Goal: Transaction & Acquisition: Purchase product/service

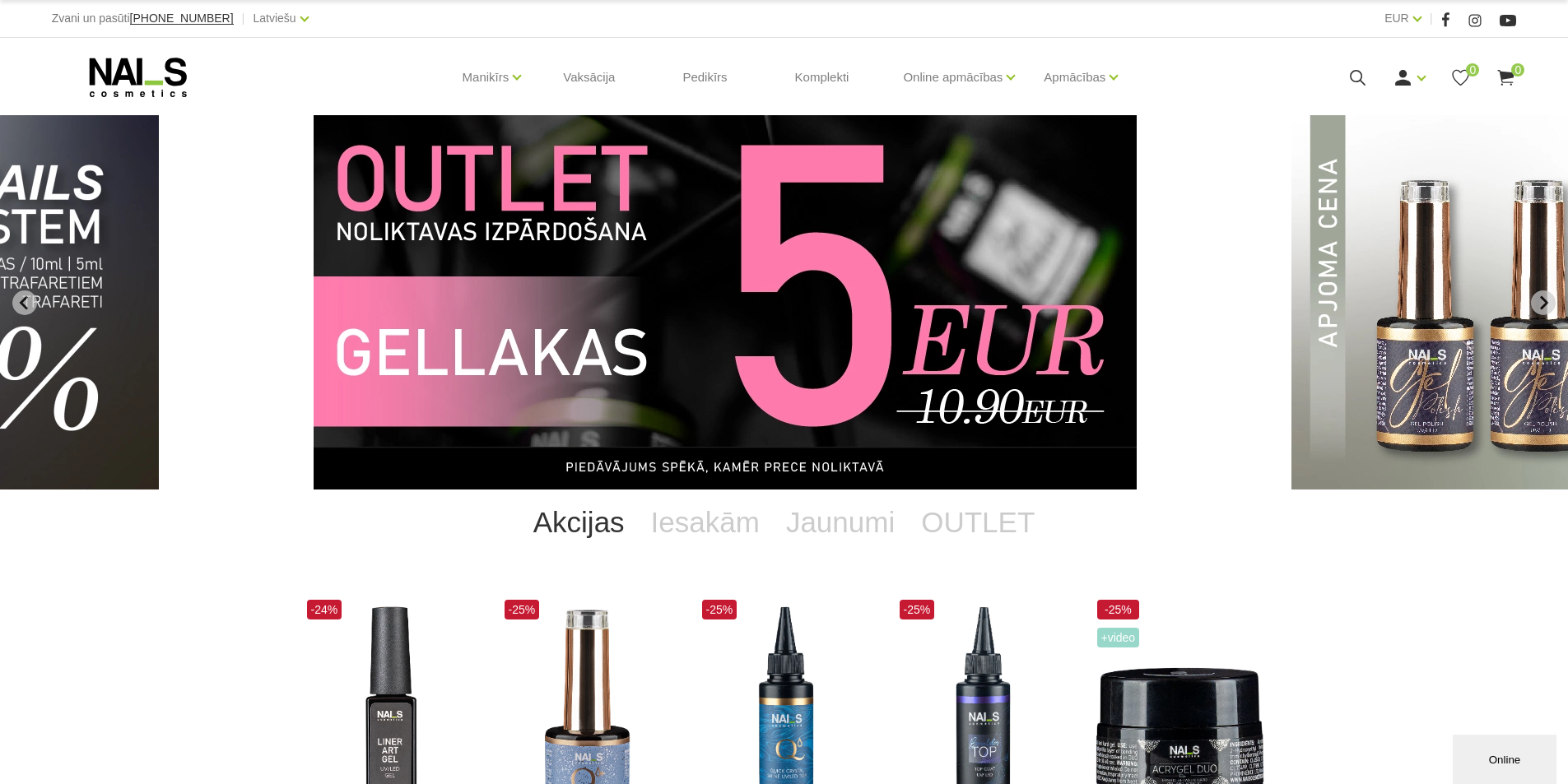
click at [614, 282] on img "9 of 11" at bounding box center [724, 303] width 823 height 375
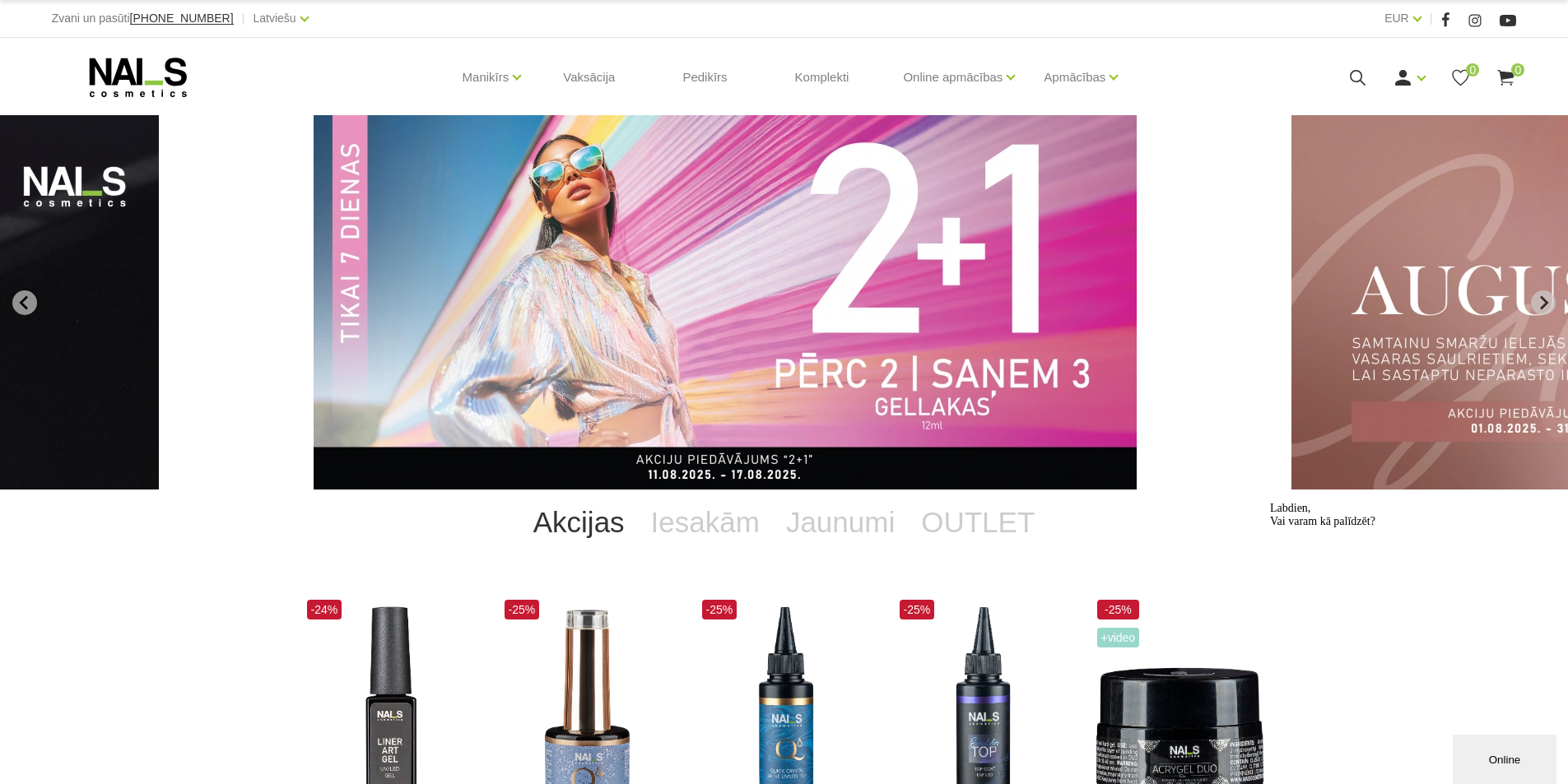
click at [1351, 69] on icon at bounding box center [1357, 77] width 20 height 20
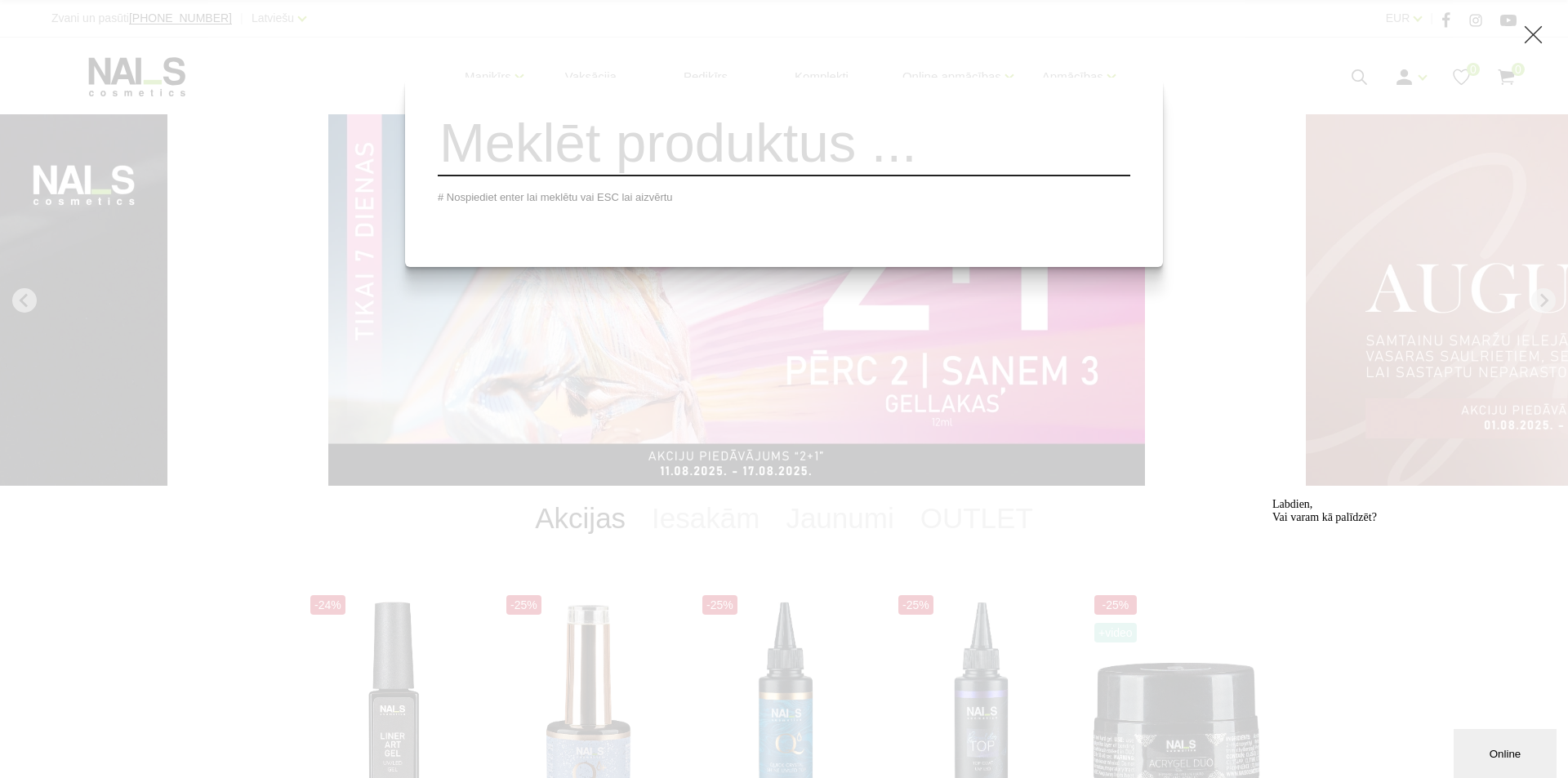
paste input "Briliant Bond"
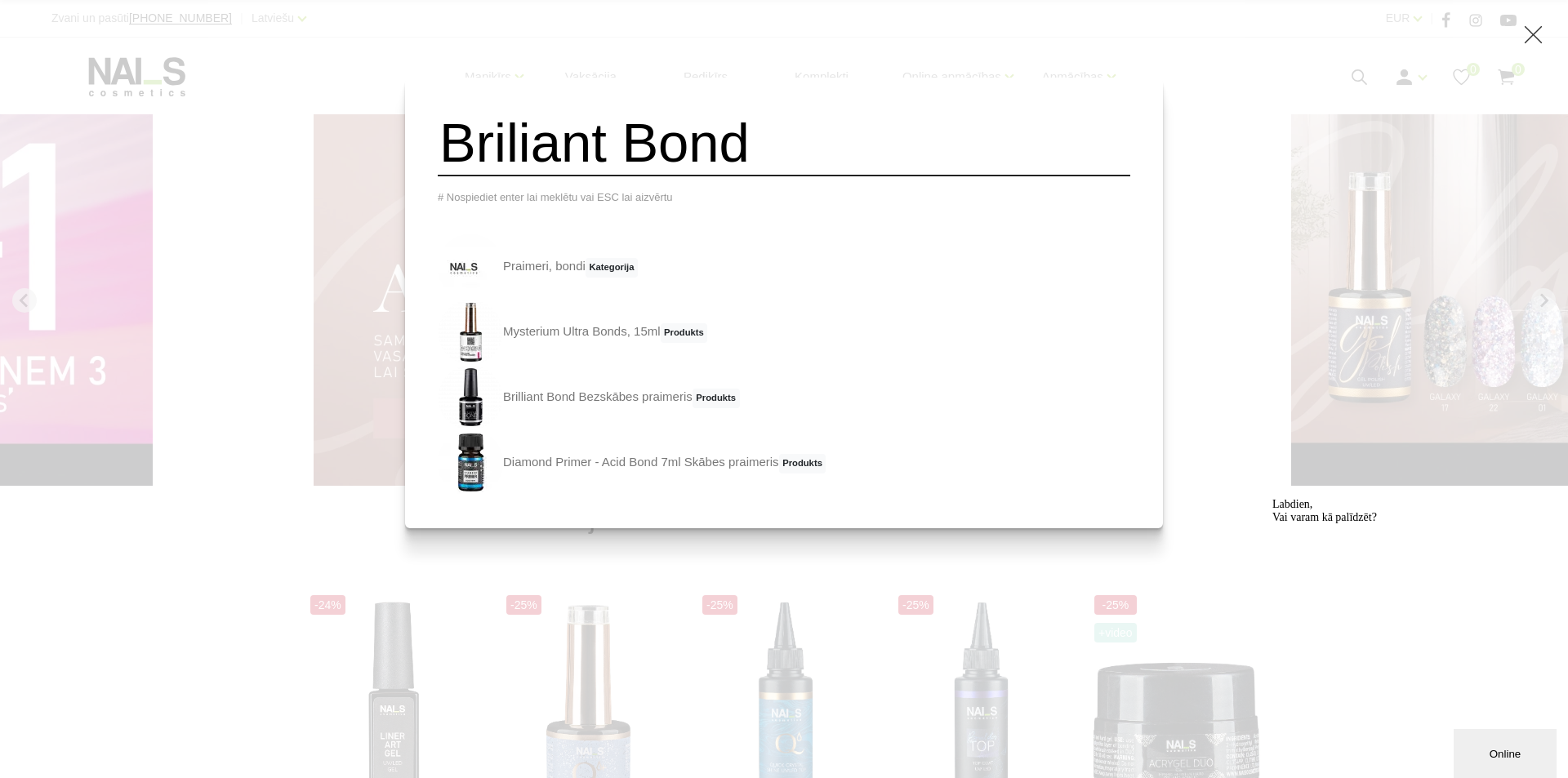
type input "Briliant Bond"
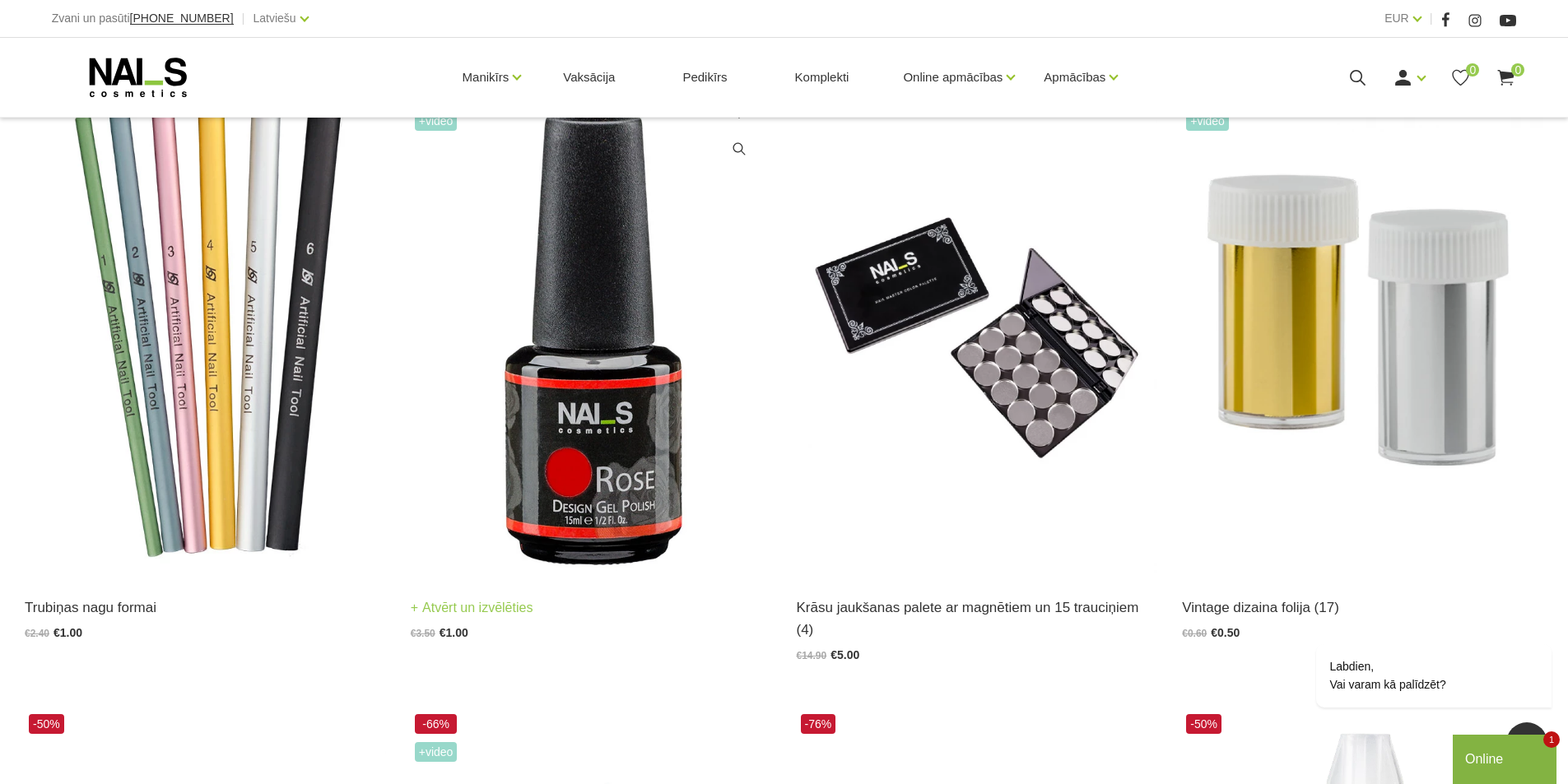
scroll to position [2798, 0]
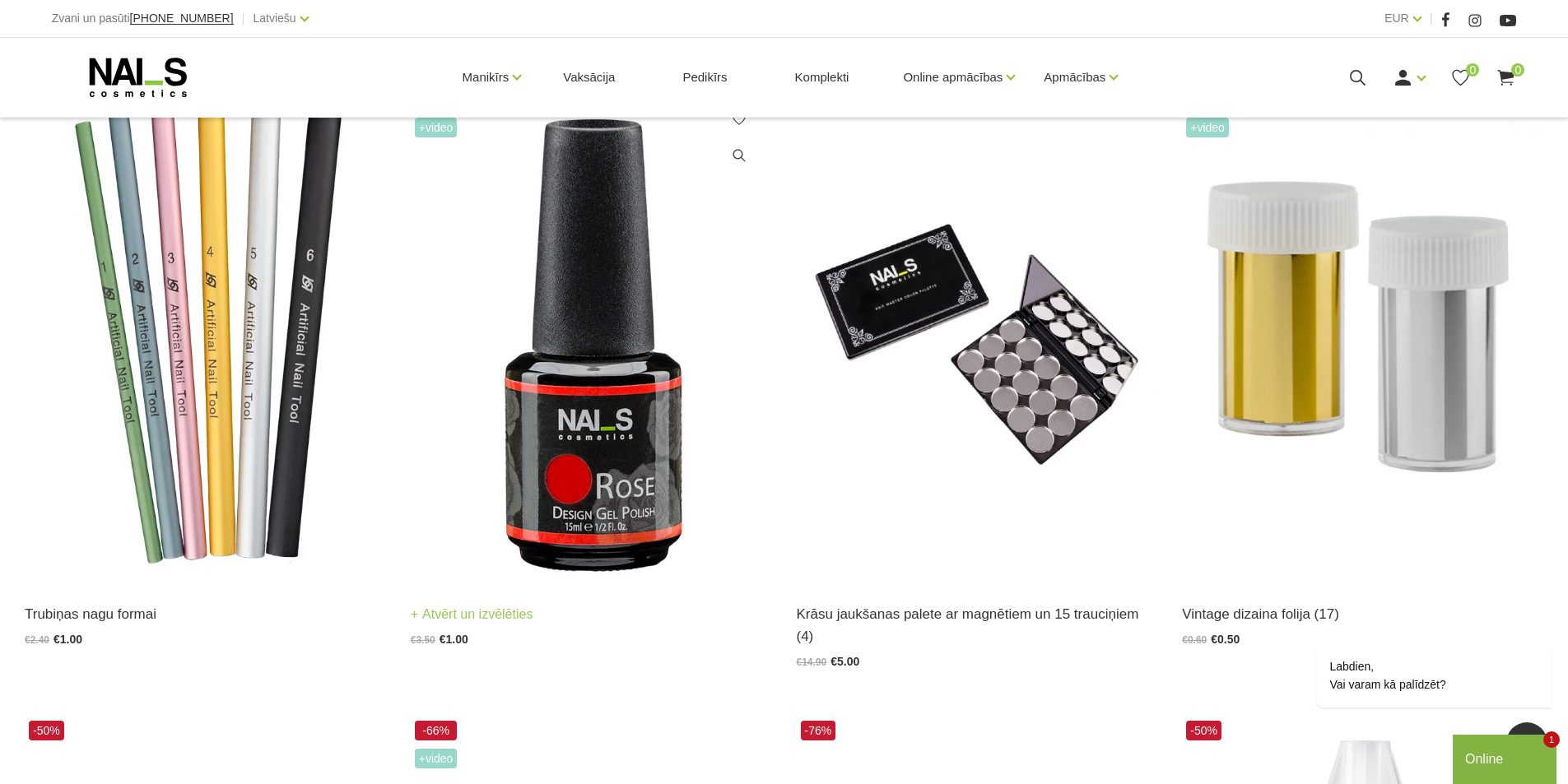
click at [589, 261] on img at bounding box center [591, 333] width 361 height 497
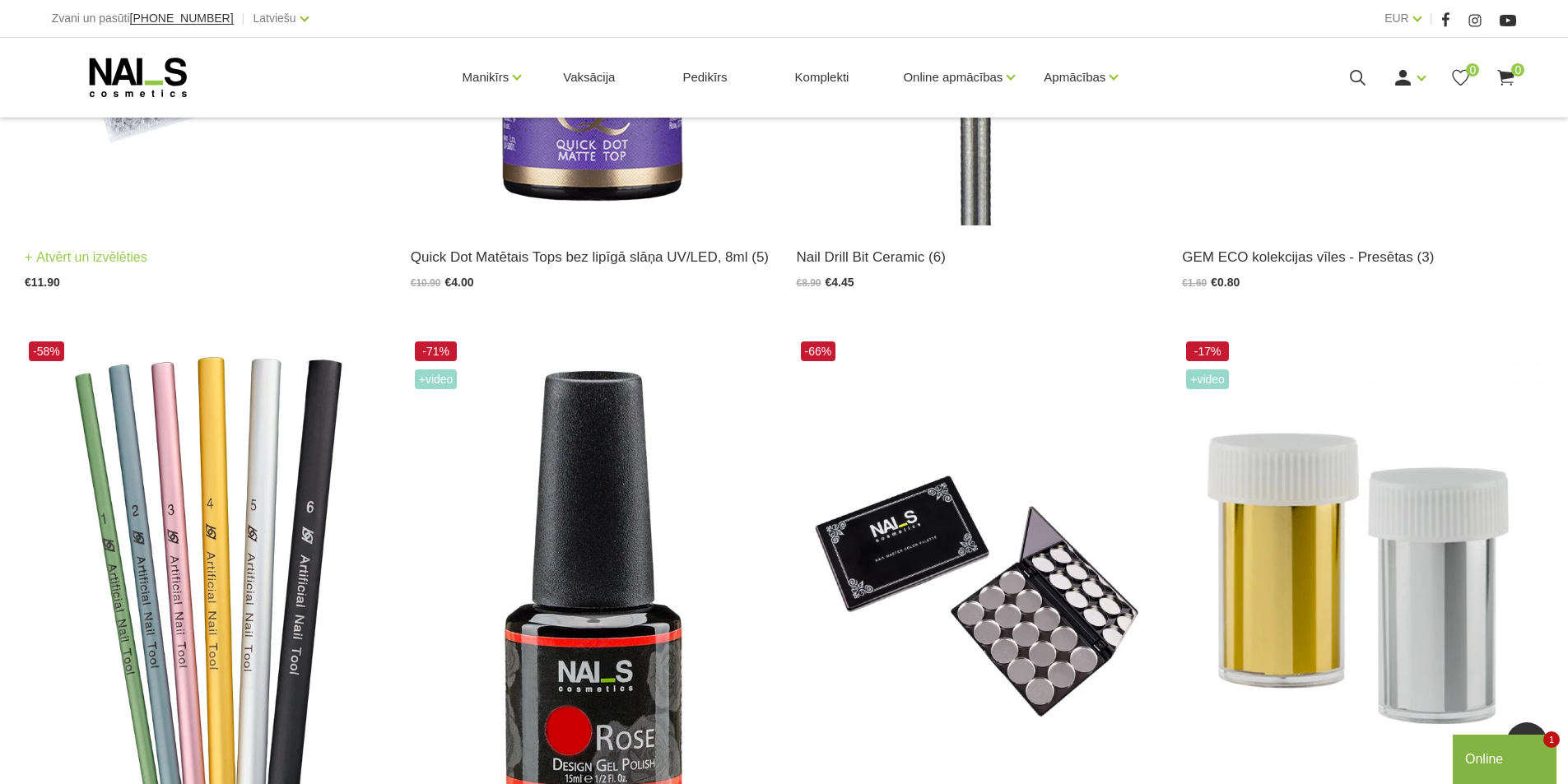
scroll to position [2880, 0]
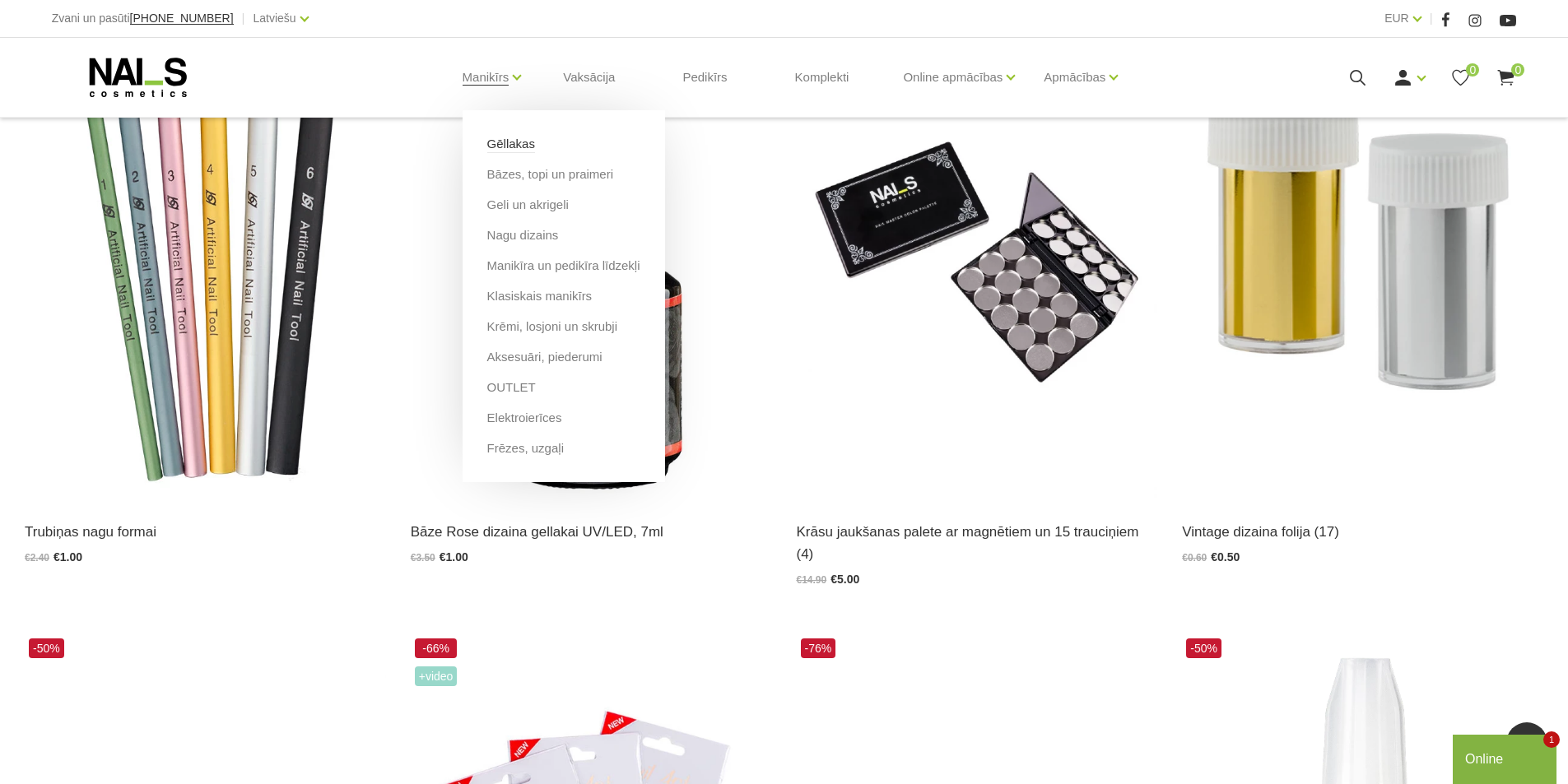
click at [502, 149] on link "Gēllakas" at bounding box center [511, 143] width 48 height 18
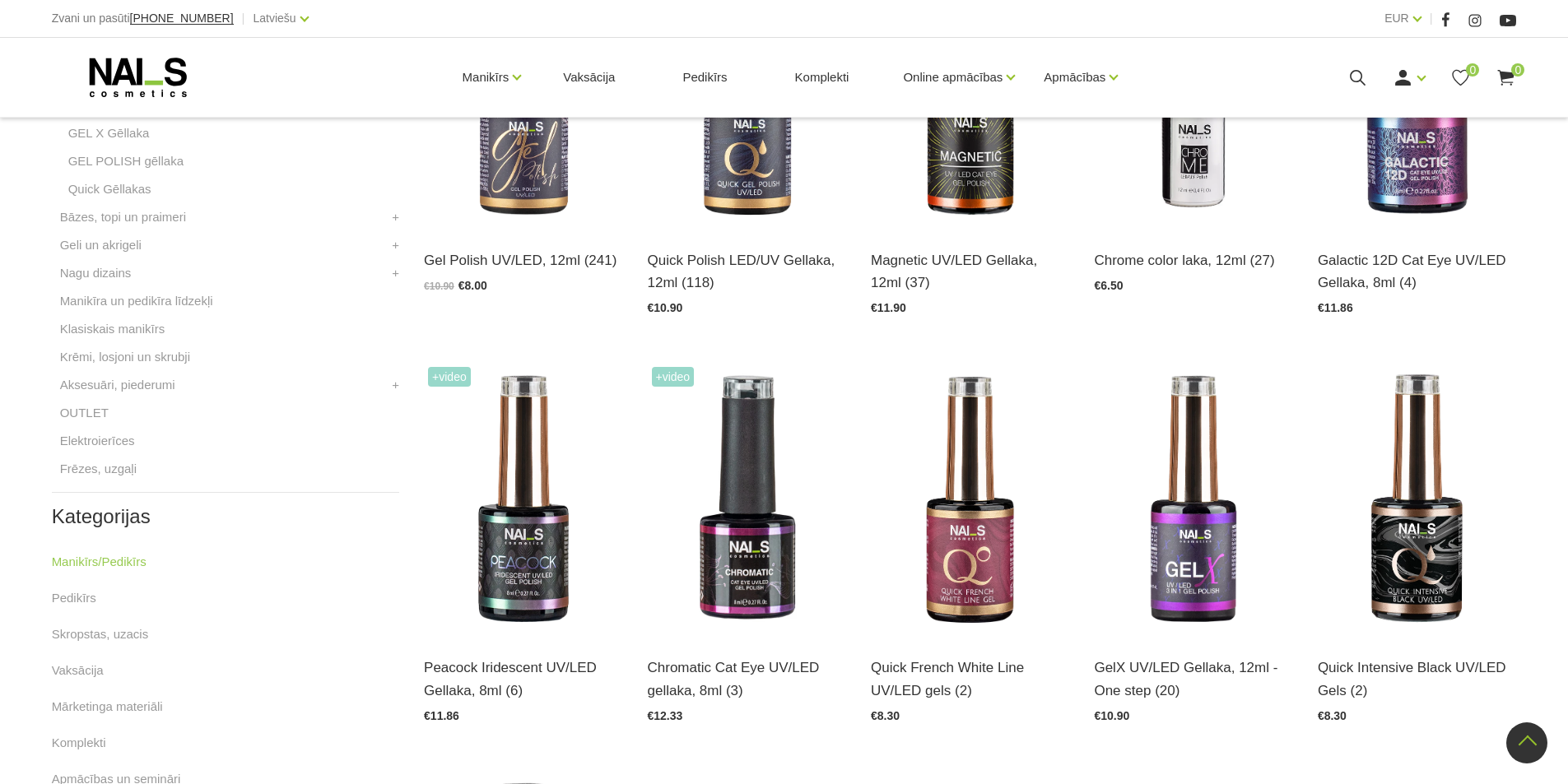
scroll to position [247, 0]
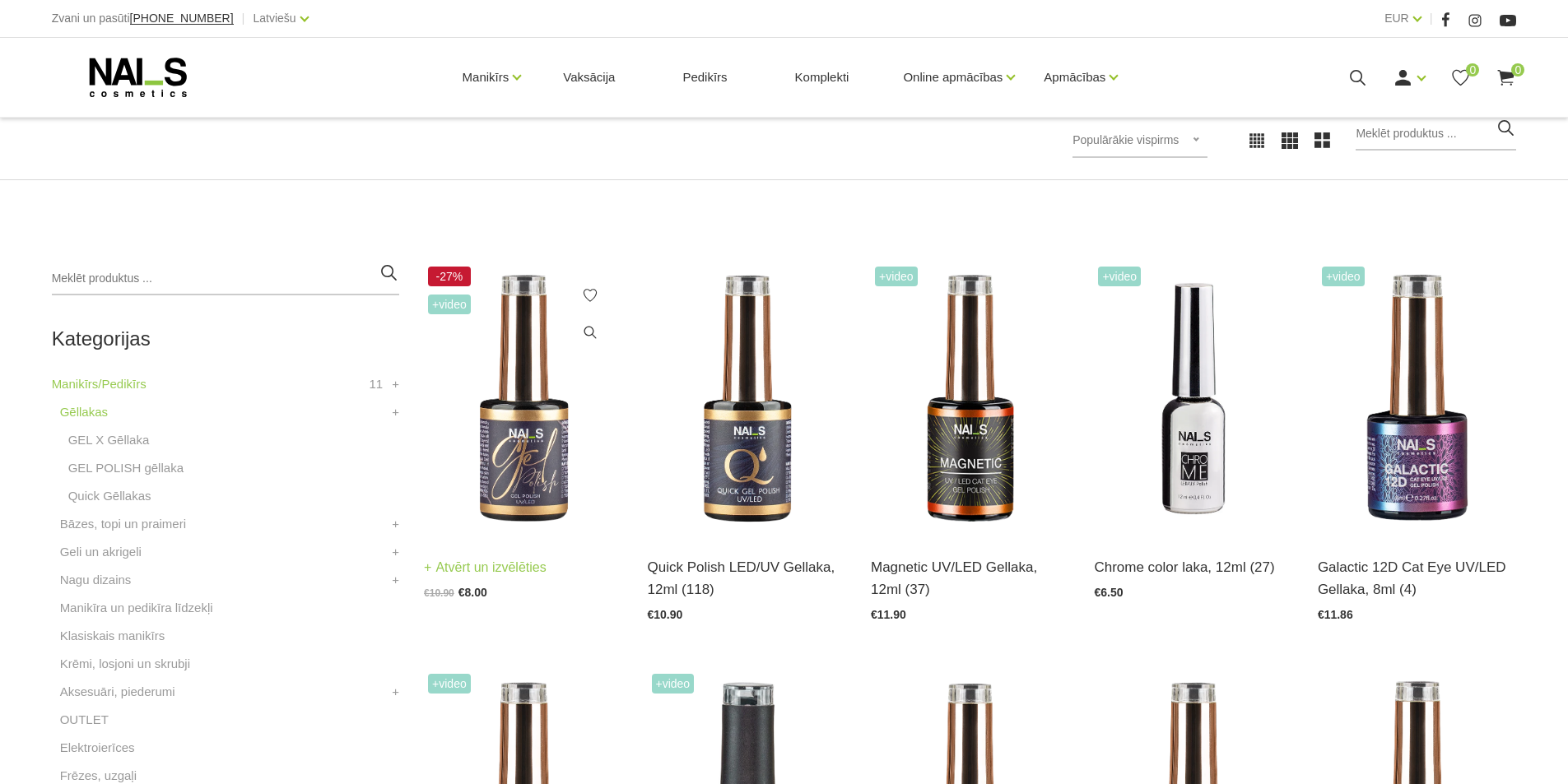
click at [544, 445] on img at bounding box center [523, 399] width 198 height 273
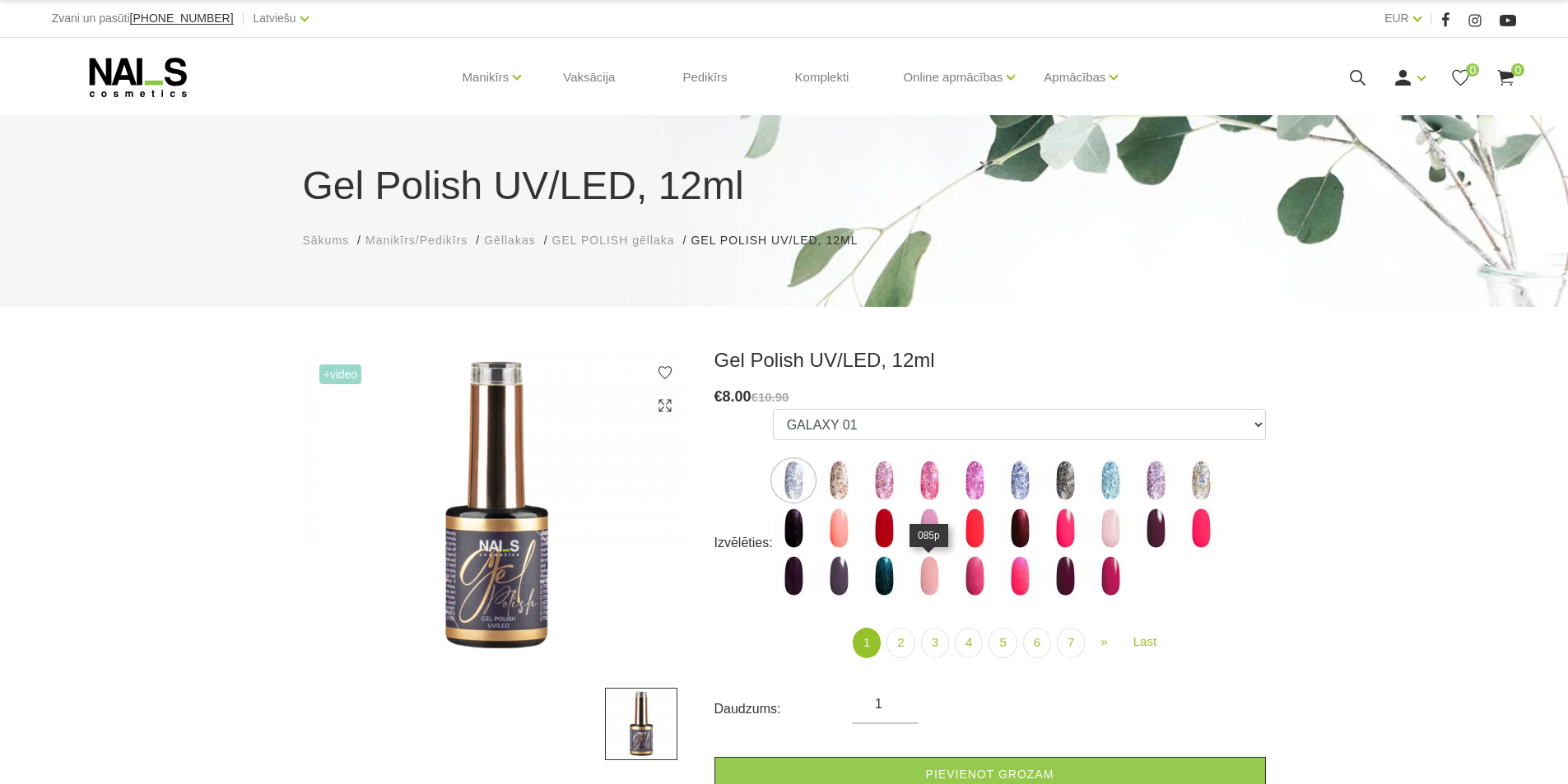
click at [932, 586] on img at bounding box center [929, 576] width 41 height 41
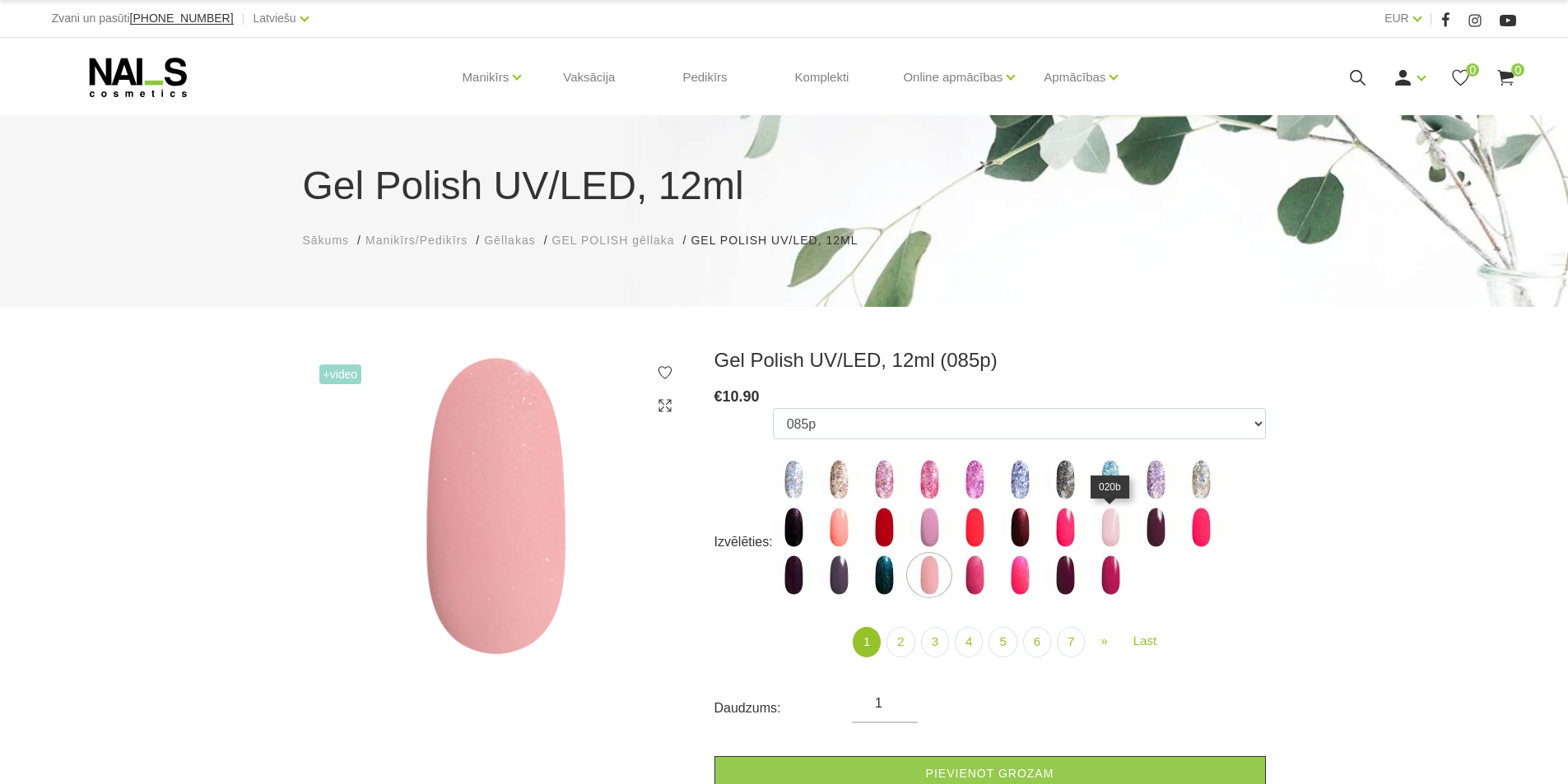
click at [1105, 535] on img at bounding box center [1110, 527] width 41 height 41
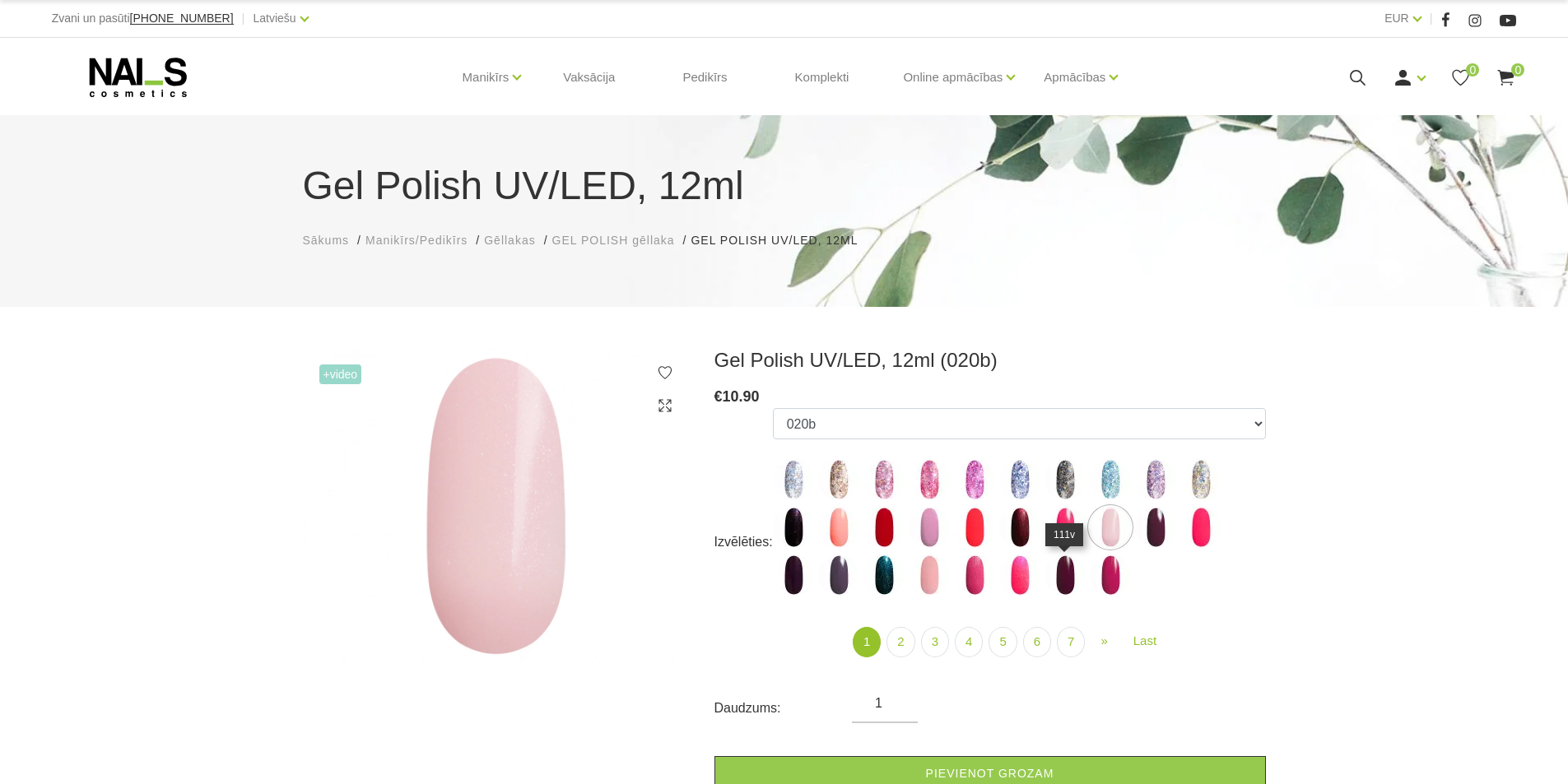
click at [1065, 588] on img at bounding box center [1065, 575] width 41 height 41
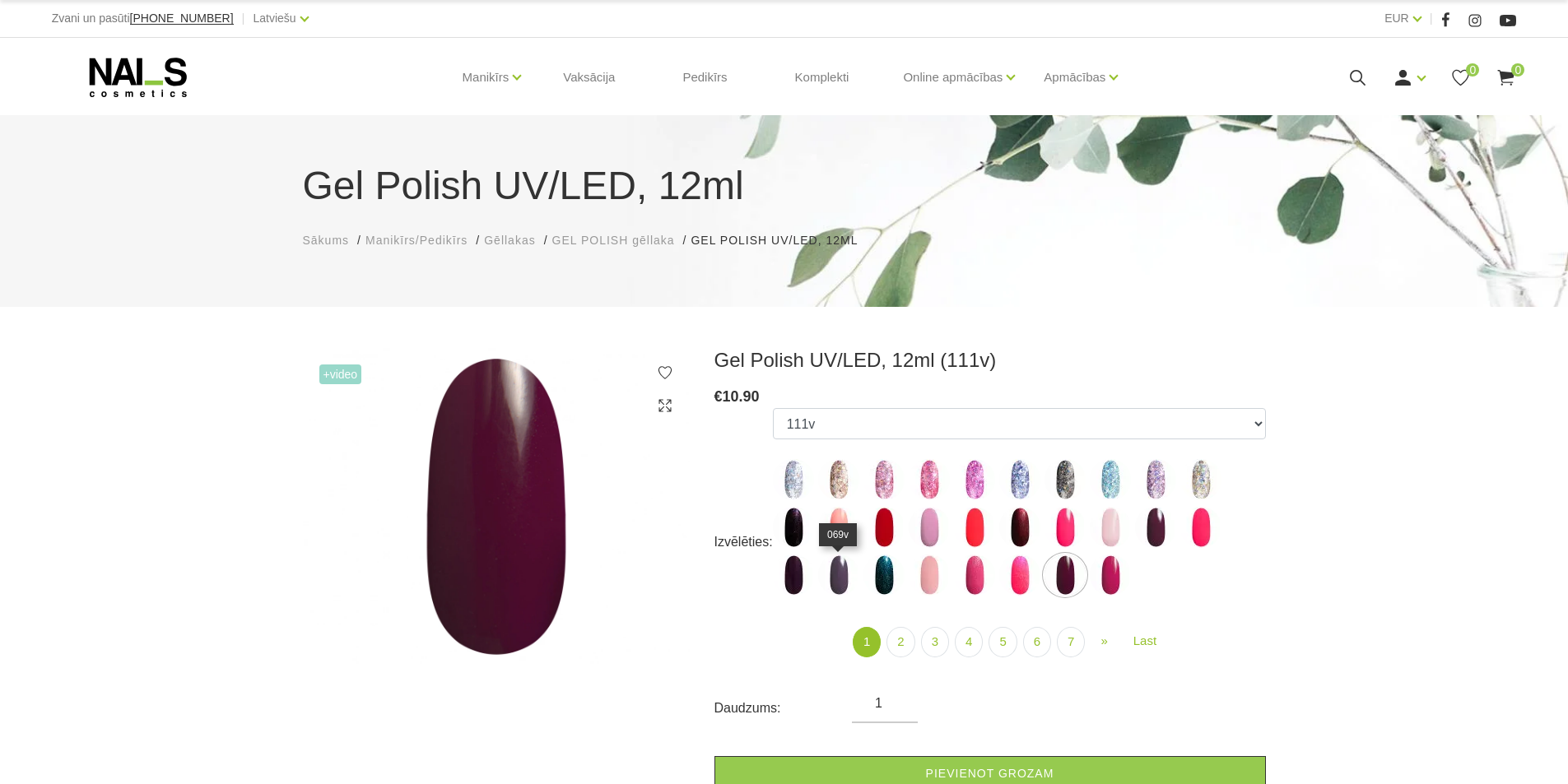
click at [839, 585] on img at bounding box center [838, 575] width 41 height 41
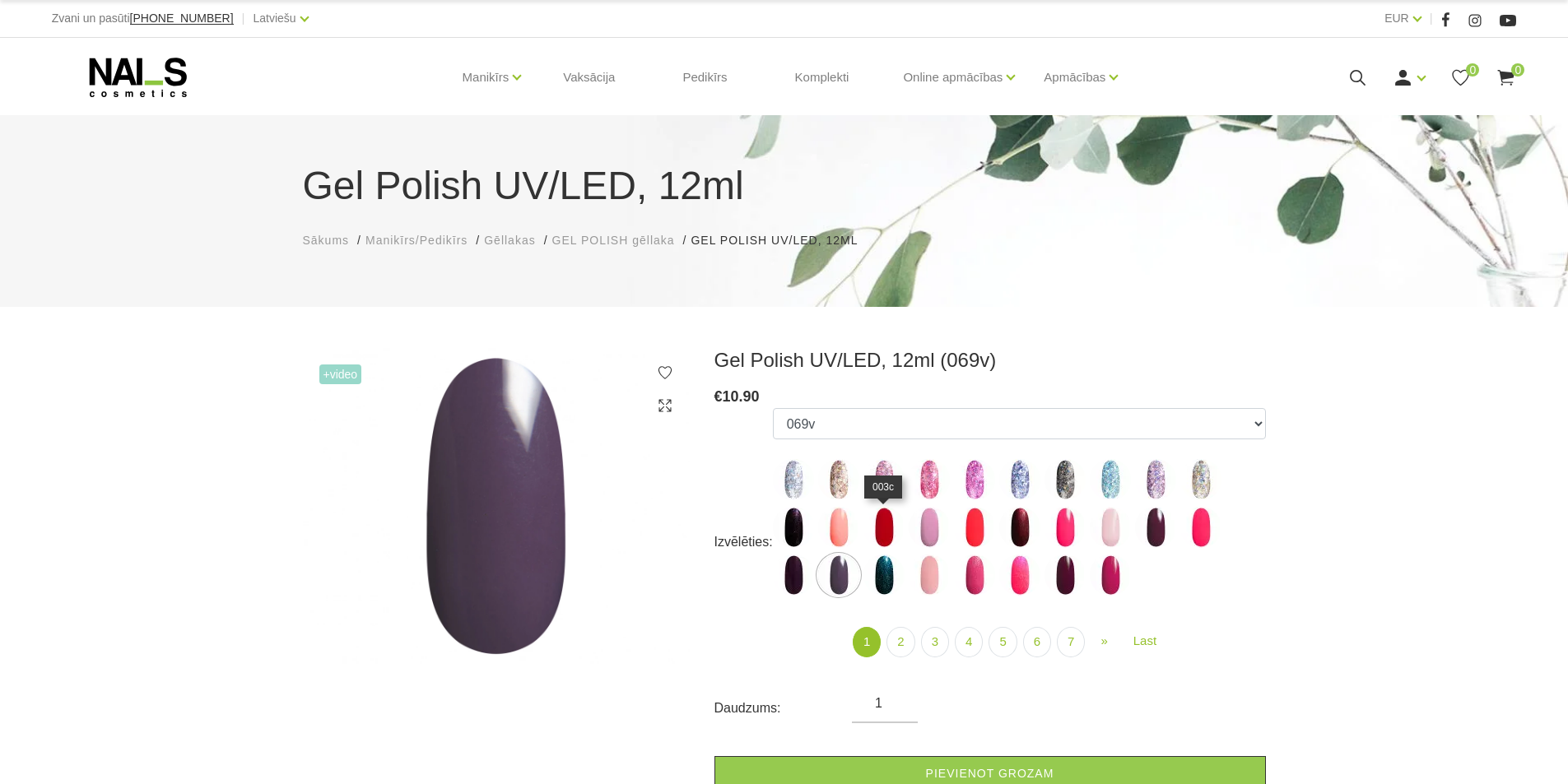
click at [890, 537] on img at bounding box center [884, 527] width 41 height 41
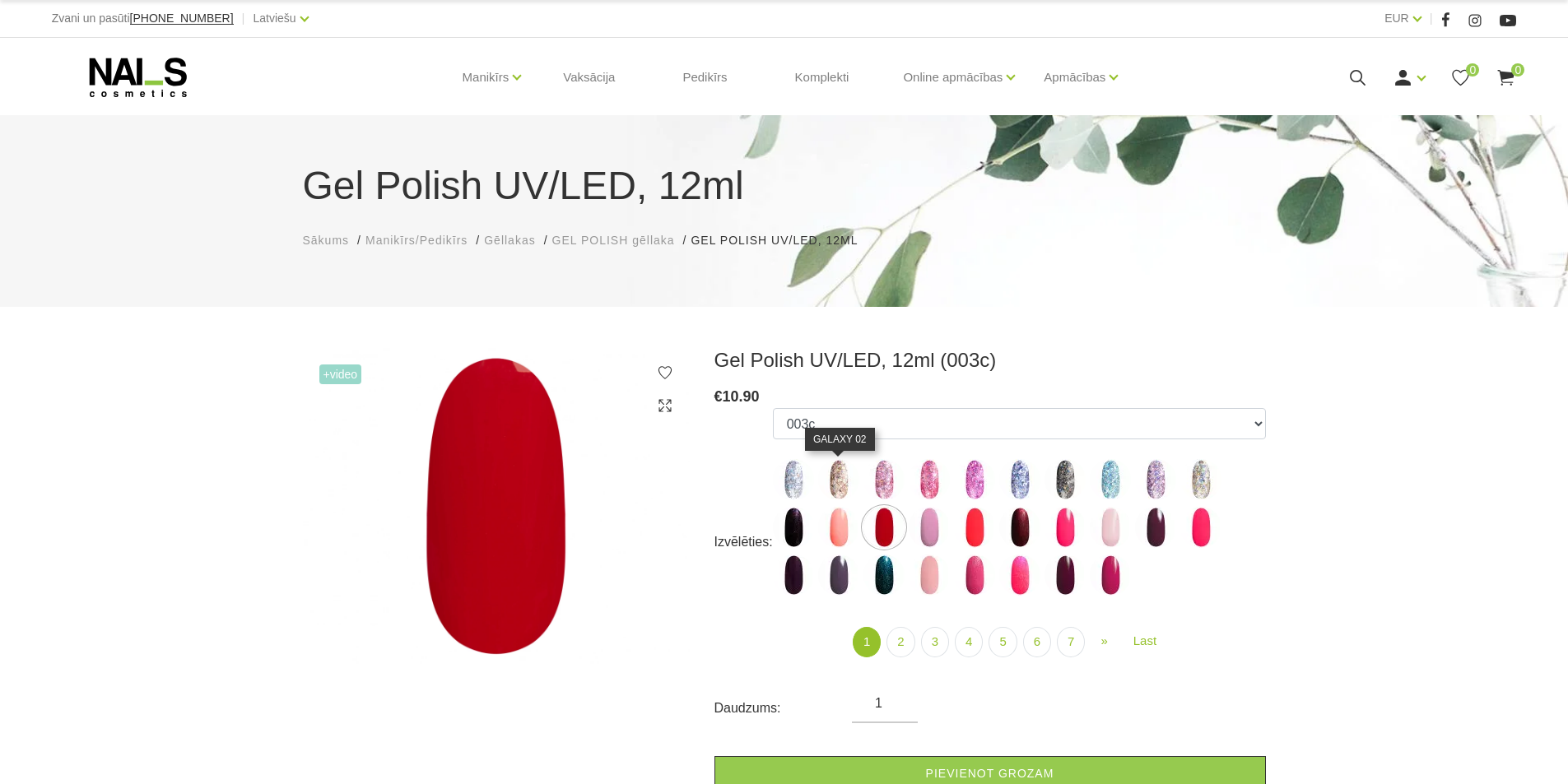
click at [840, 477] on img at bounding box center [838, 479] width 41 height 41
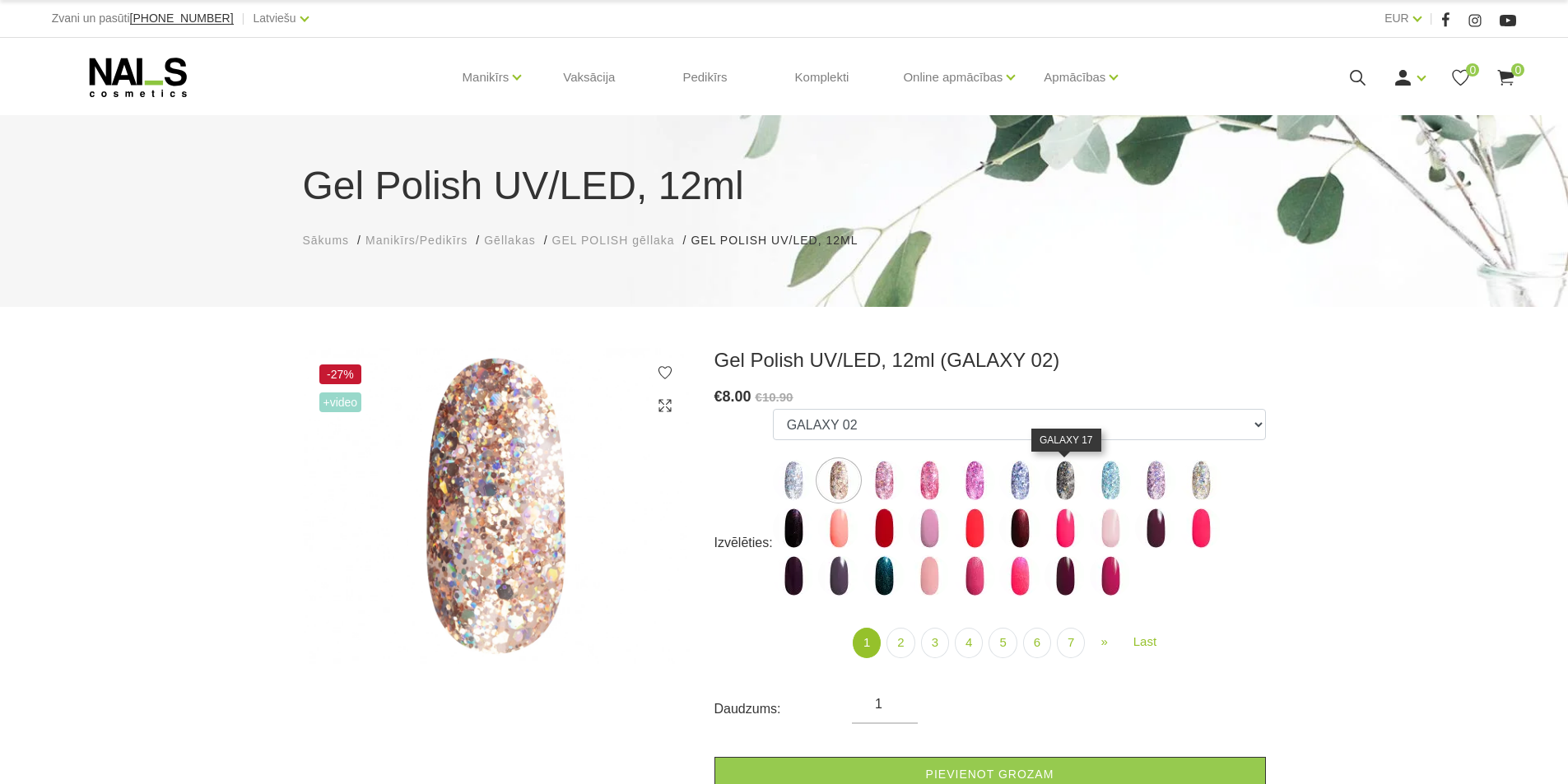
click at [1059, 491] on img at bounding box center [1065, 480] width 41 height 41
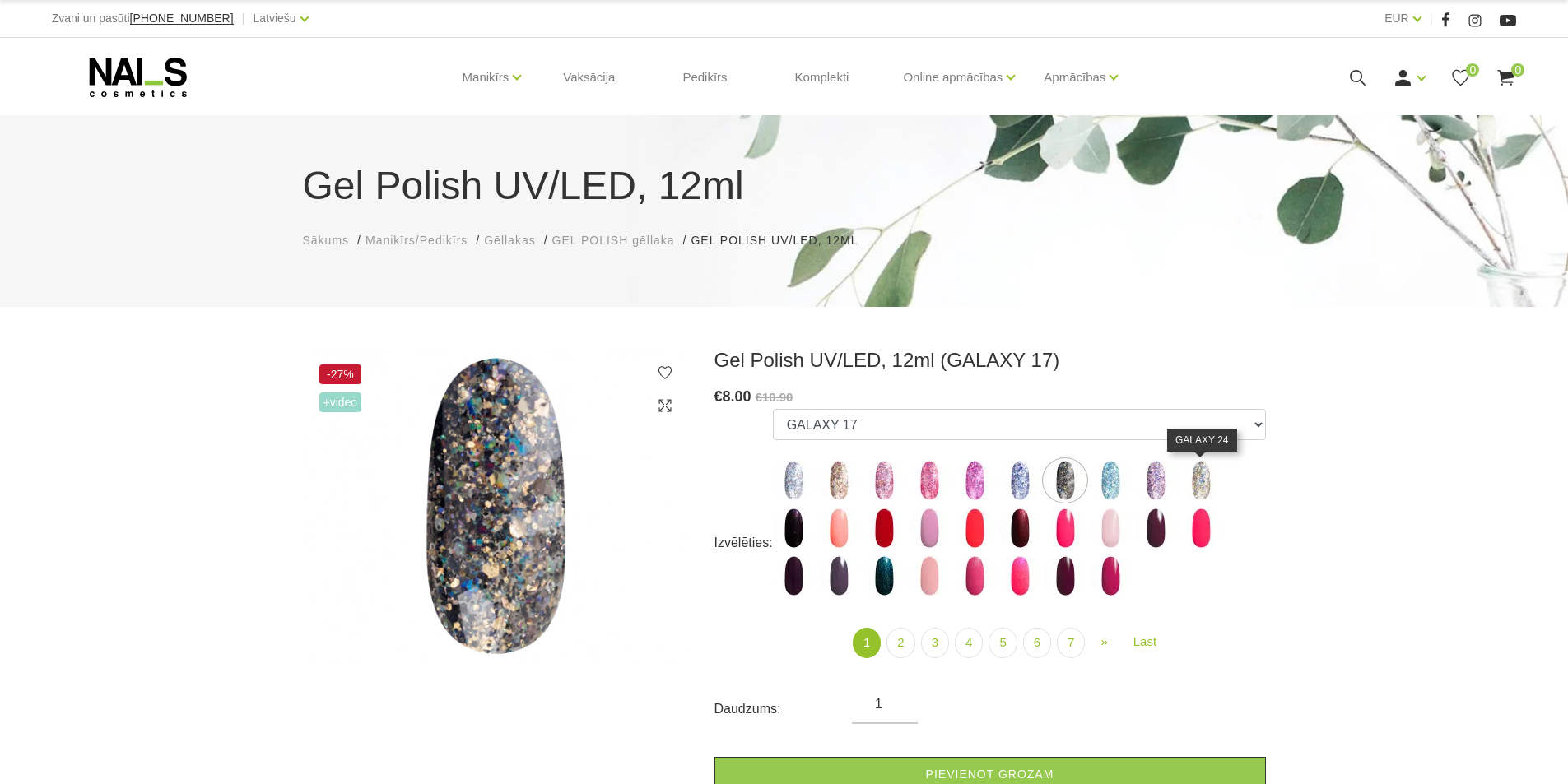
click at [1206, 491] on img at bounding box center [1200, 480] width 41 height 41
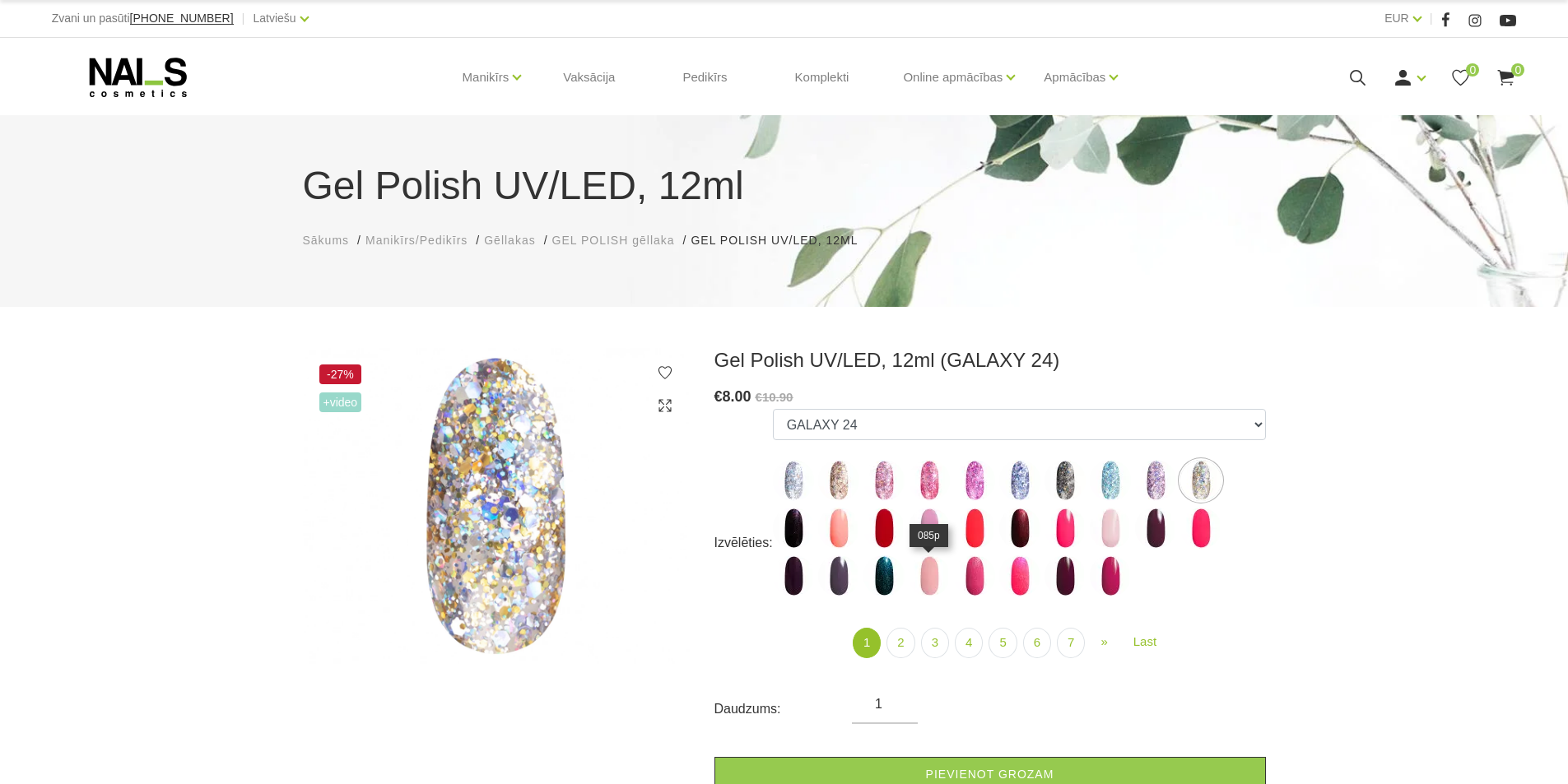
click at [925, 588] on img at bounding box center [929, 576] width 41 height 41
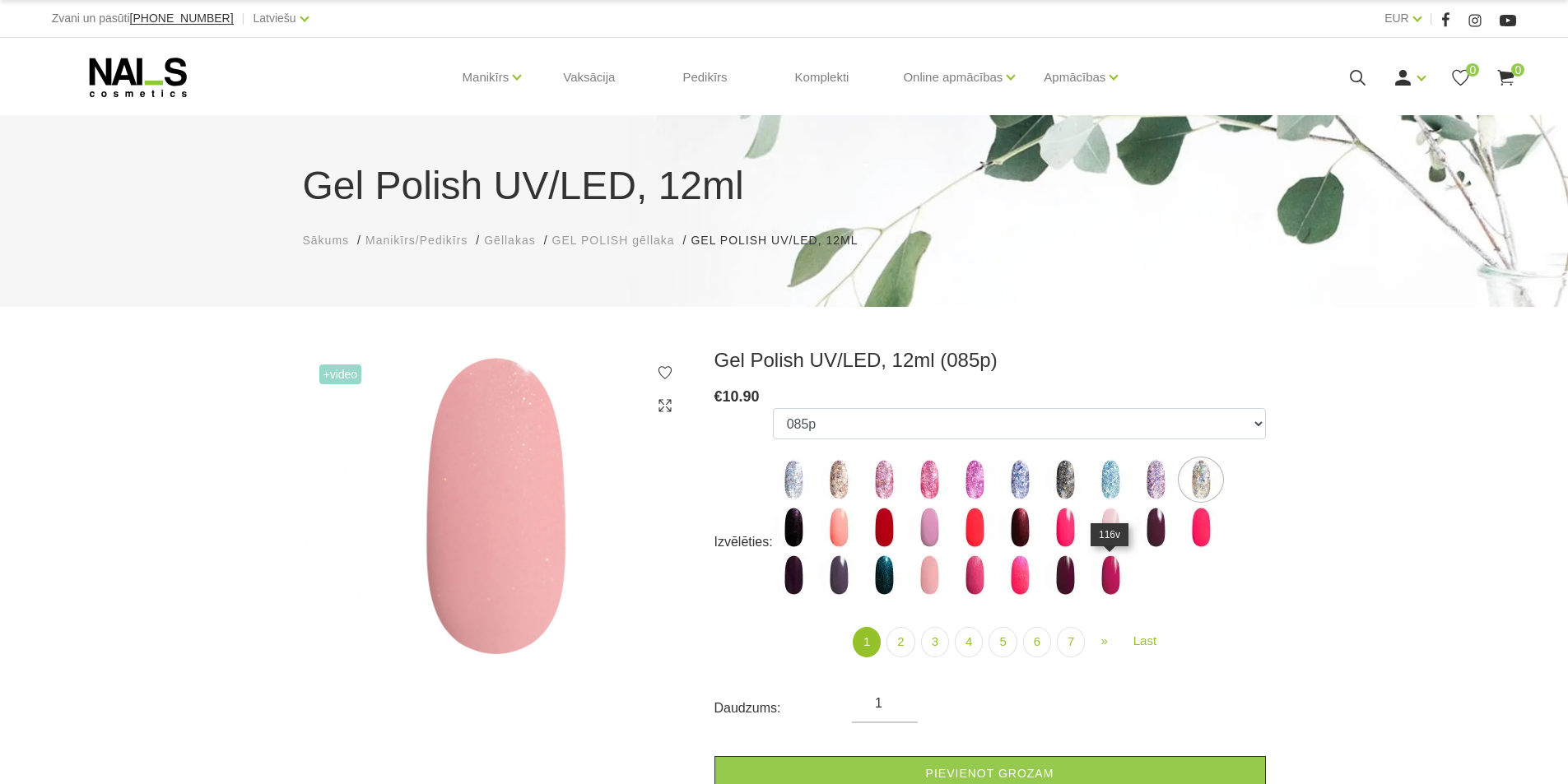
click at [1107, 588] on img at bounding box center [1110, 575] width 41 height 41
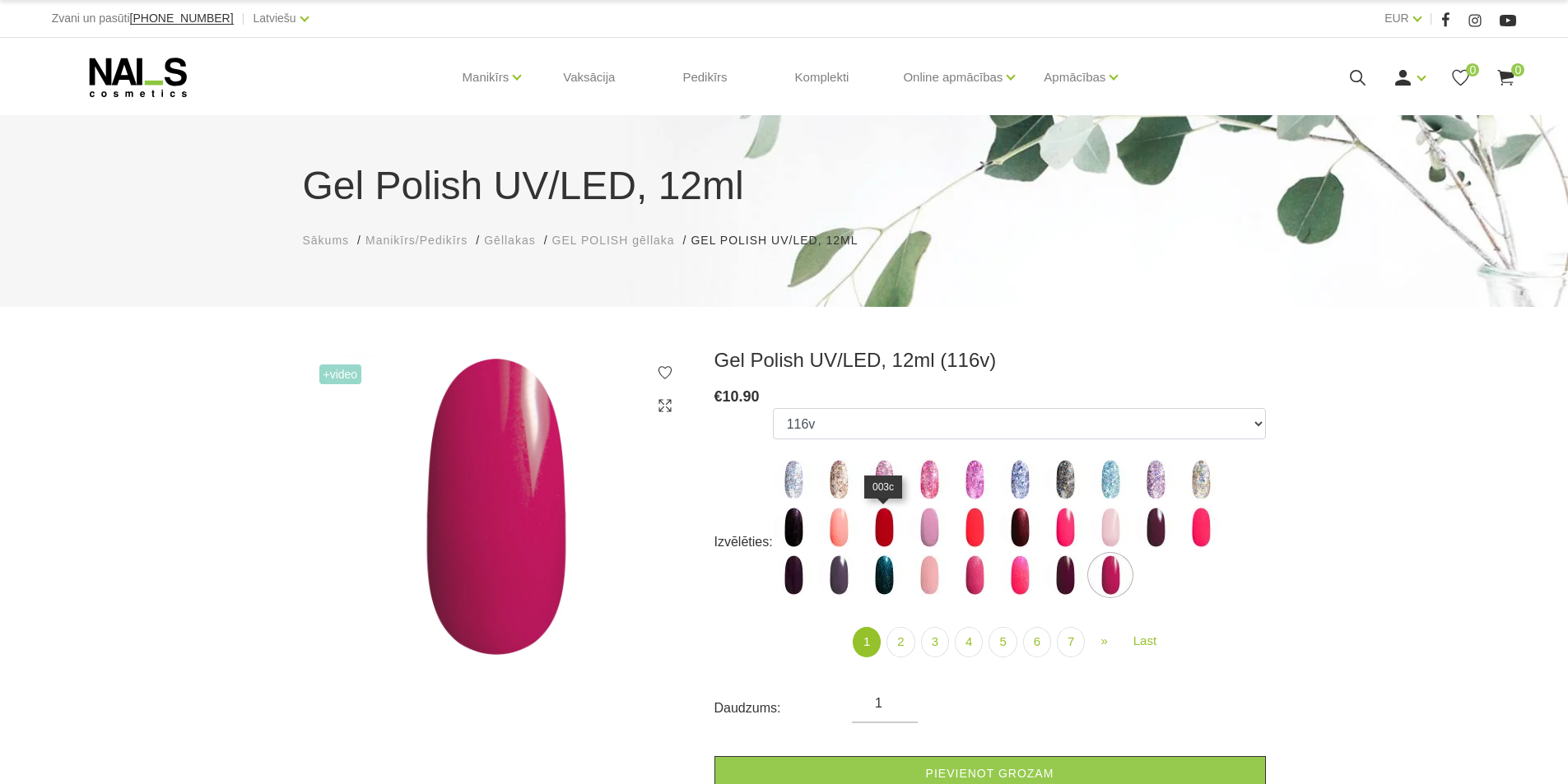
click at [881, 528] on img at bounding box center [884, 527] width 41 height 41
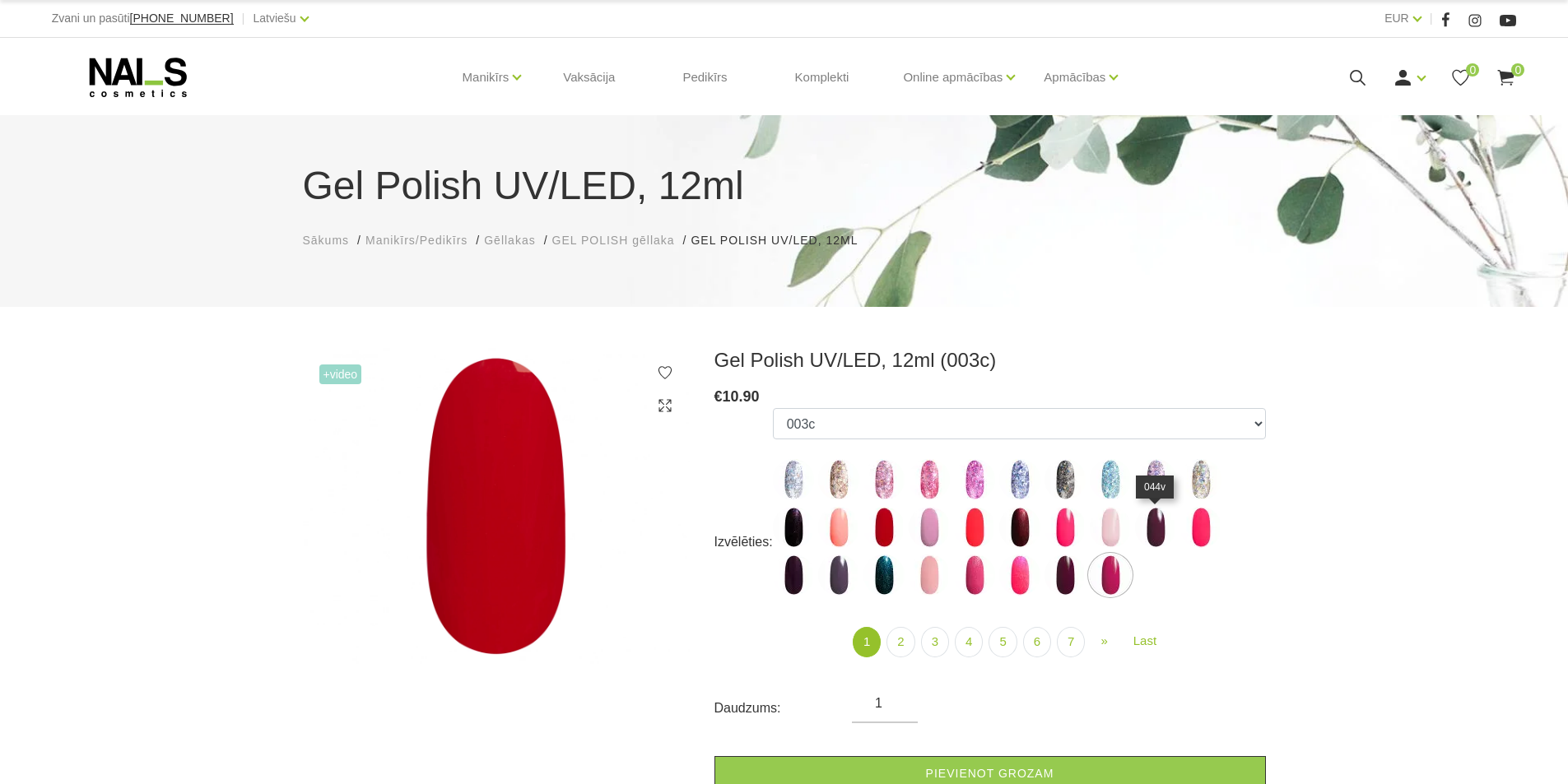
click at [1150, 531] on img at bounding box center [1155, 527] width 41 height 41
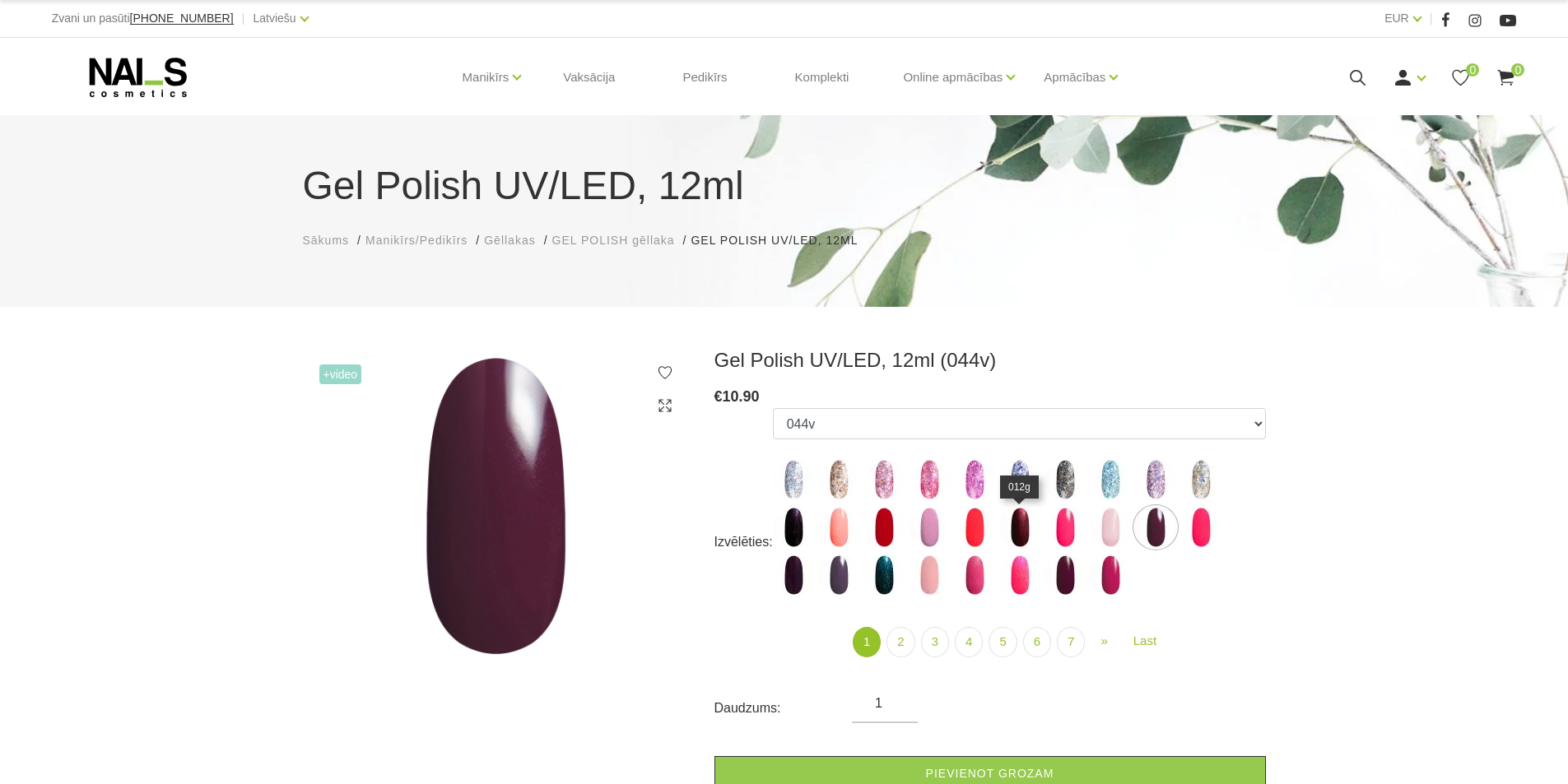
click at [1021, 544] on img at bounding box center [1019, 527] width 41 height 41
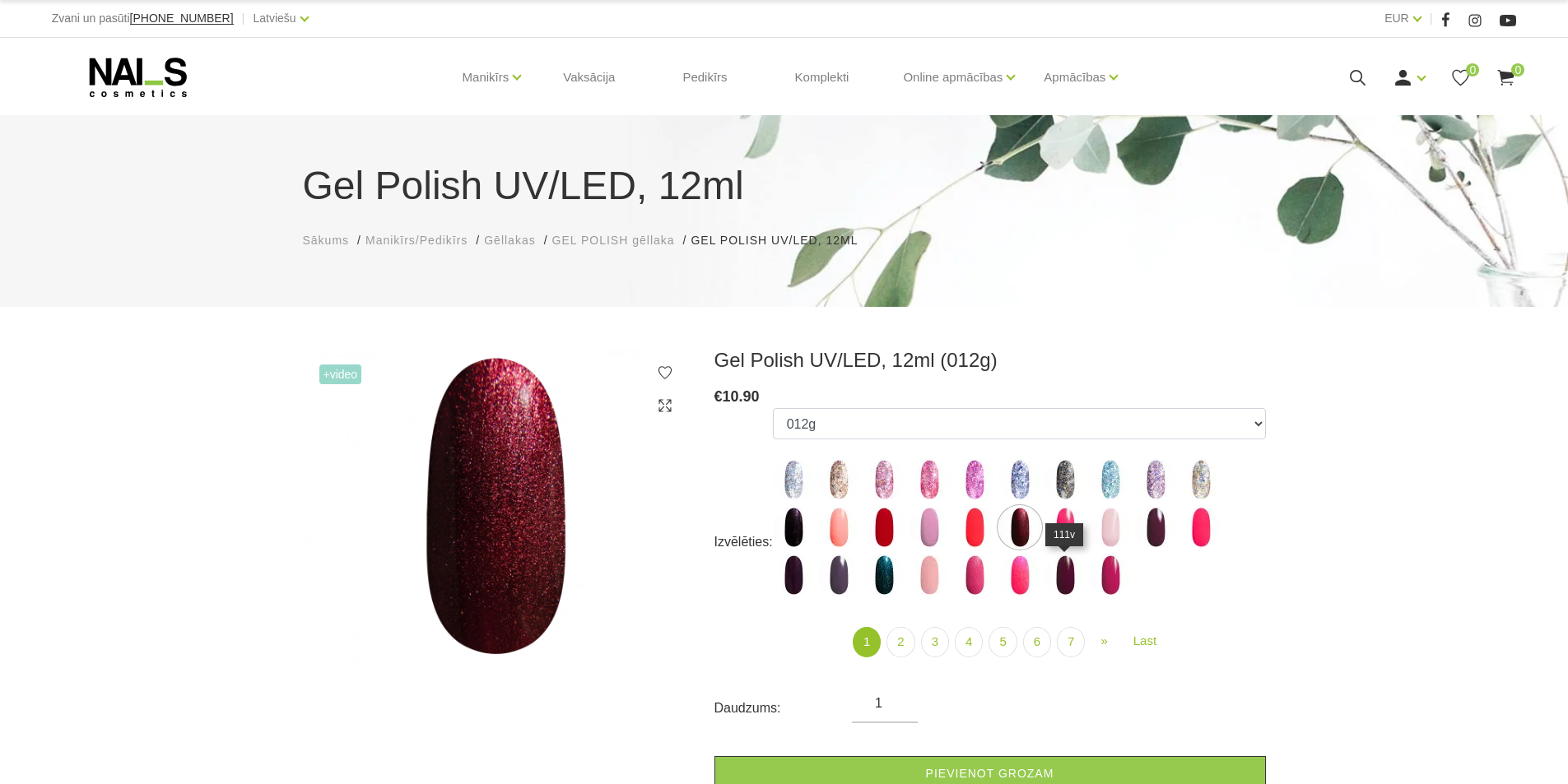
click at [1064, 573] on img at bounding box center [1065, 575] width 41 height 41
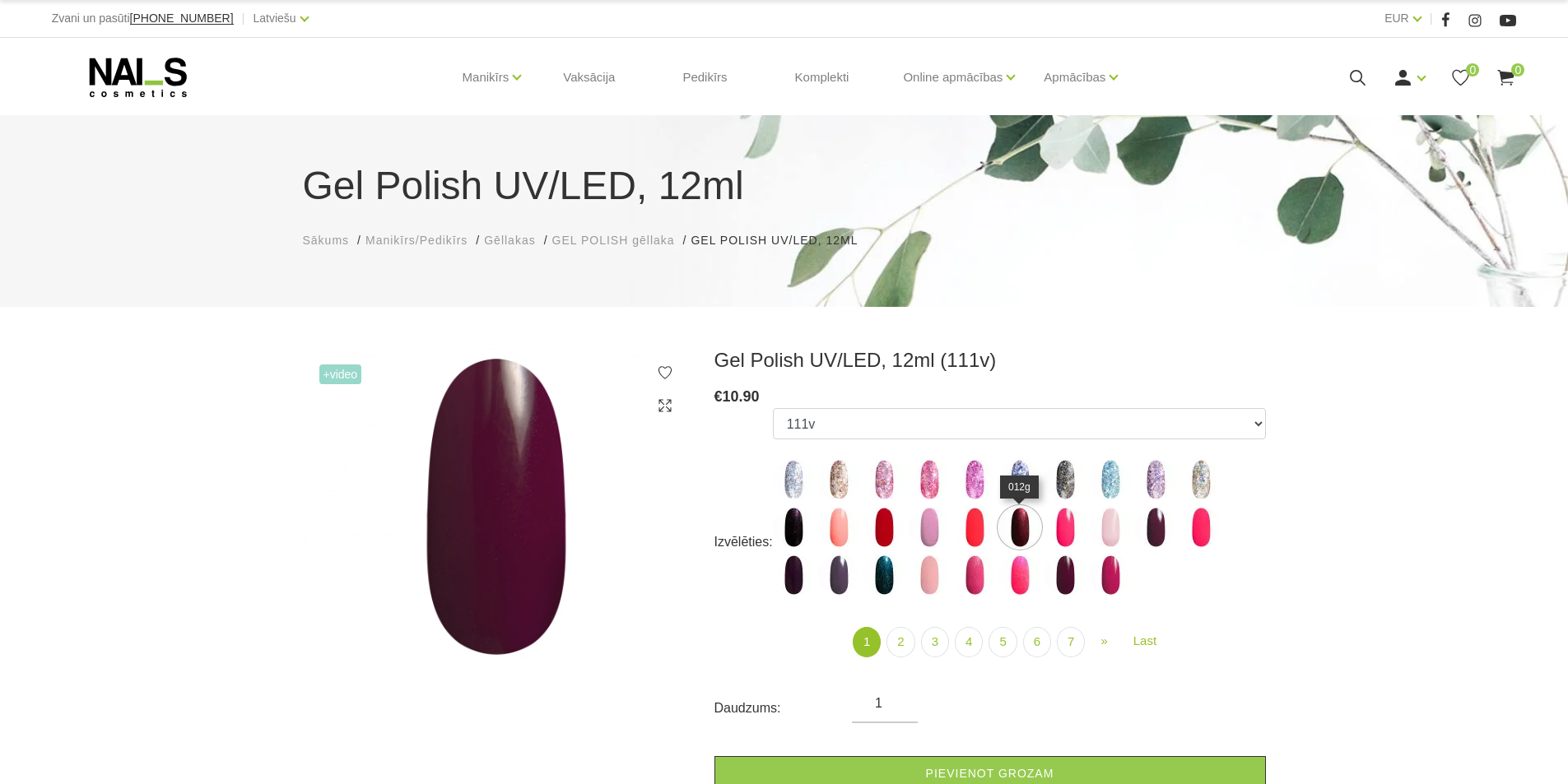
click at [1018, 536] on img at bounding box center [1019, 527] width 41 height 41
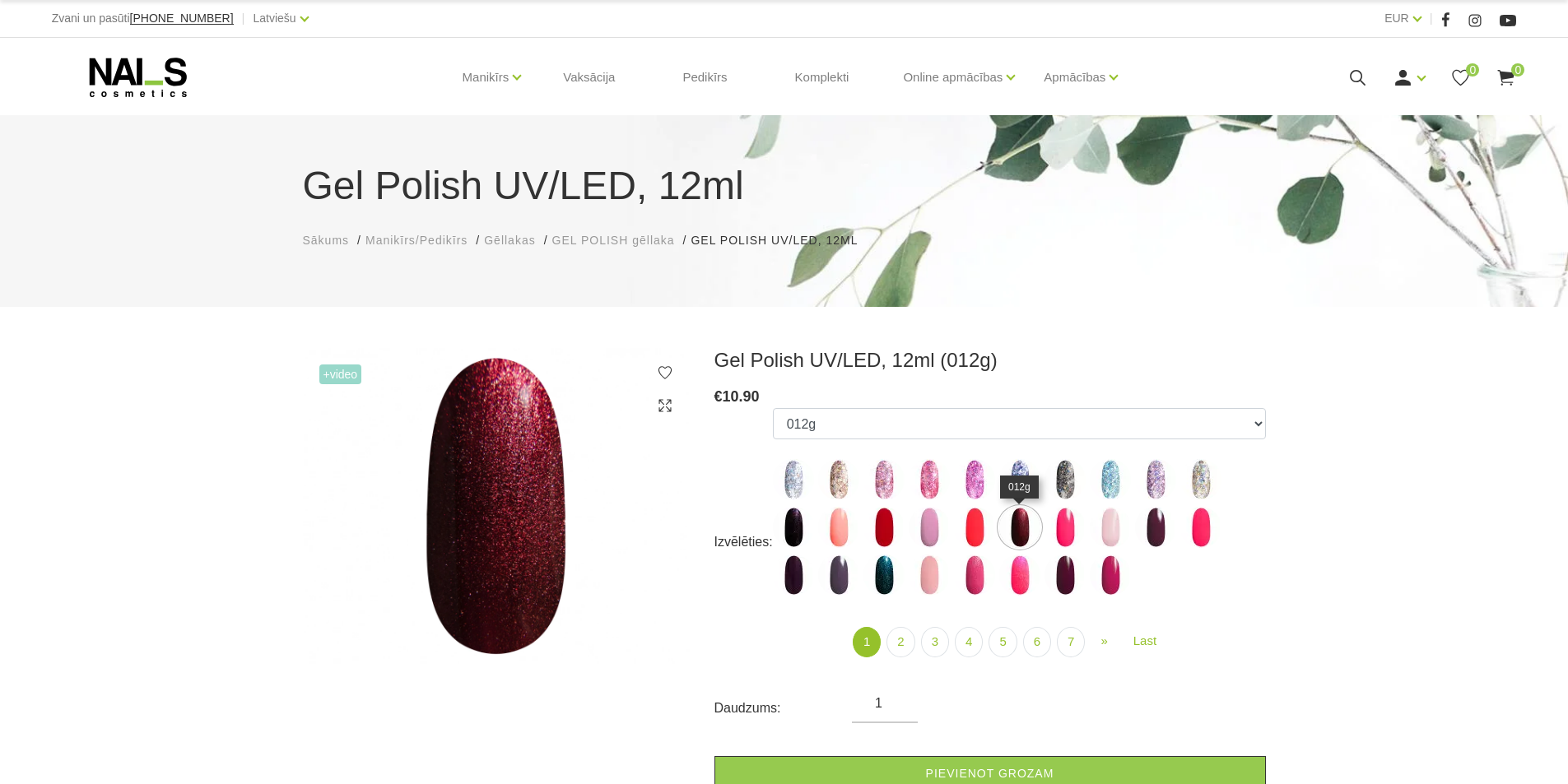
click at [1019, 528] on img at bounding box center [1019, 527] width 41 height 41
click at [889, 516] on img at bounding box center [884, 527] width 41 height 41
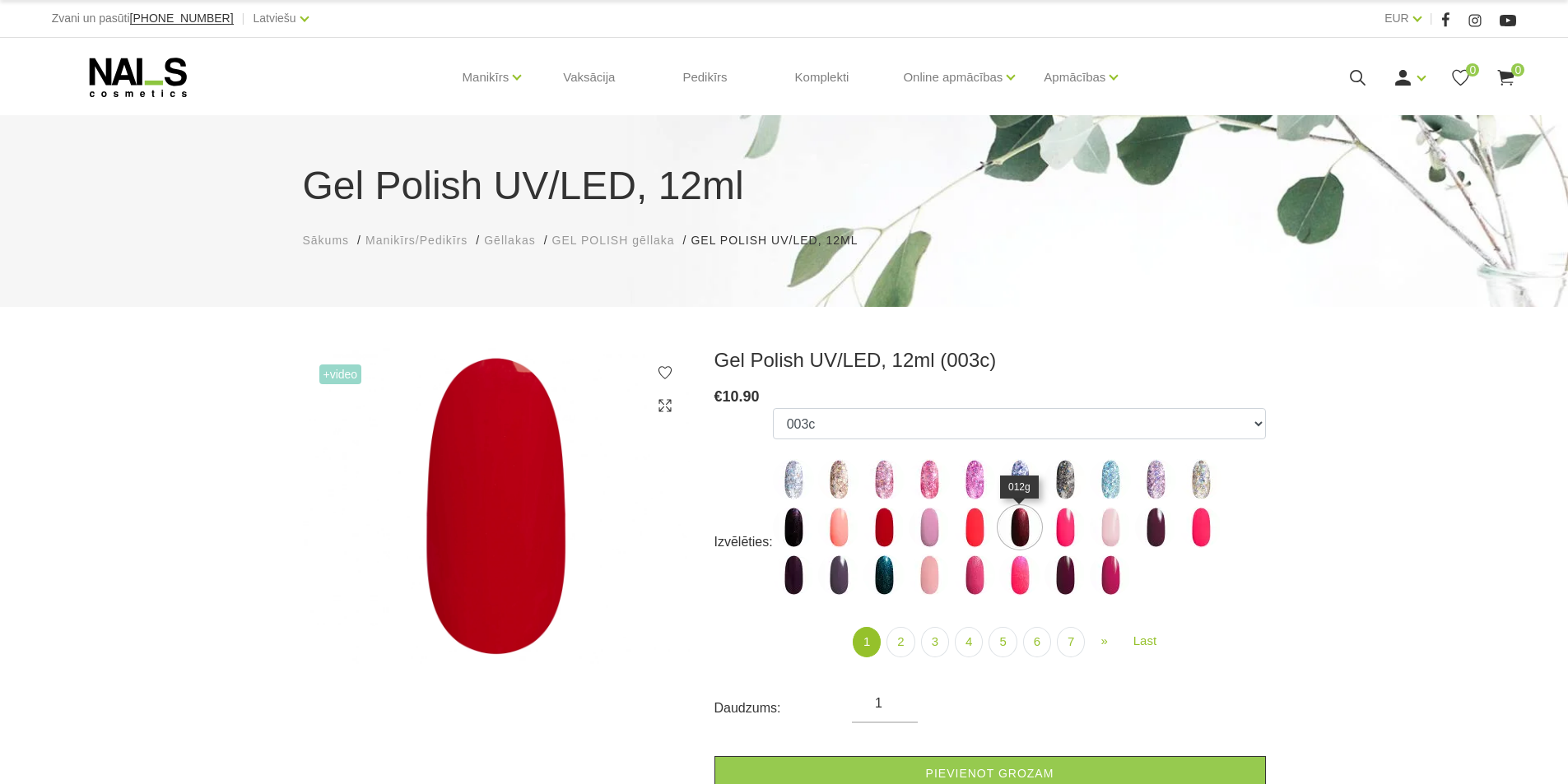
click at [1016, 531] on img at bounding box center [1019, 527] width 41 height 41
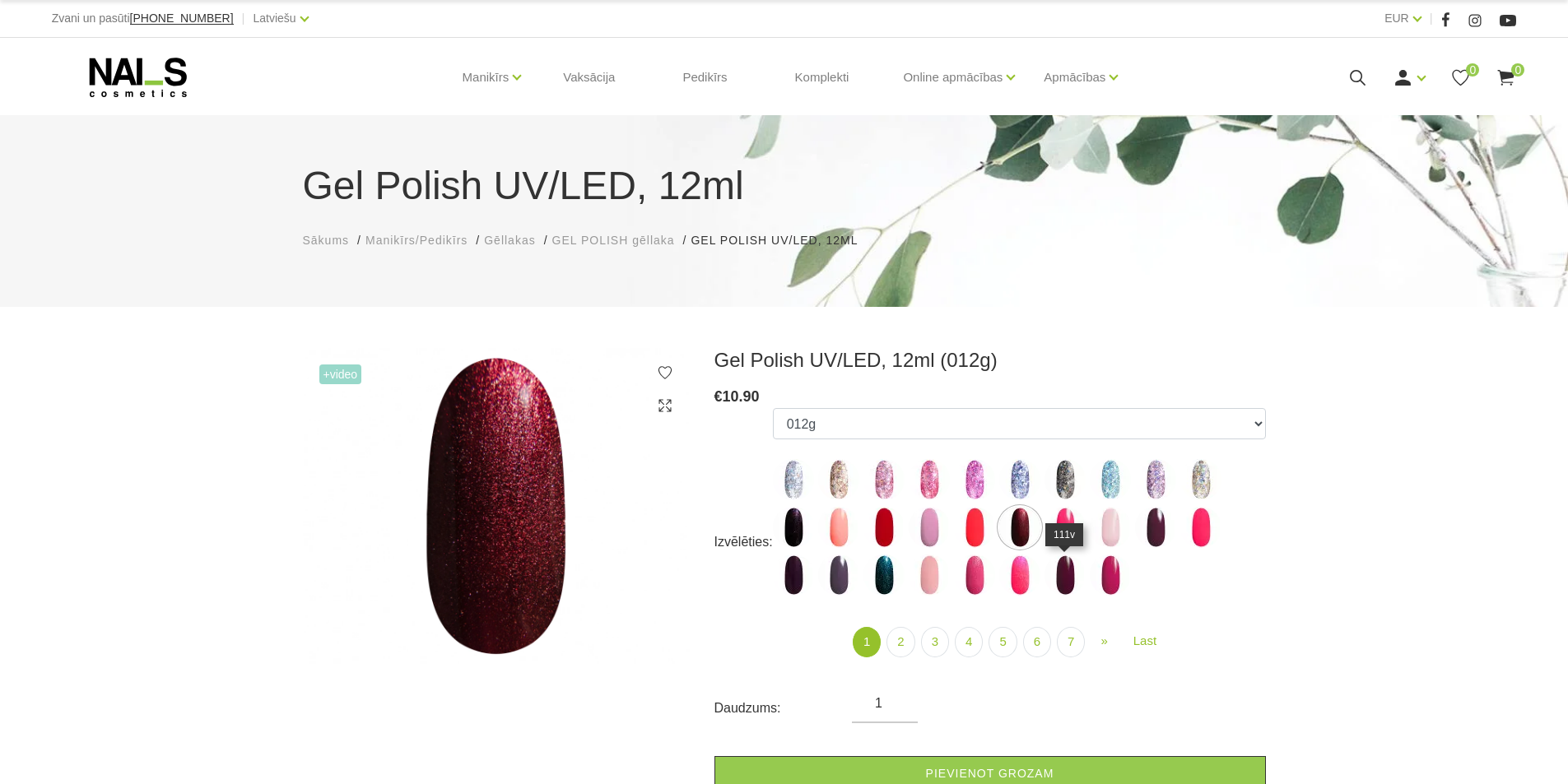
click at [1061, 581] on img at bounding box center [1065, 575] width 41 height 41
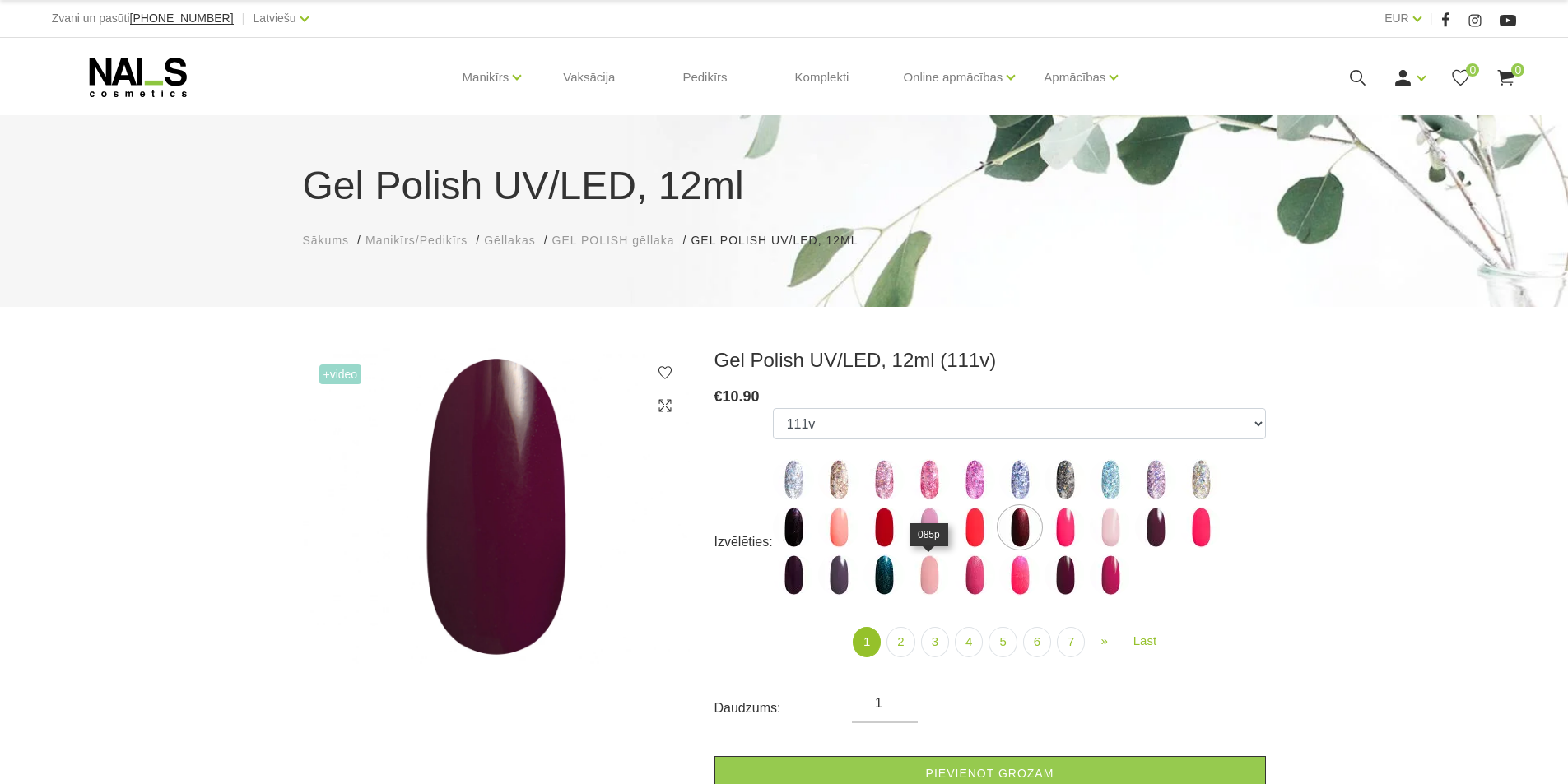
click at [922, 575] on img at bounding box center [929, 575] width 41 height 41
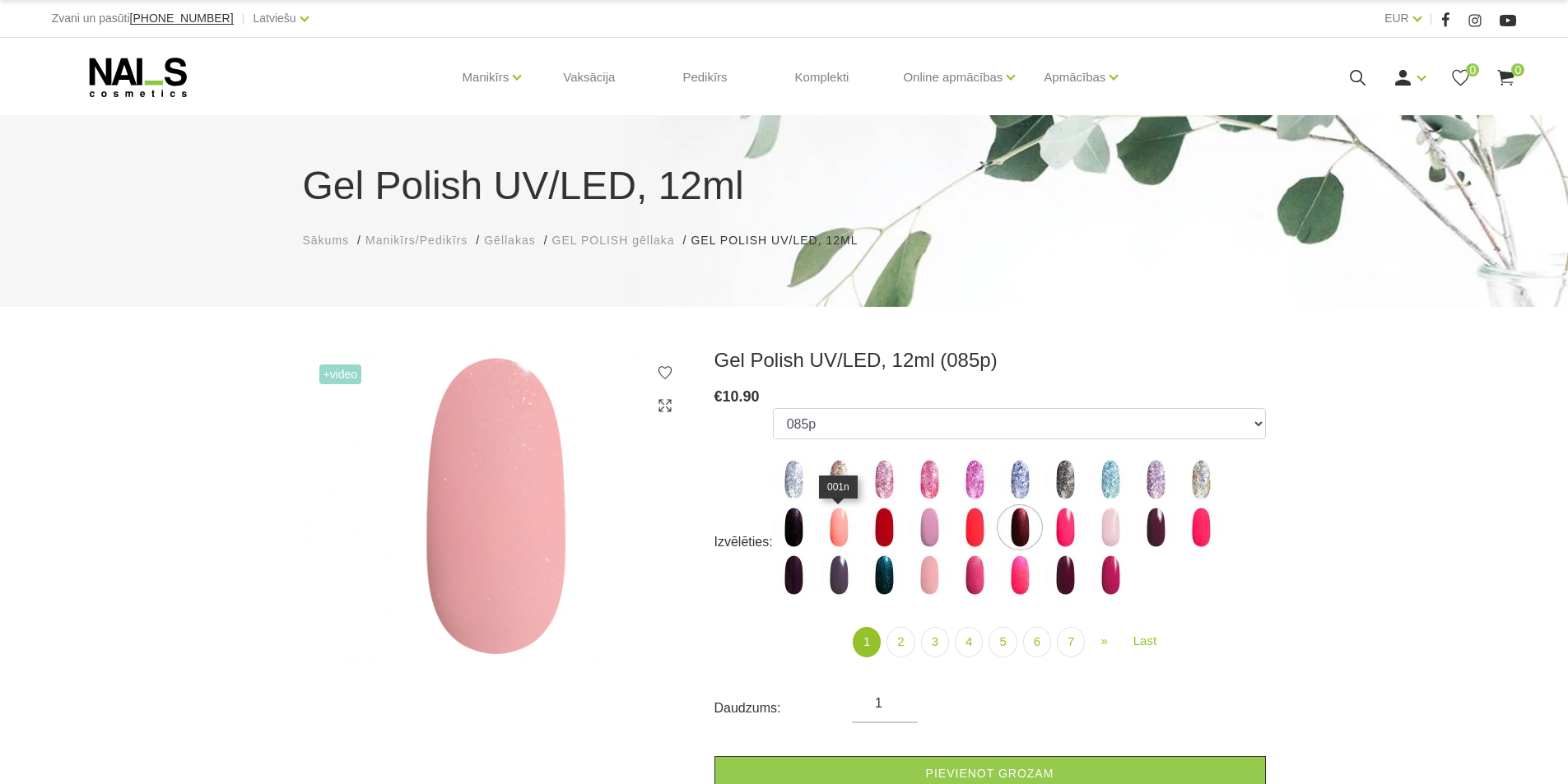
click at [836, 525] on img at bounding box center [838, 527] width 41 height 41
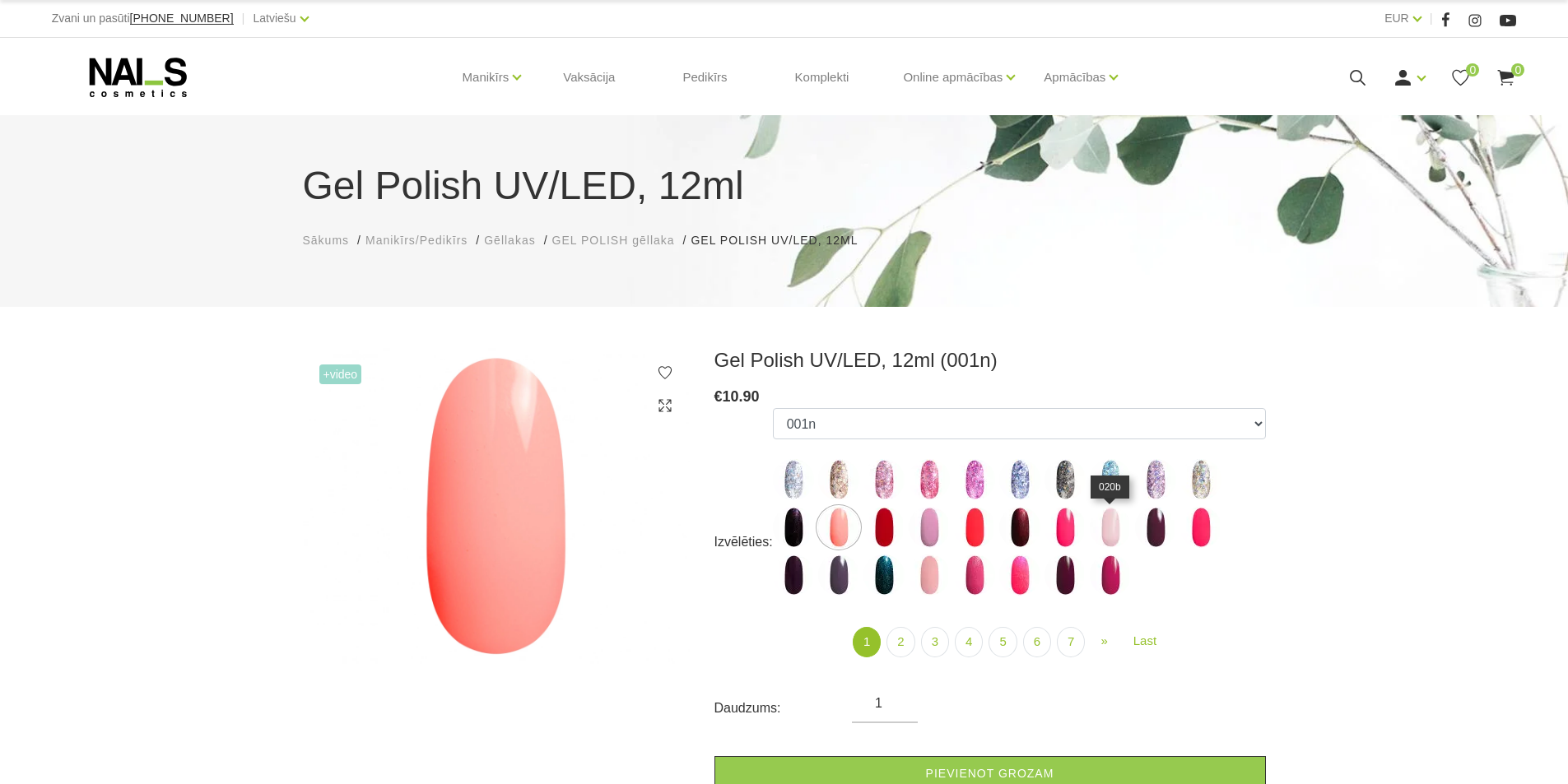
click at [1104, 528] on img at bounding box center [1110, 527] width 41 height 41
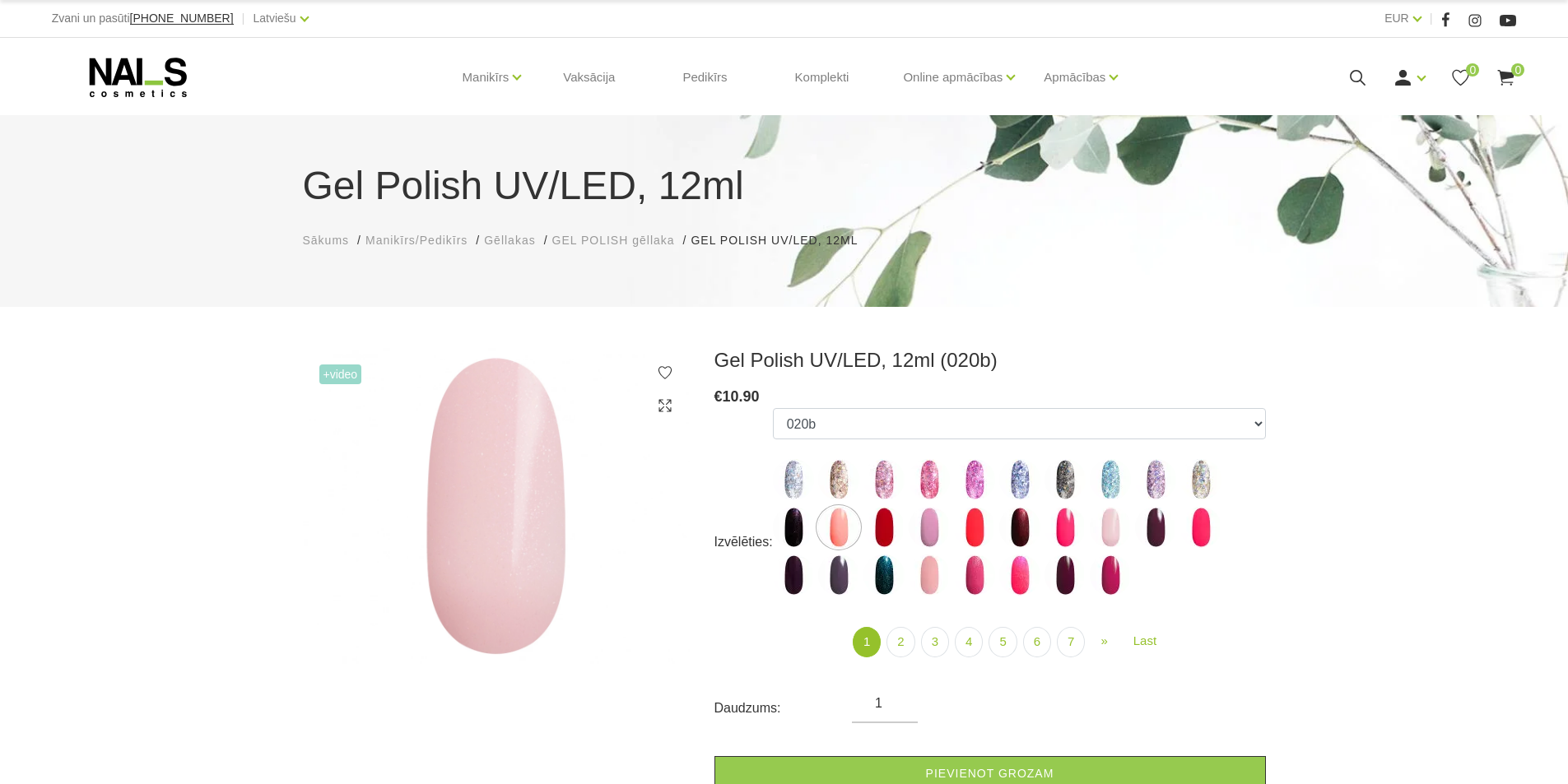
click at [664, 628] on img at bounding box center [496, 505] width 387 height 316
click at [927, 527] on img at bounding box center [929, 527] width 41 height 41
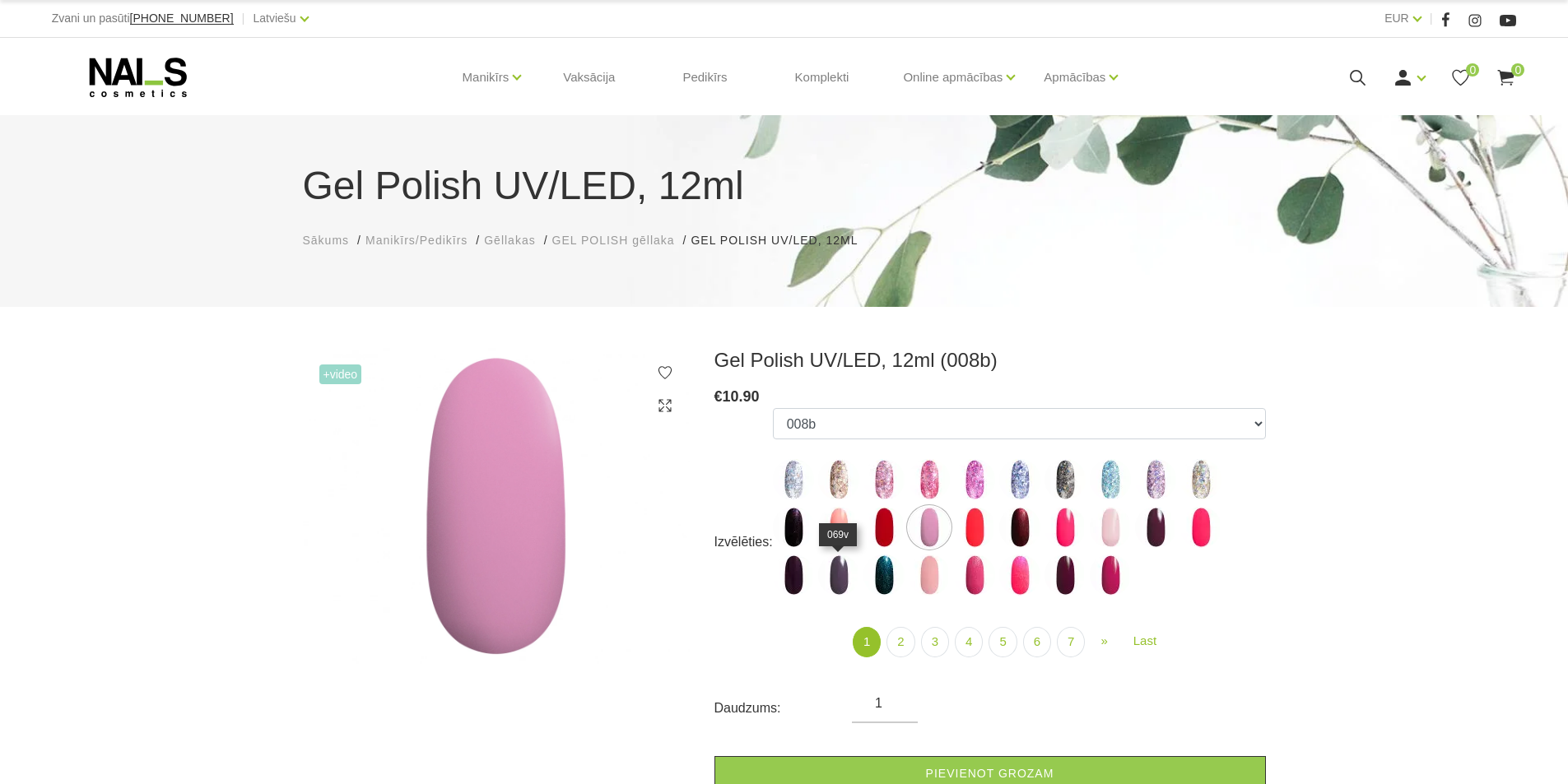
click at [838, 581] on img at bounding box center [838, 575] width 41 height 41
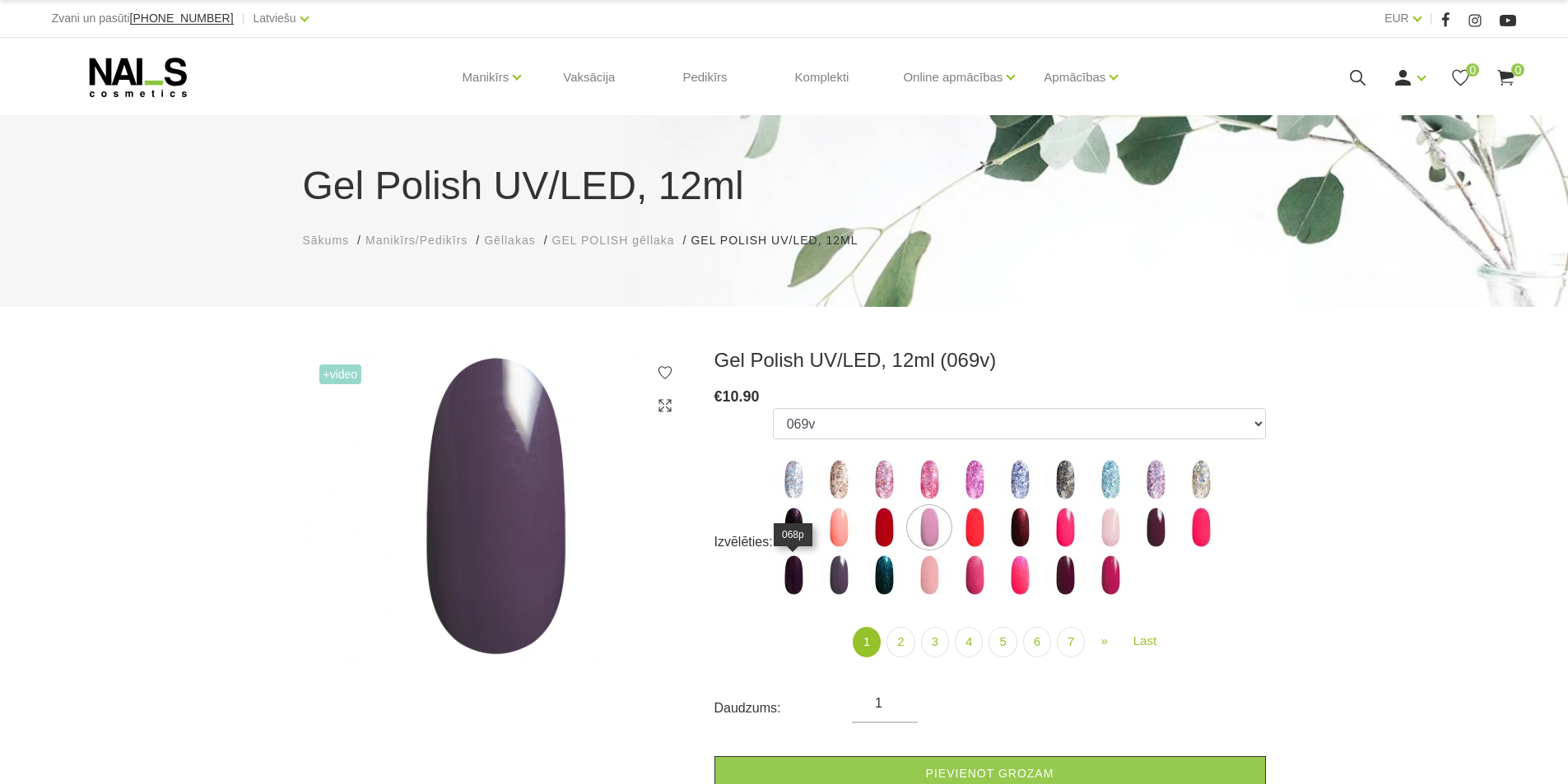
click at [786, 585] on img at bounding box center [793, 575] width 41 height 41
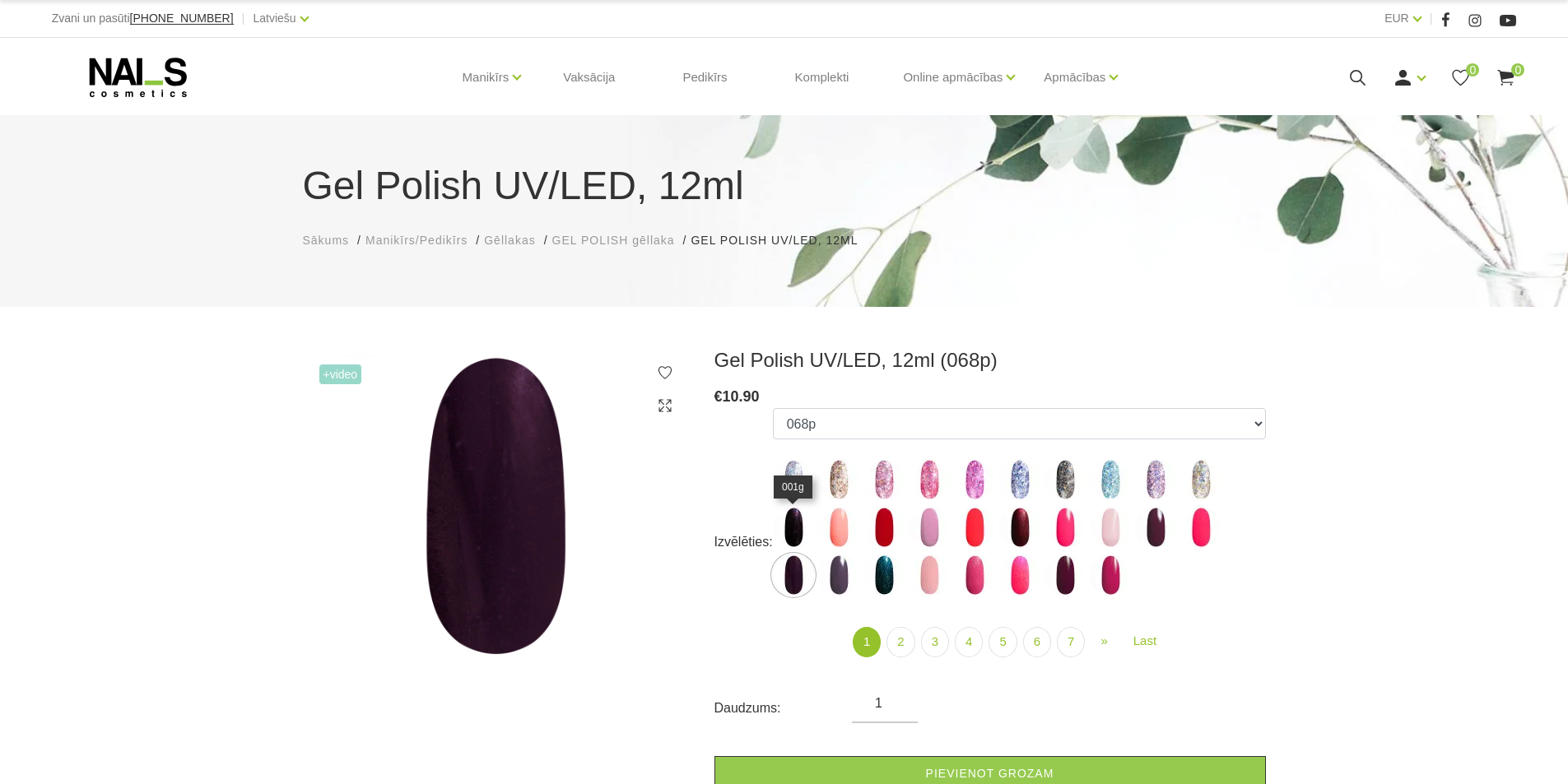
click at [793, 519] on img at bounding box center [793, 527] width 41 height 41
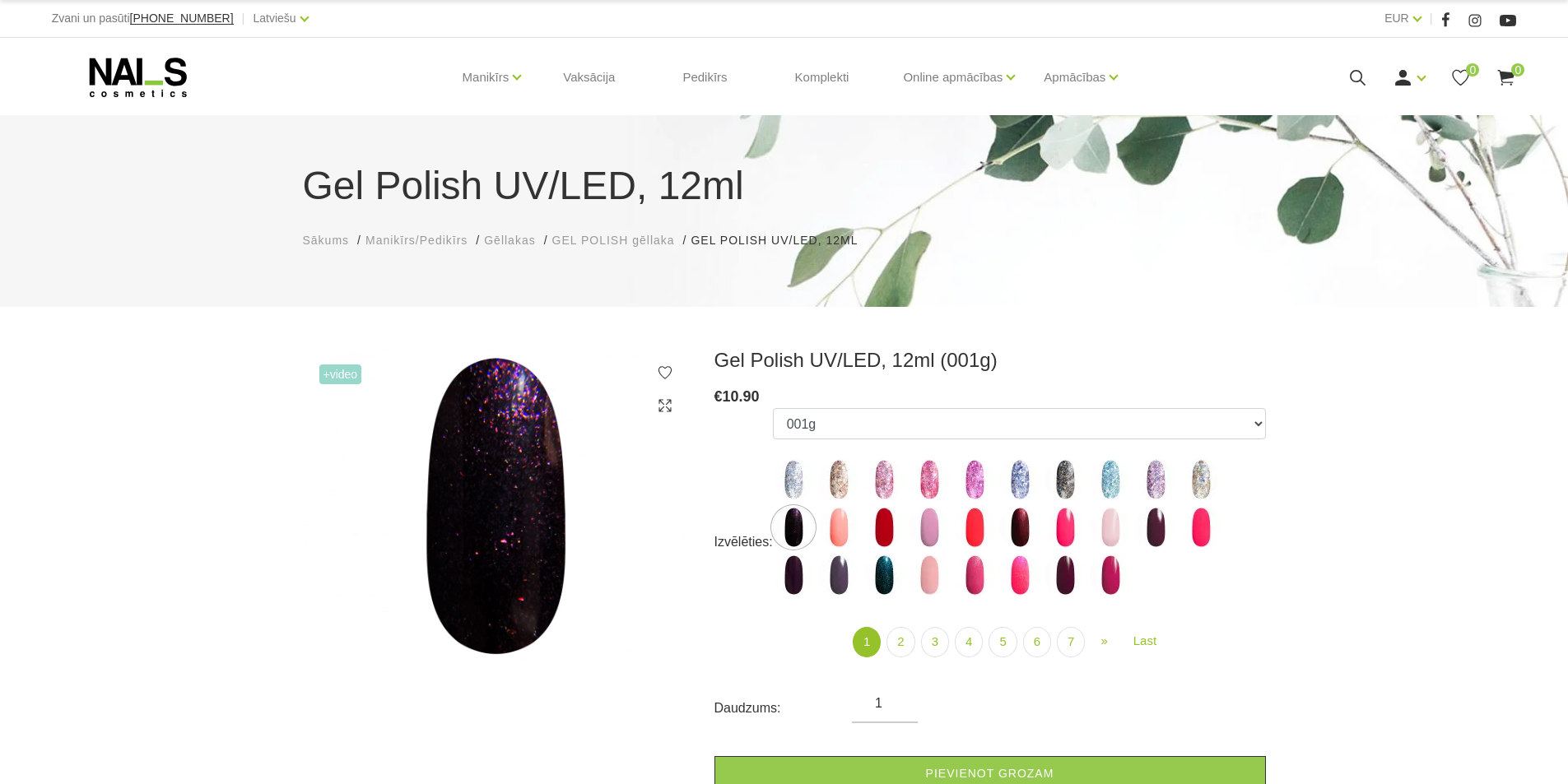
click at [680, 640] on img at bounding box center [496, 505] width 387 height 316
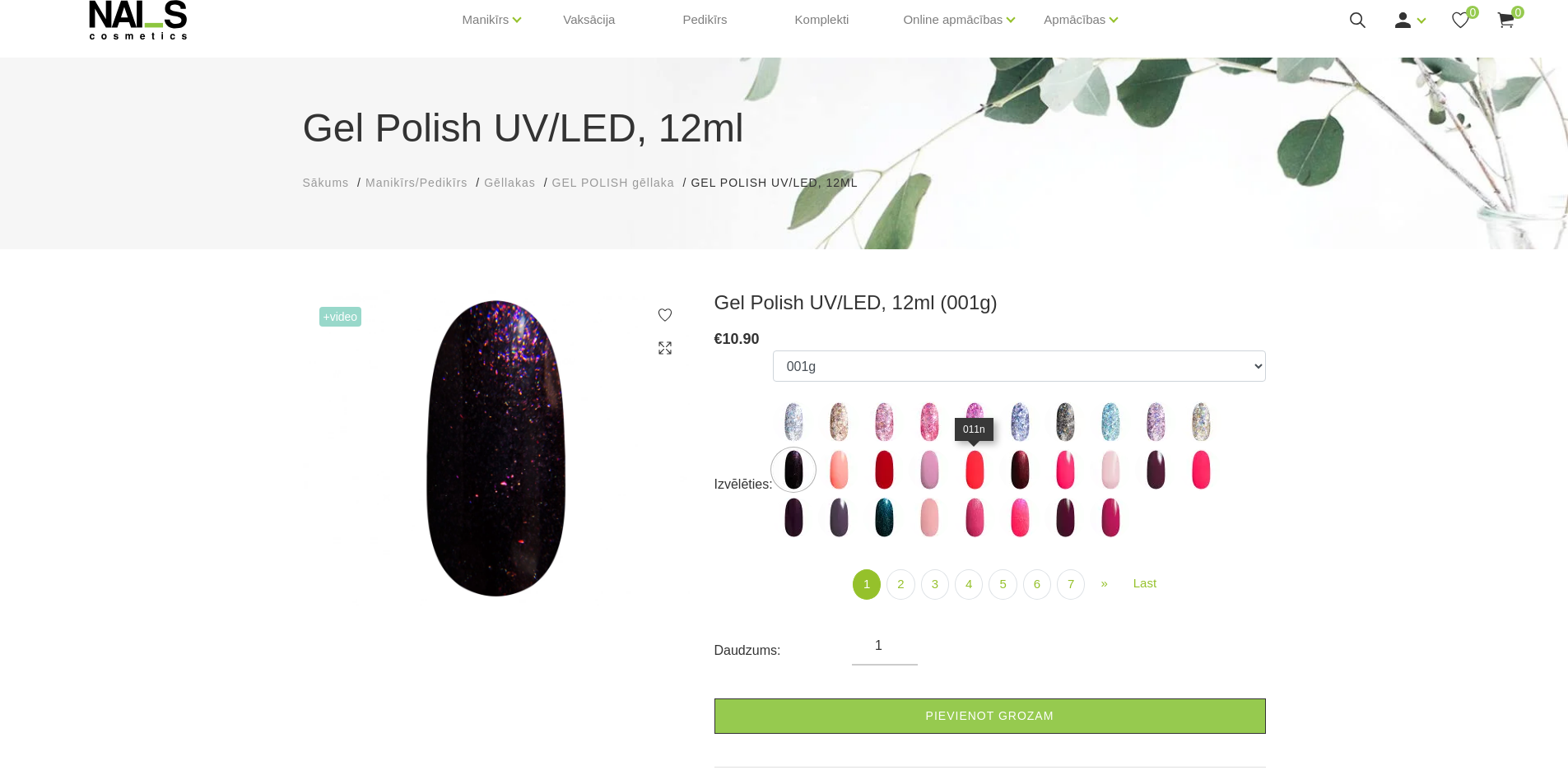
scroll to position [57, 0]
click at [848, 525] on img at bounding box center [838, 518] width 41 height 41
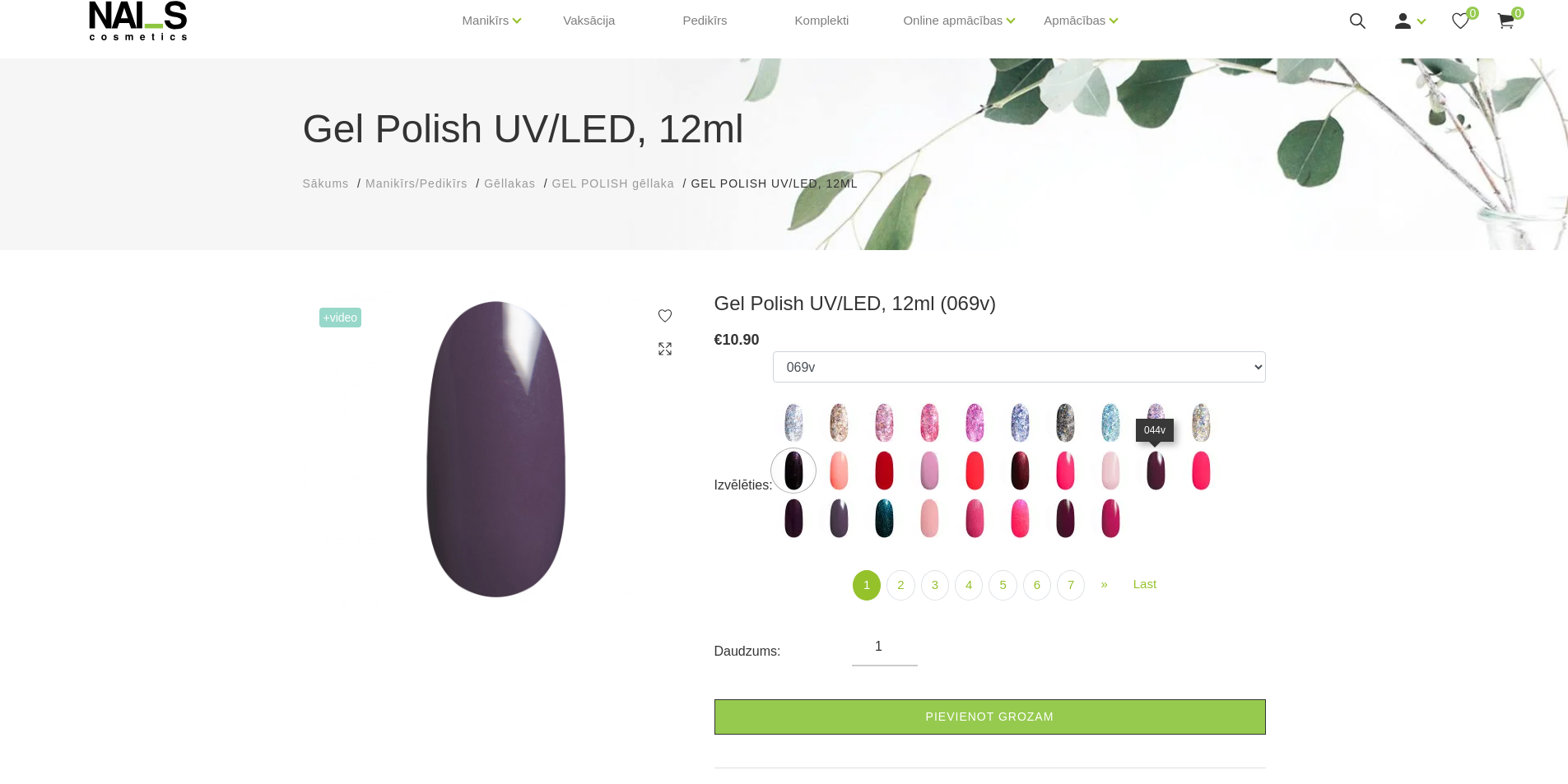
click at [1148, 474] on img at bounding box center [1155, 471] width 41 height 41
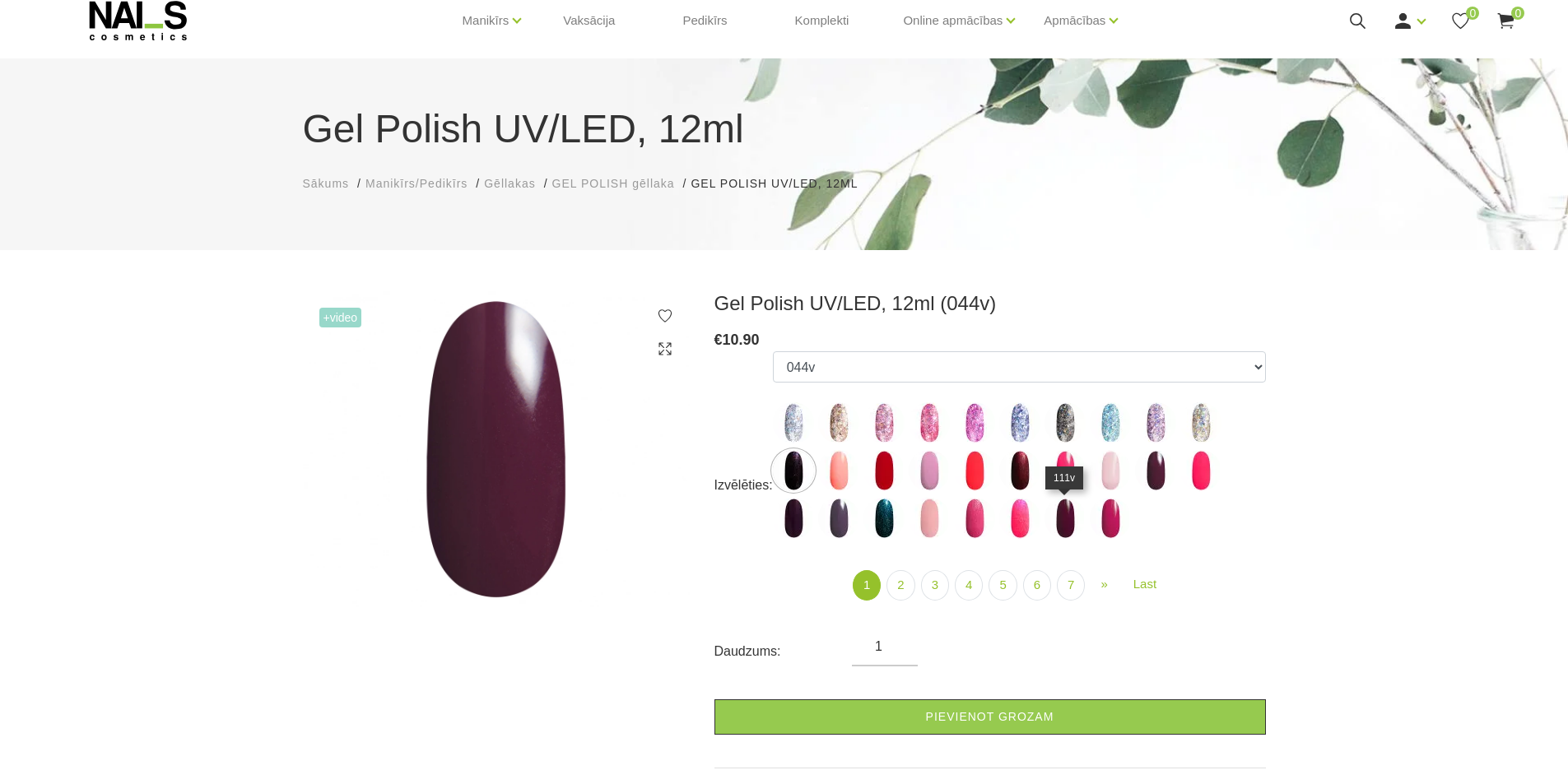
click at [1067, 525] on img at bounding box center [1065, 518] width 41 height 41
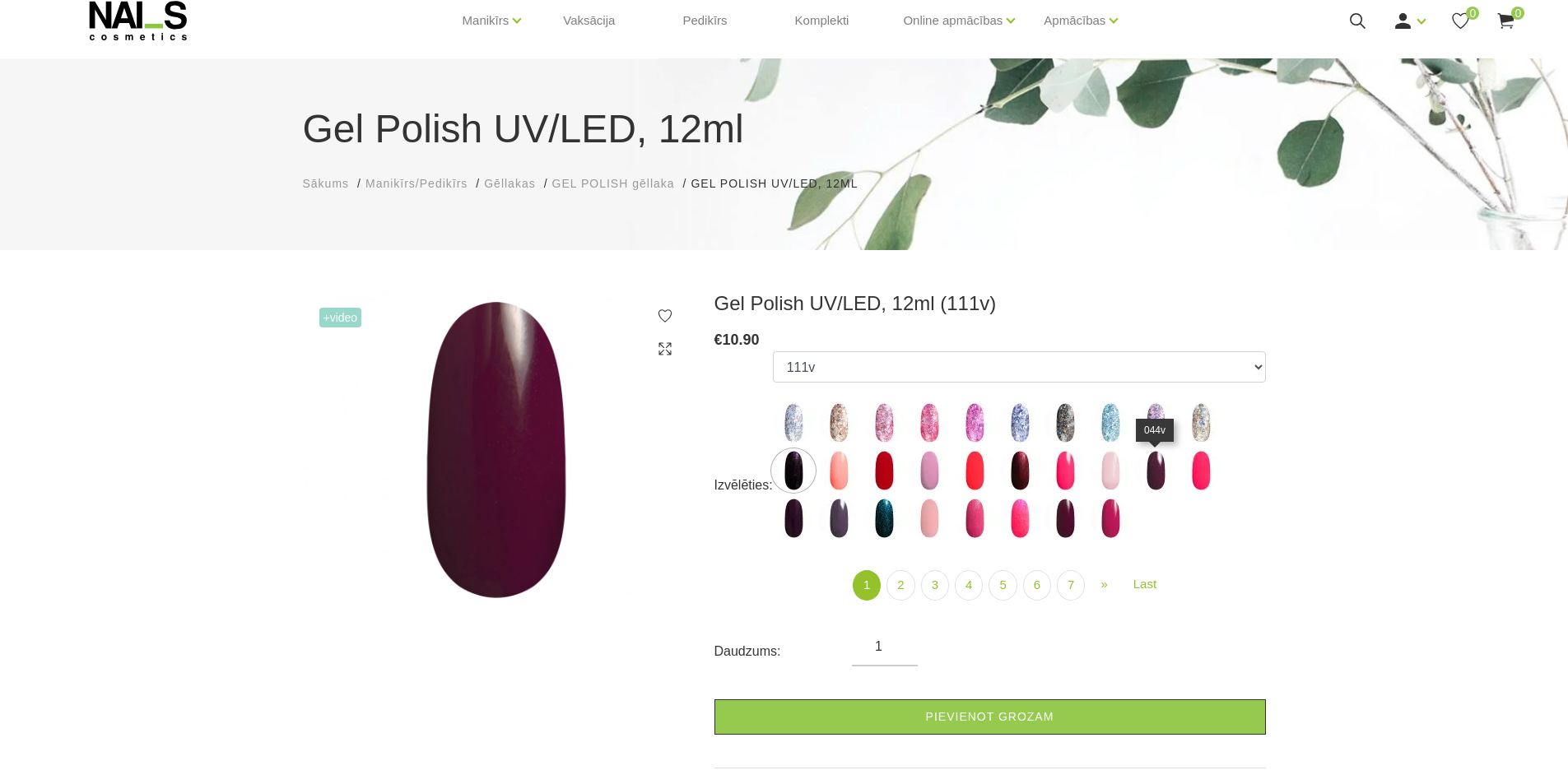
click at [1150, 476] on img at bounding box center [1155, 471] width 41 height 41
select select "3984"
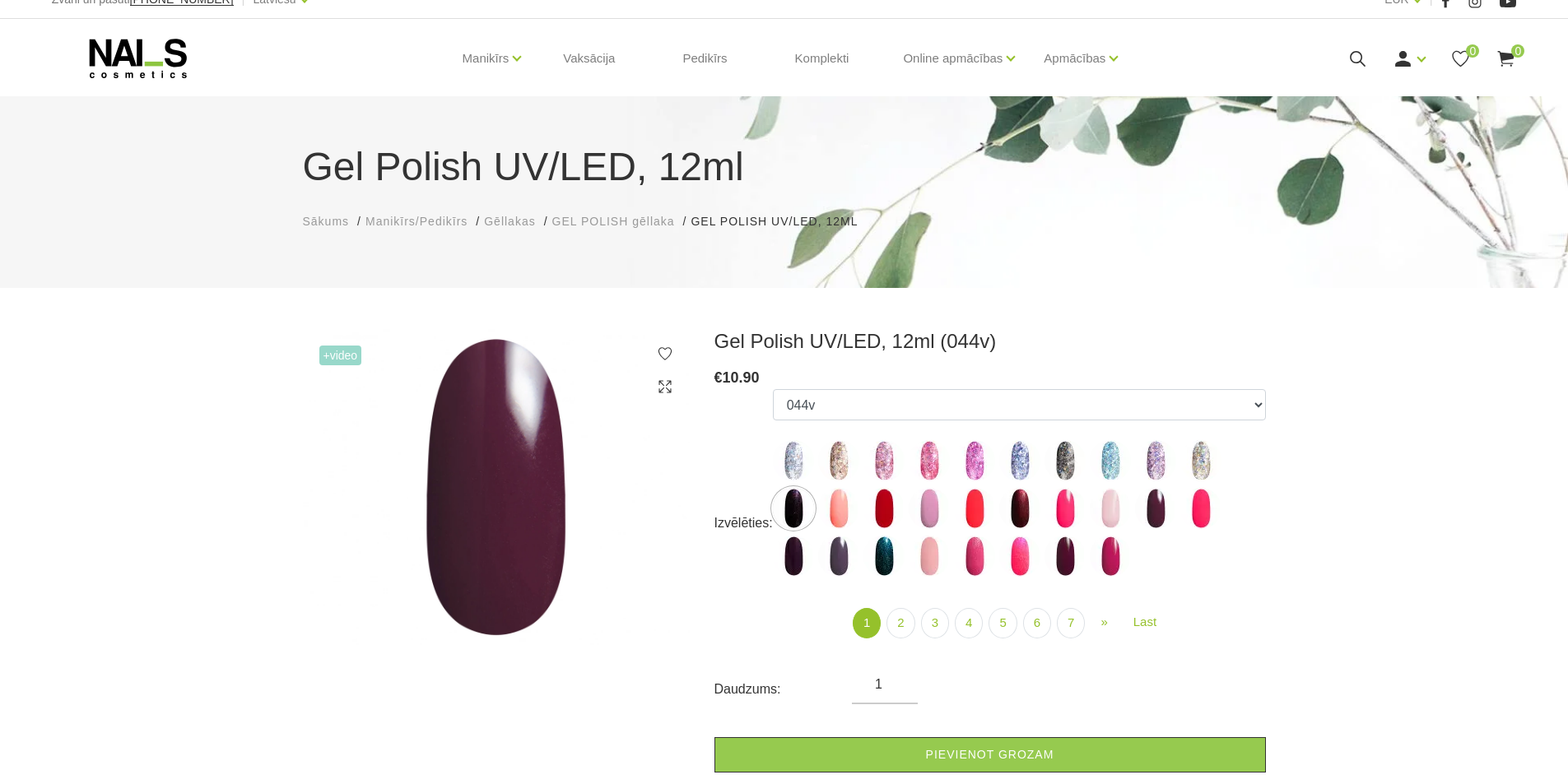
scroll to position [0, 0]
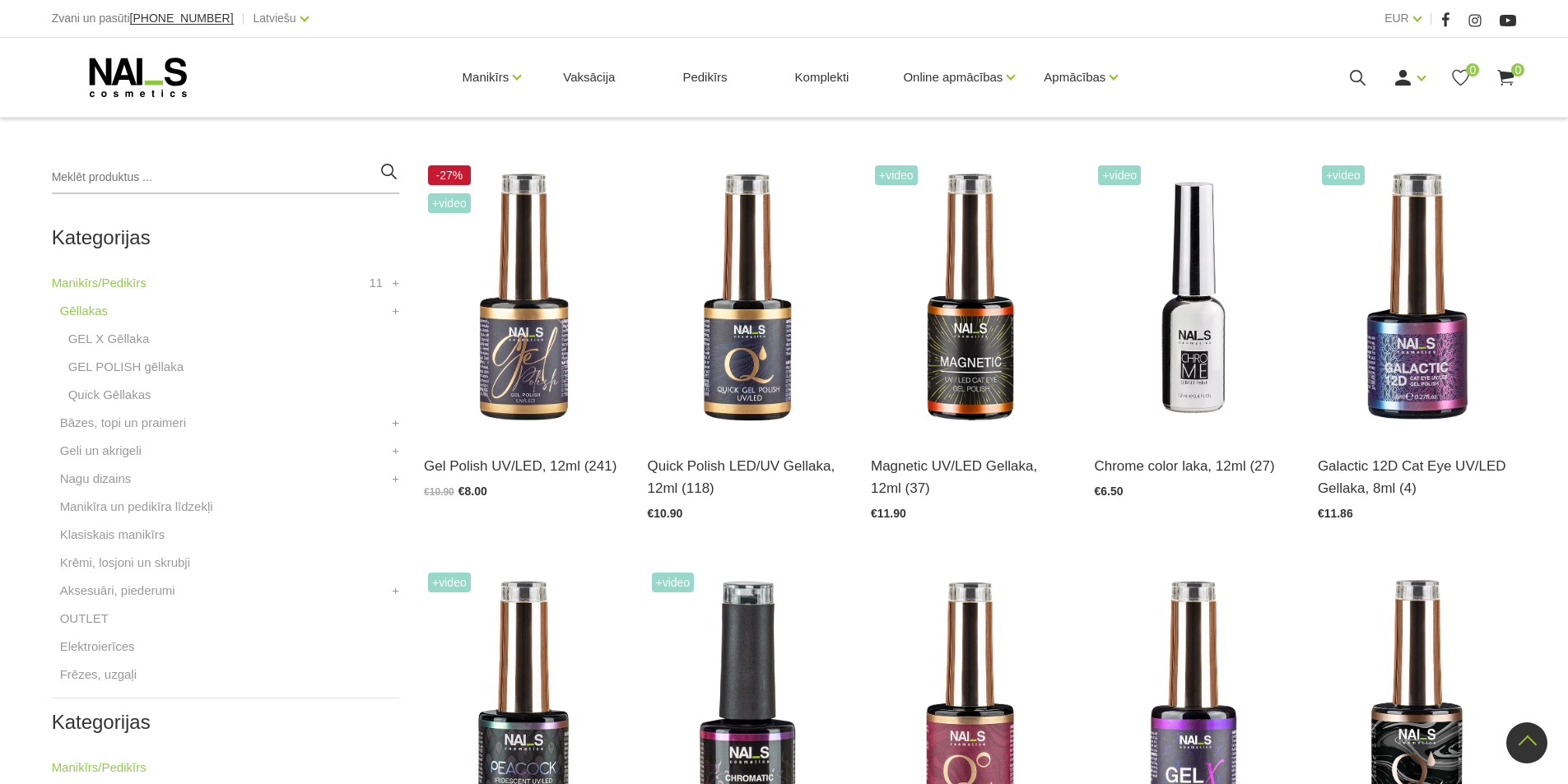
scroll to position [330, 0]
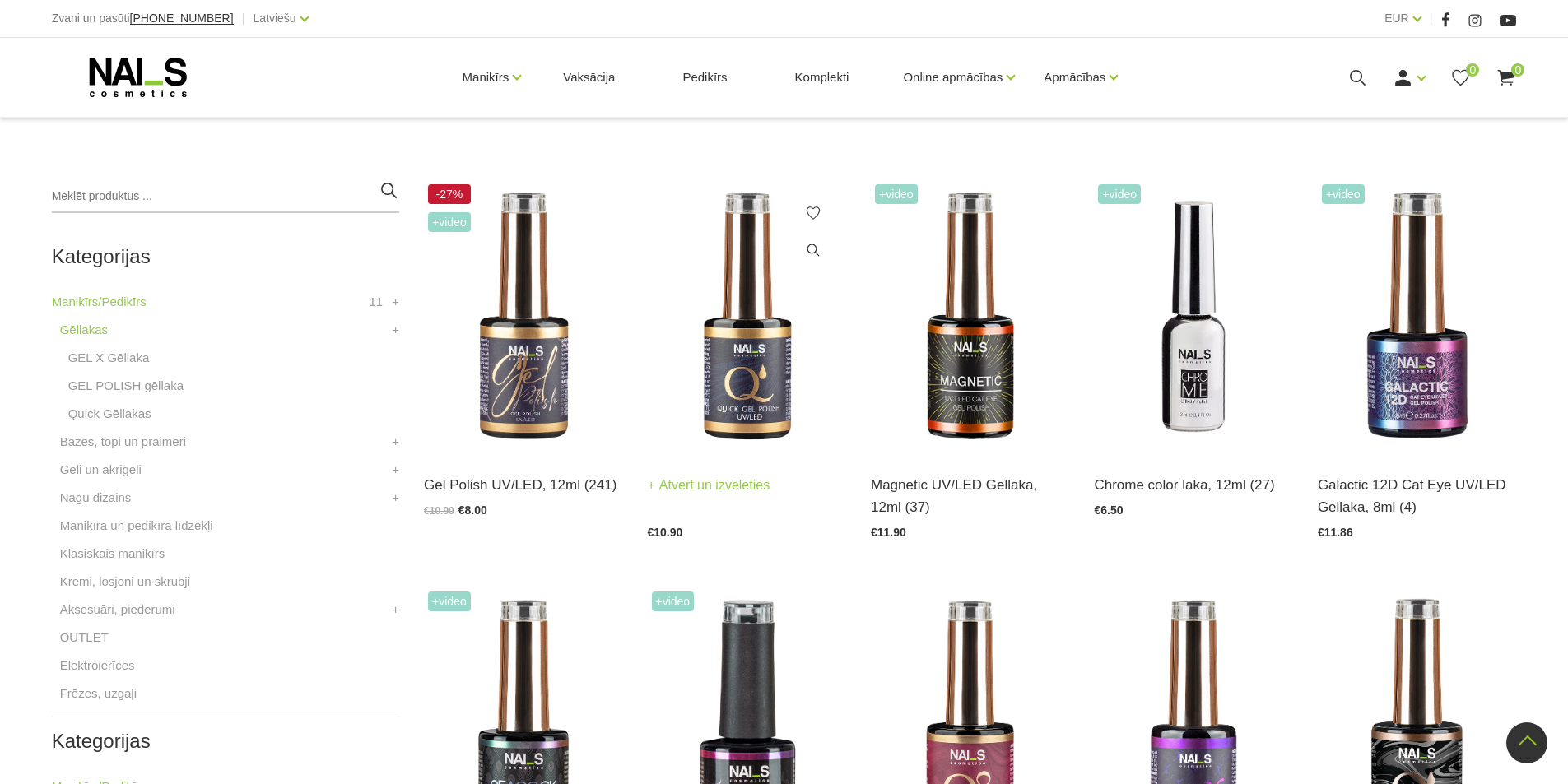
click at [754, 334] on img at bounding box center [747, 317] width 198 height 273
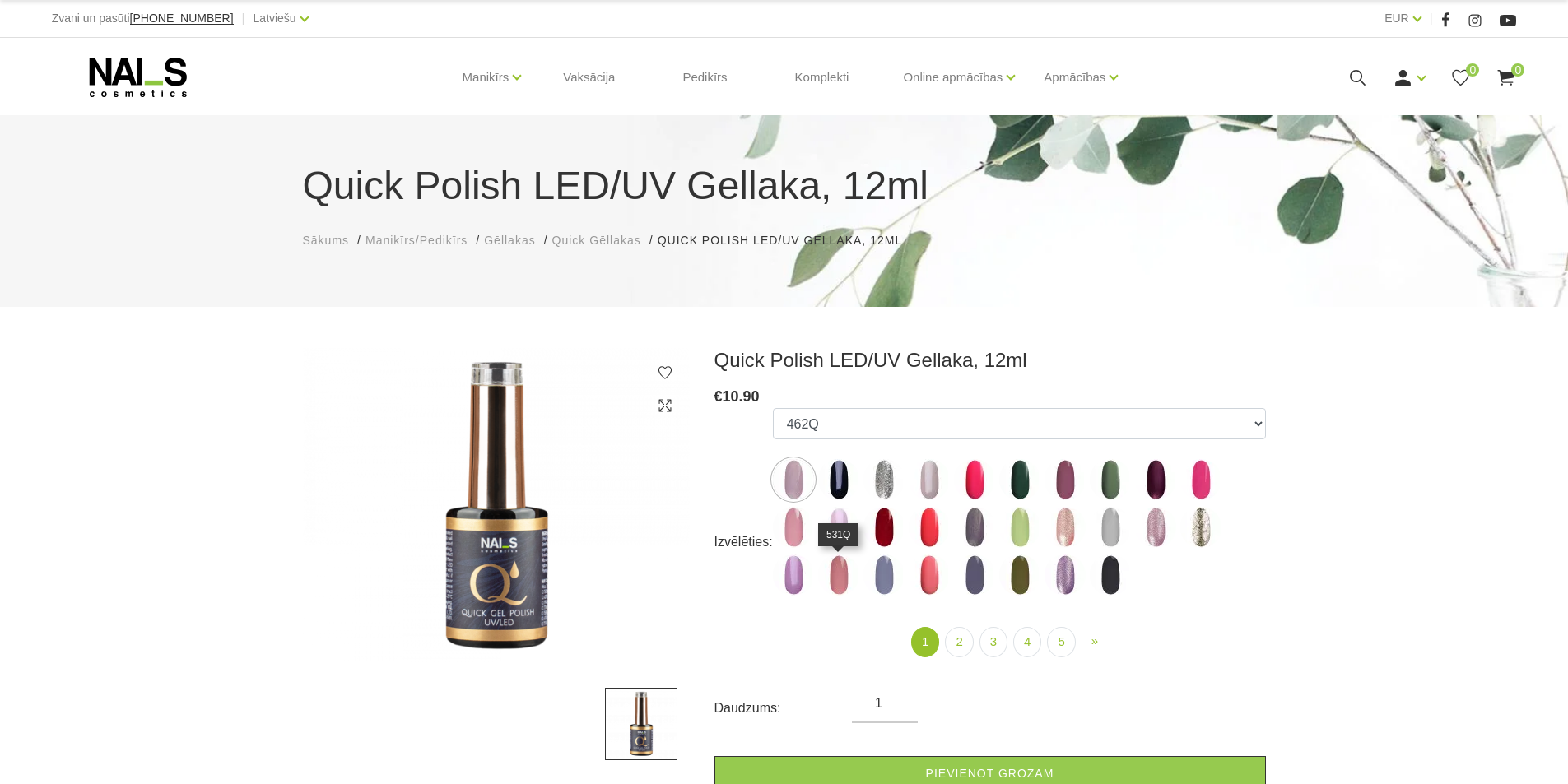
click at [834, 581] on img at bounding box center [838, 575] width 41 height 41
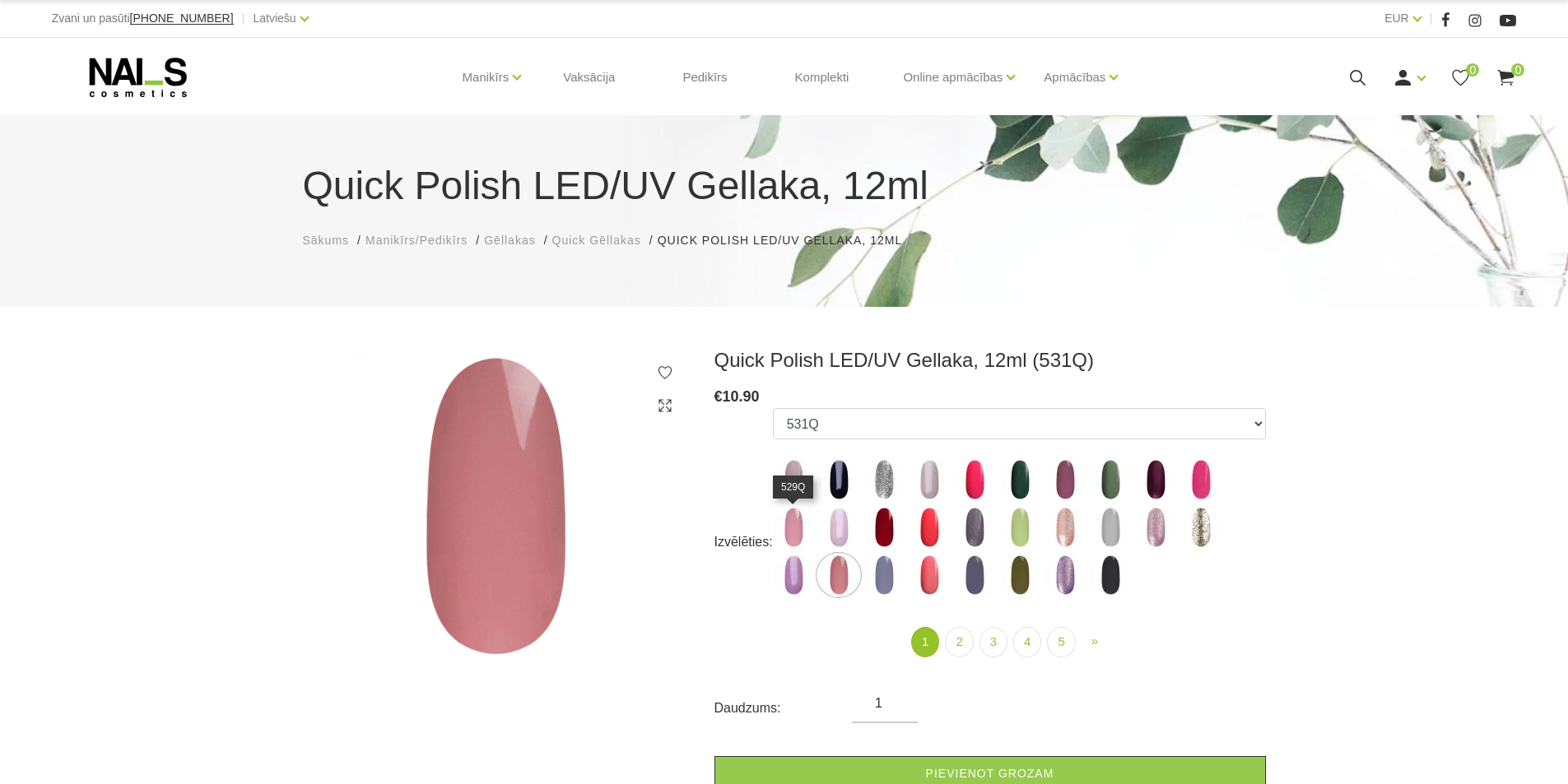
click at [792, 522] on img at bounding box center [793, 527] width 41 height 41
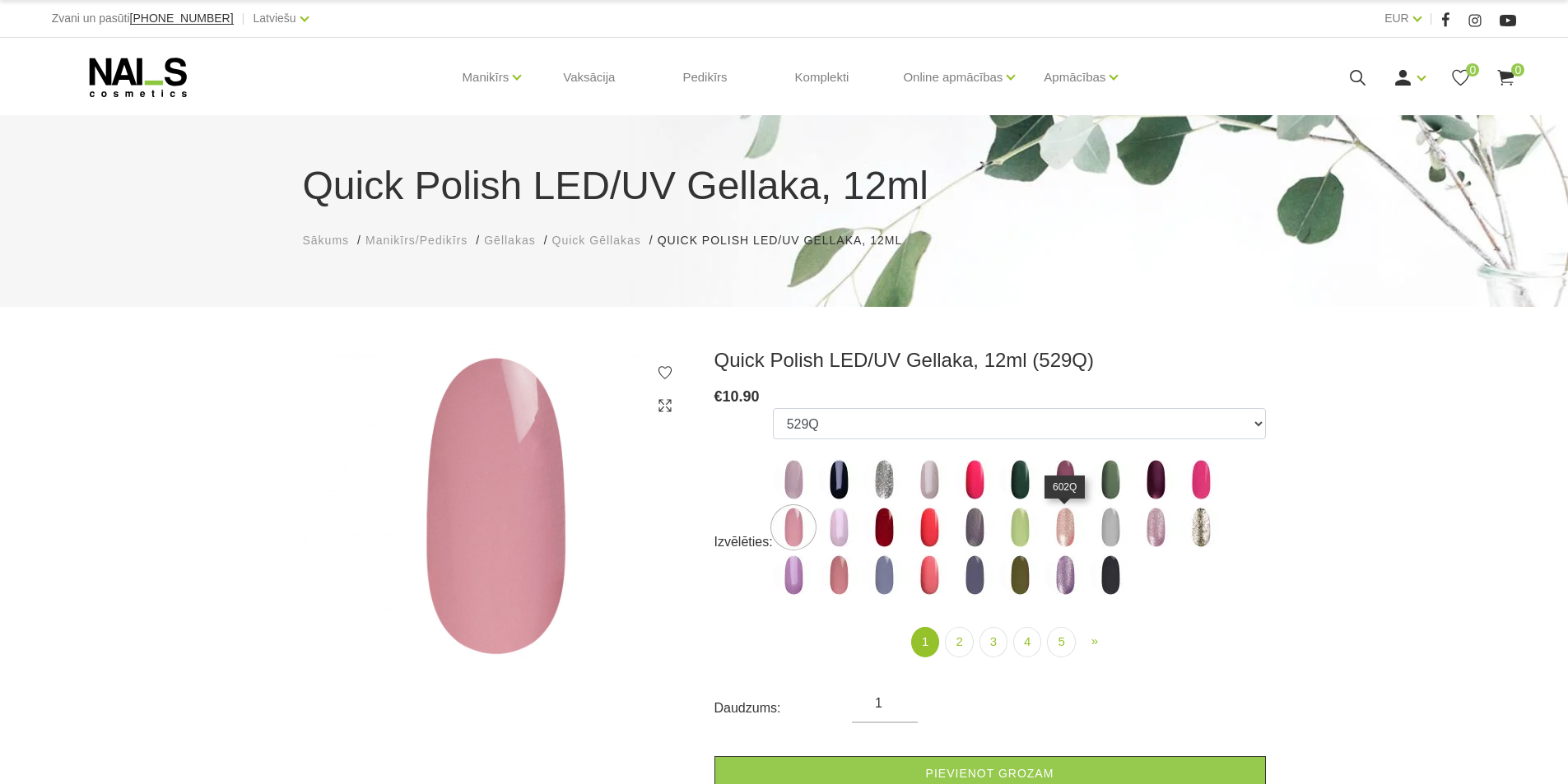
click at [1066, 530] on img at bounding box center [1065, 527] width 41 height 41
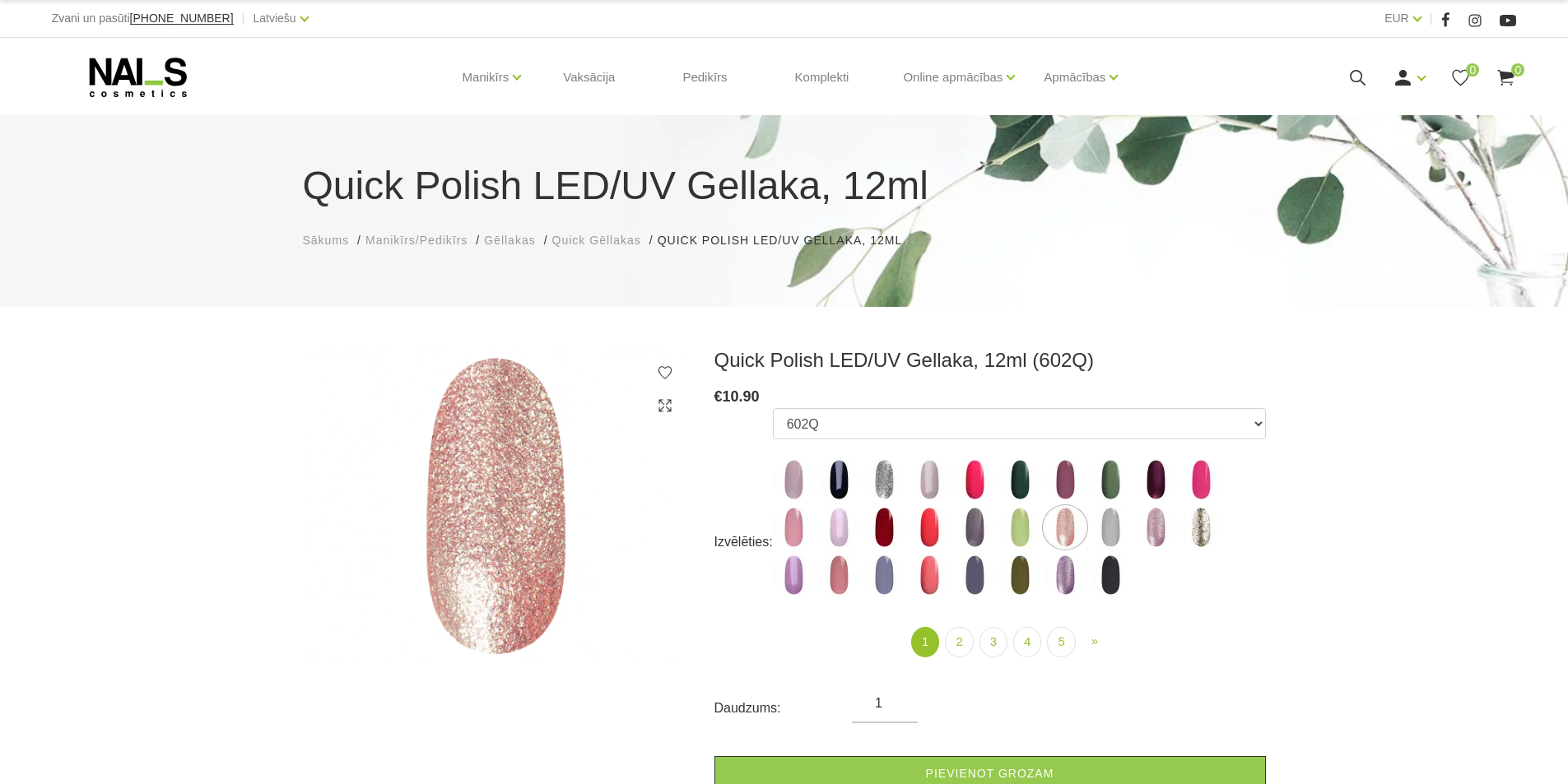
click at [1253, 617] on div "1 (current) 2 3 4 5 » Next" at bounding box center [1018, 640] width 518 height 75
click at [932, 527] on img at bounding box center [929, 527] width 41 height 41
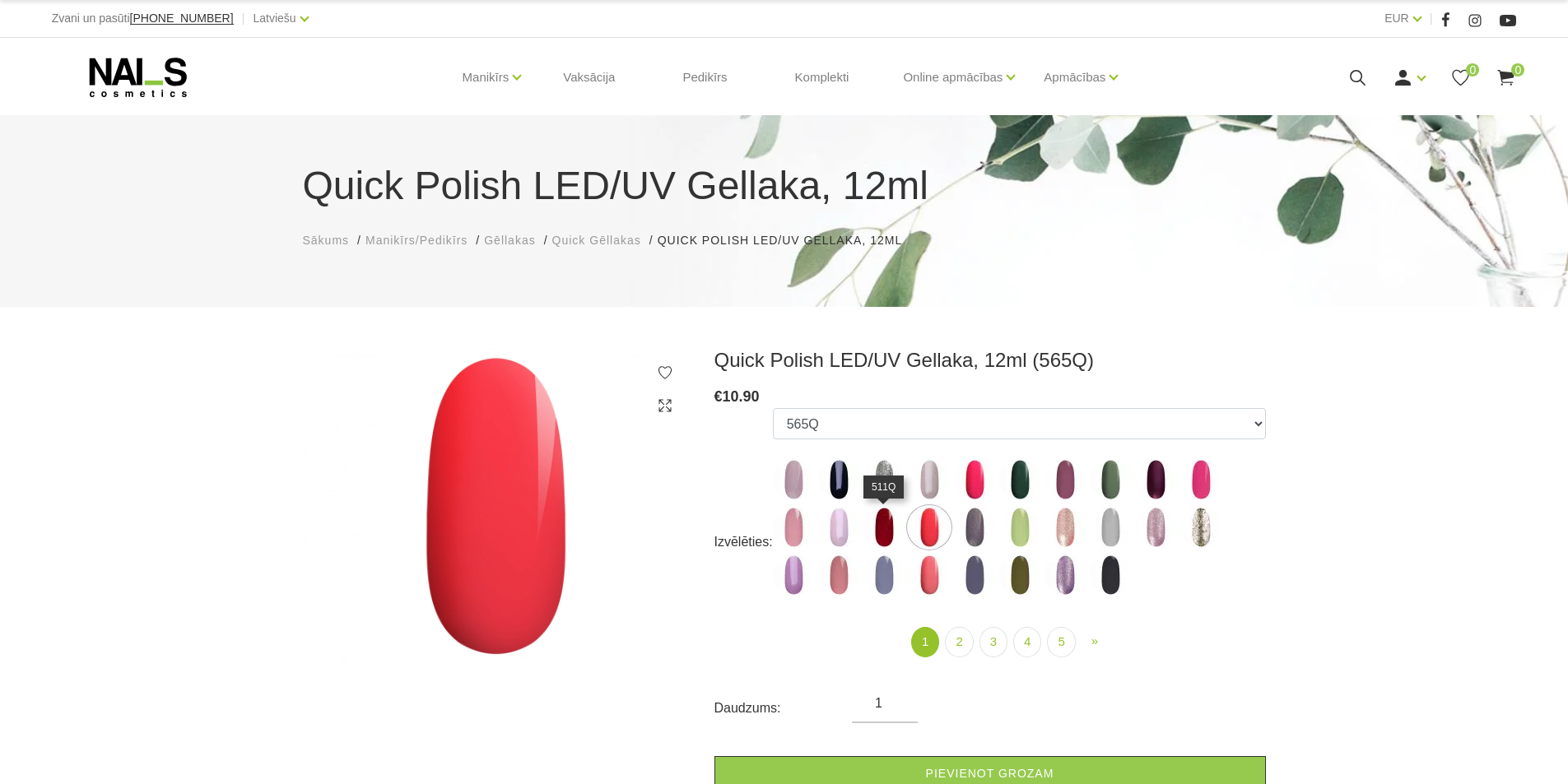
click at [881, 530] on img at bounding box center [884, 527] width 41 height 41
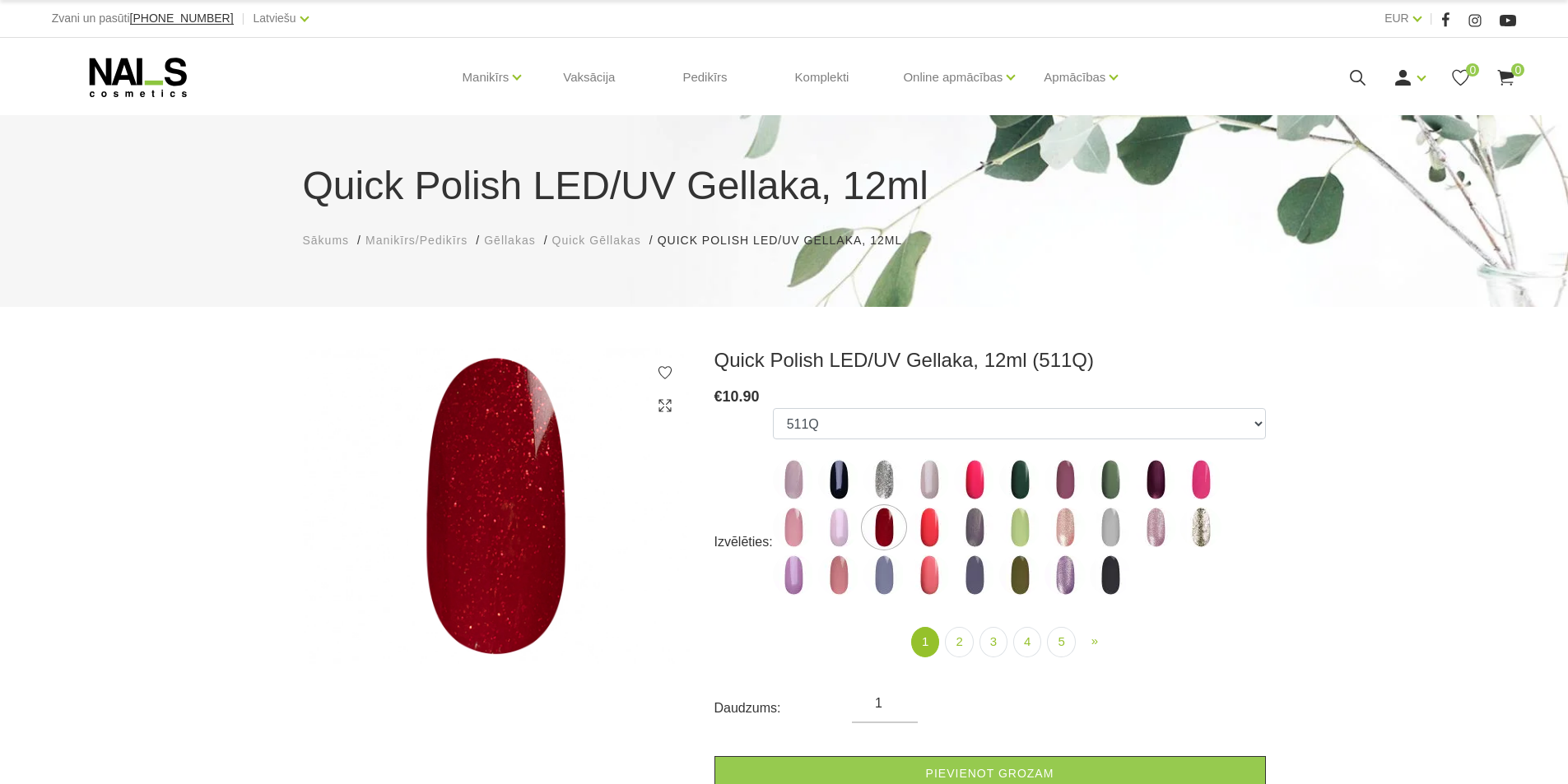
click at [799, 657] on ul "1 (current) 2 3 4 5 » Next" at bounding box center [1018, 643] width 493 height 31
click at [929, 485] on img at bounding box center [929, 479] width 41 height 41
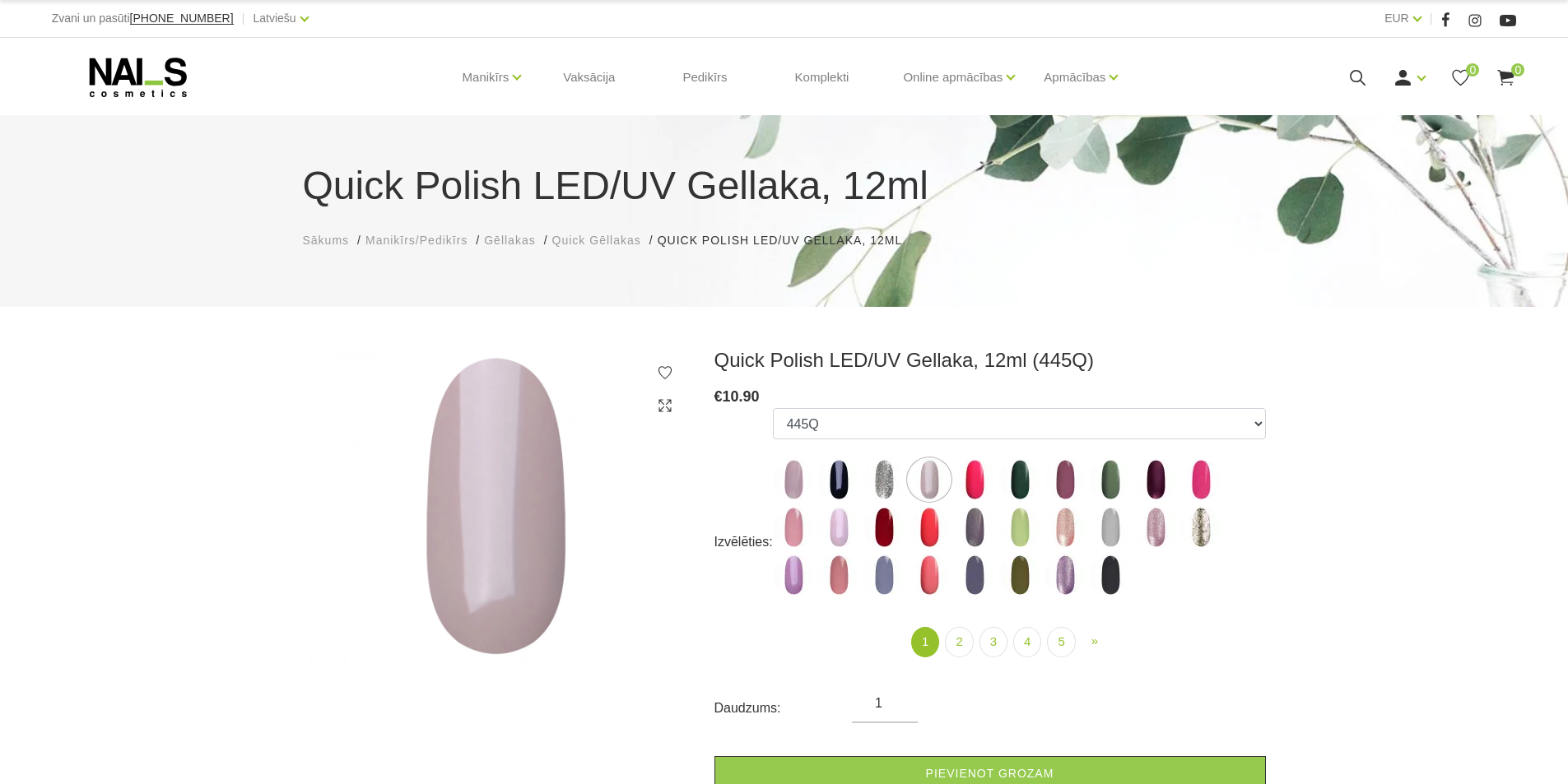
click at [799, 669] on div "1 (current) 2 3 4 5 » Next" at bounding box center [1018, 652] width 518 height 50
click at [882, 574] on img at bounding box center [884, 575] width 41 height 41
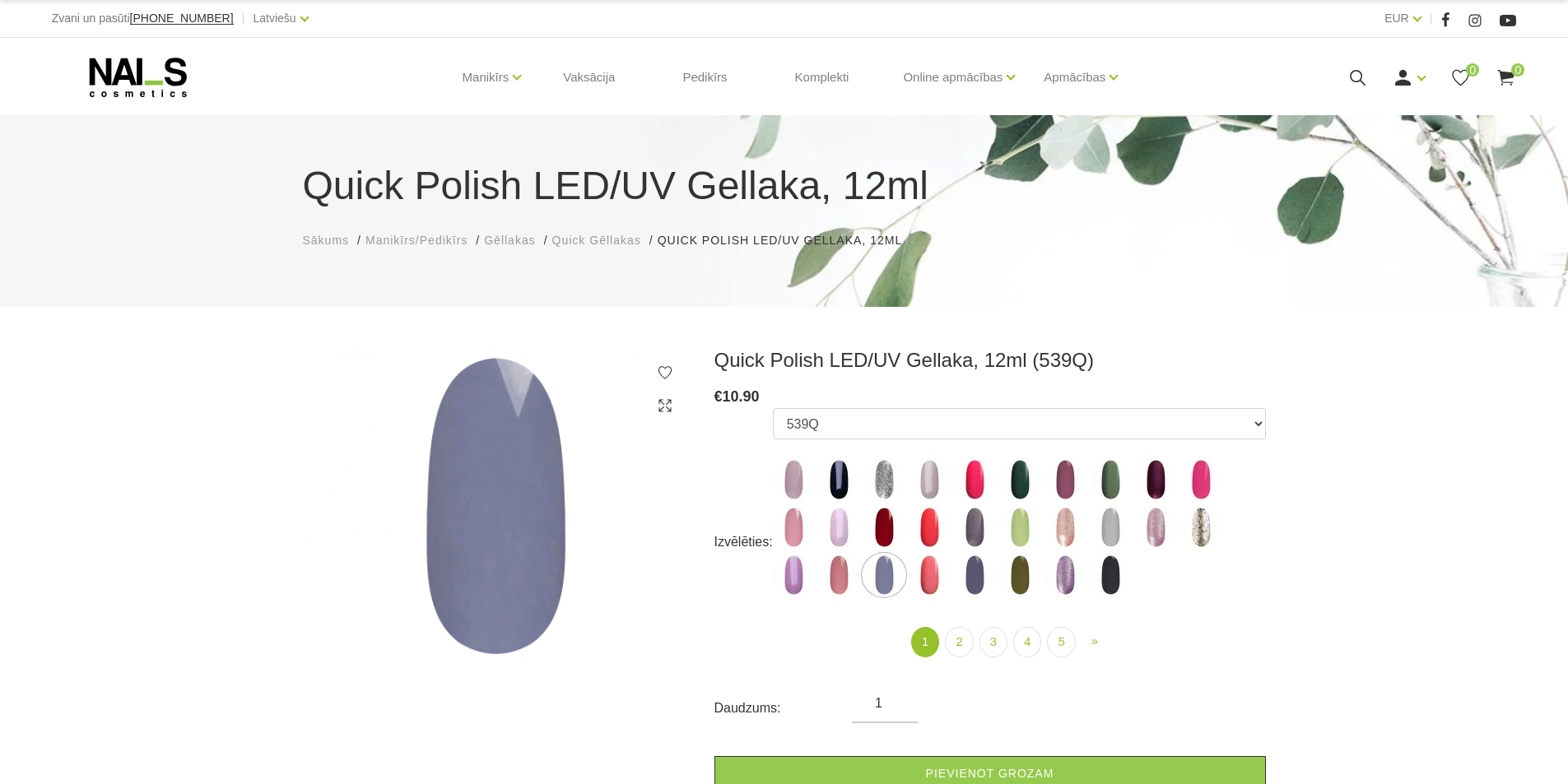
click at [772, 671] on div "1 (current) 2 3 4 5 » Next" at bounding box center [1018, 652] width 518 height 50
click at [974, 527] on img at bounding box center [974, 527] width 41 height 41
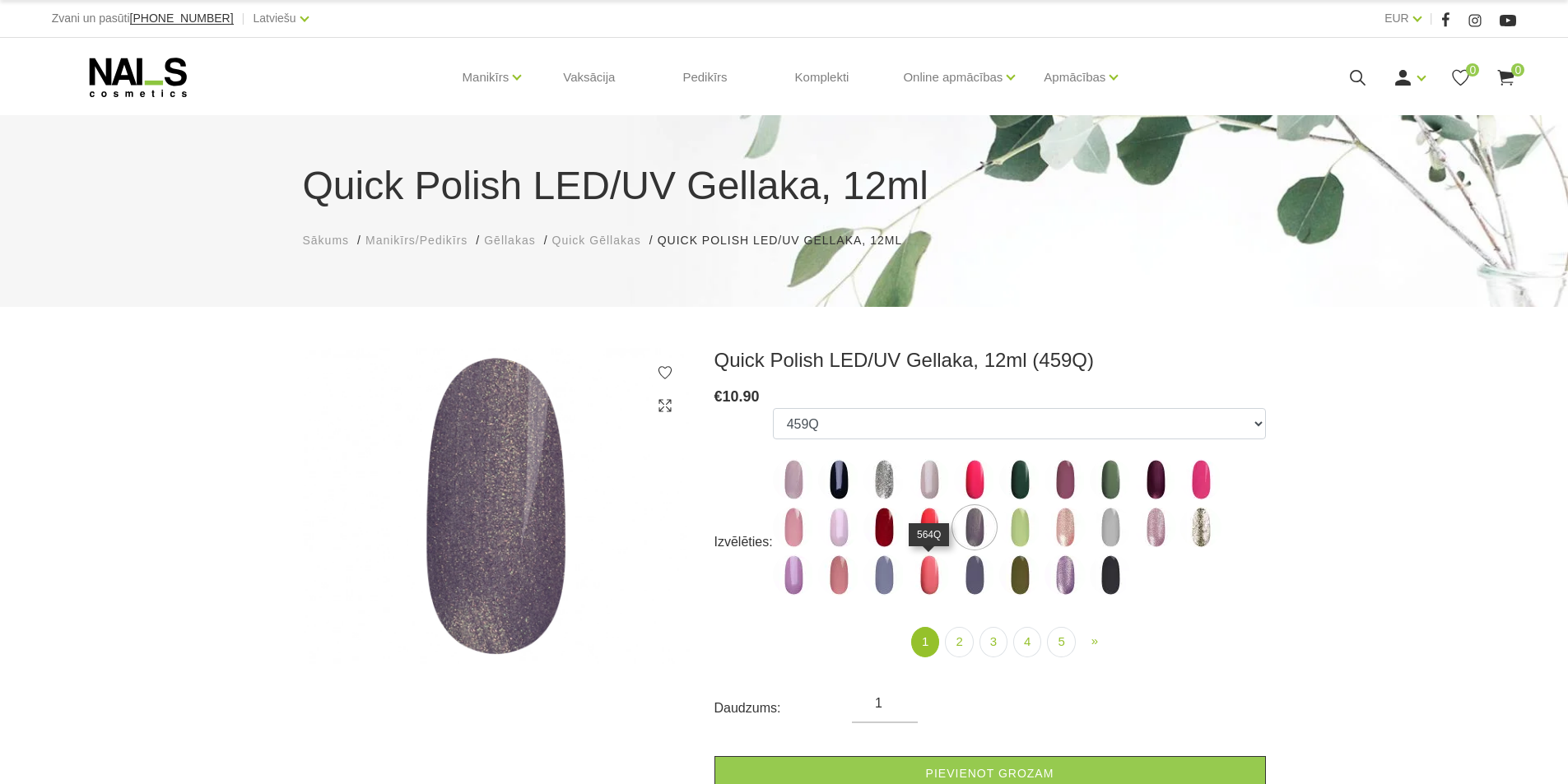
click at [929, 592] on img at bounding box center [929, 575] width 41 height 41
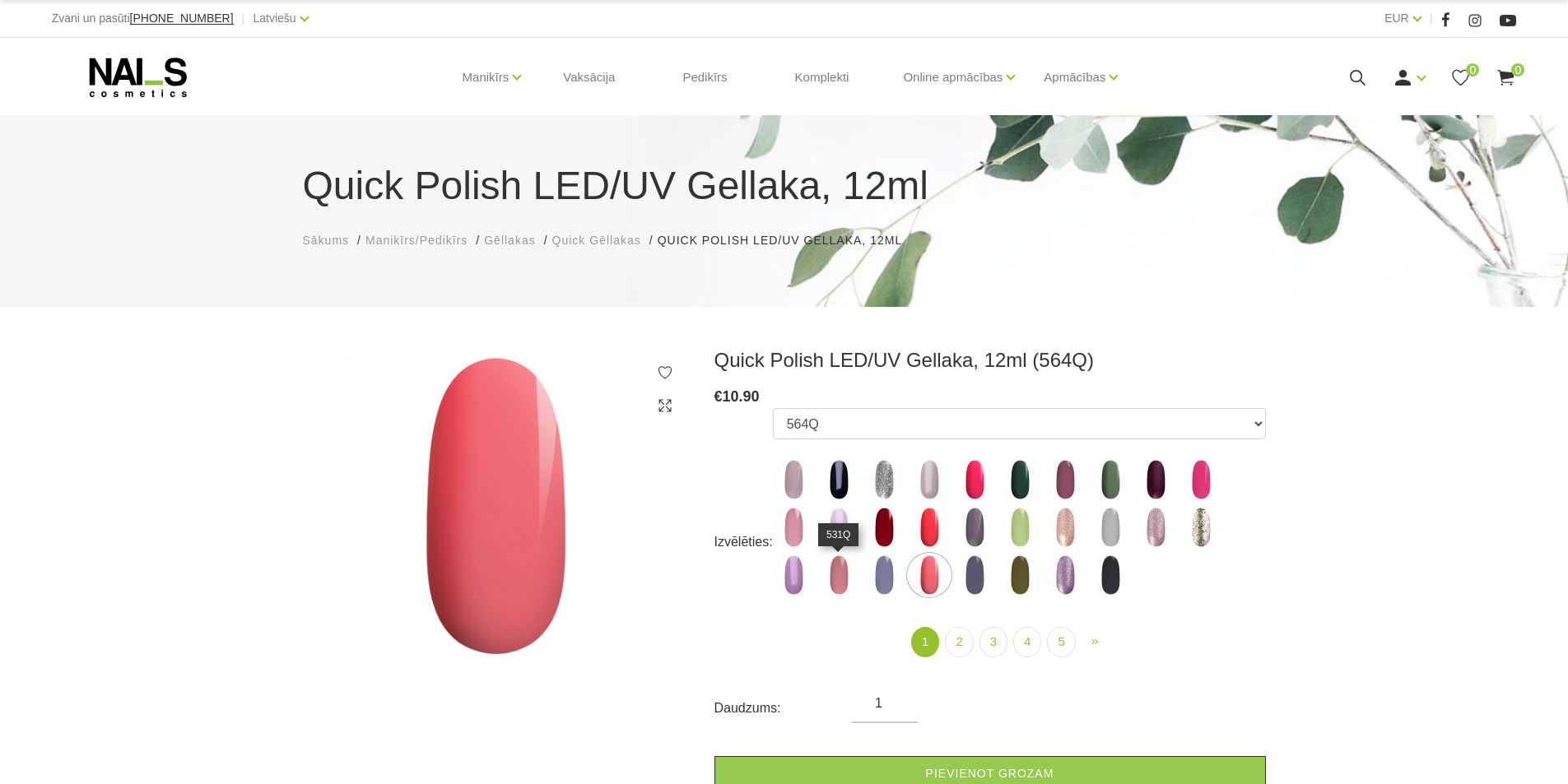
click at [834, 583] on img at bounding box center [838, 575] width 41 height 41
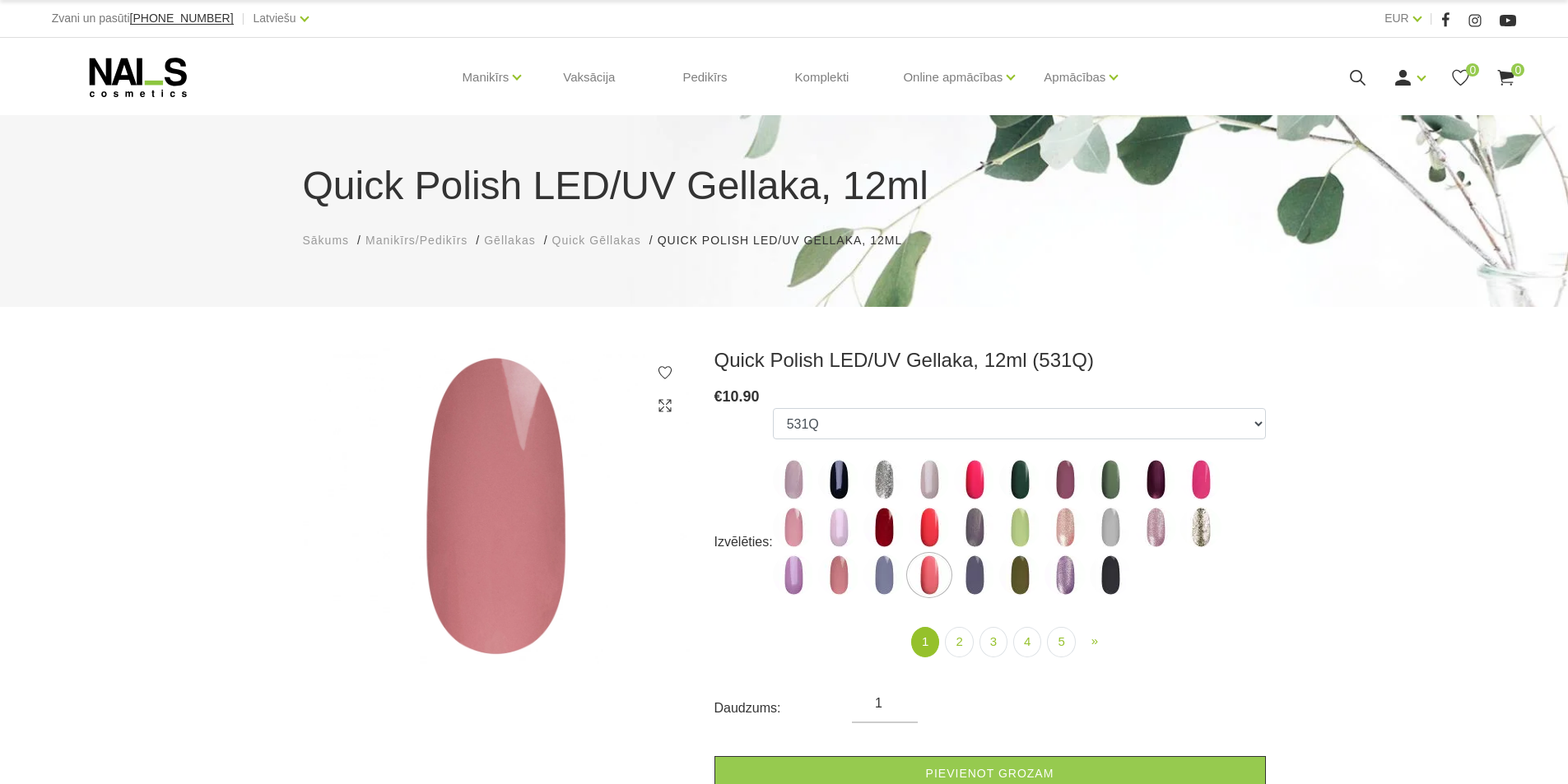
click at [771, 643] on div "1 (current) 2 3 4 5 » Next" at bounding box center [1018, 652] width 518 height 50
click at [1061, 479] on img at bounding box center [1065, 479] width 41 height 41
select select "4335"
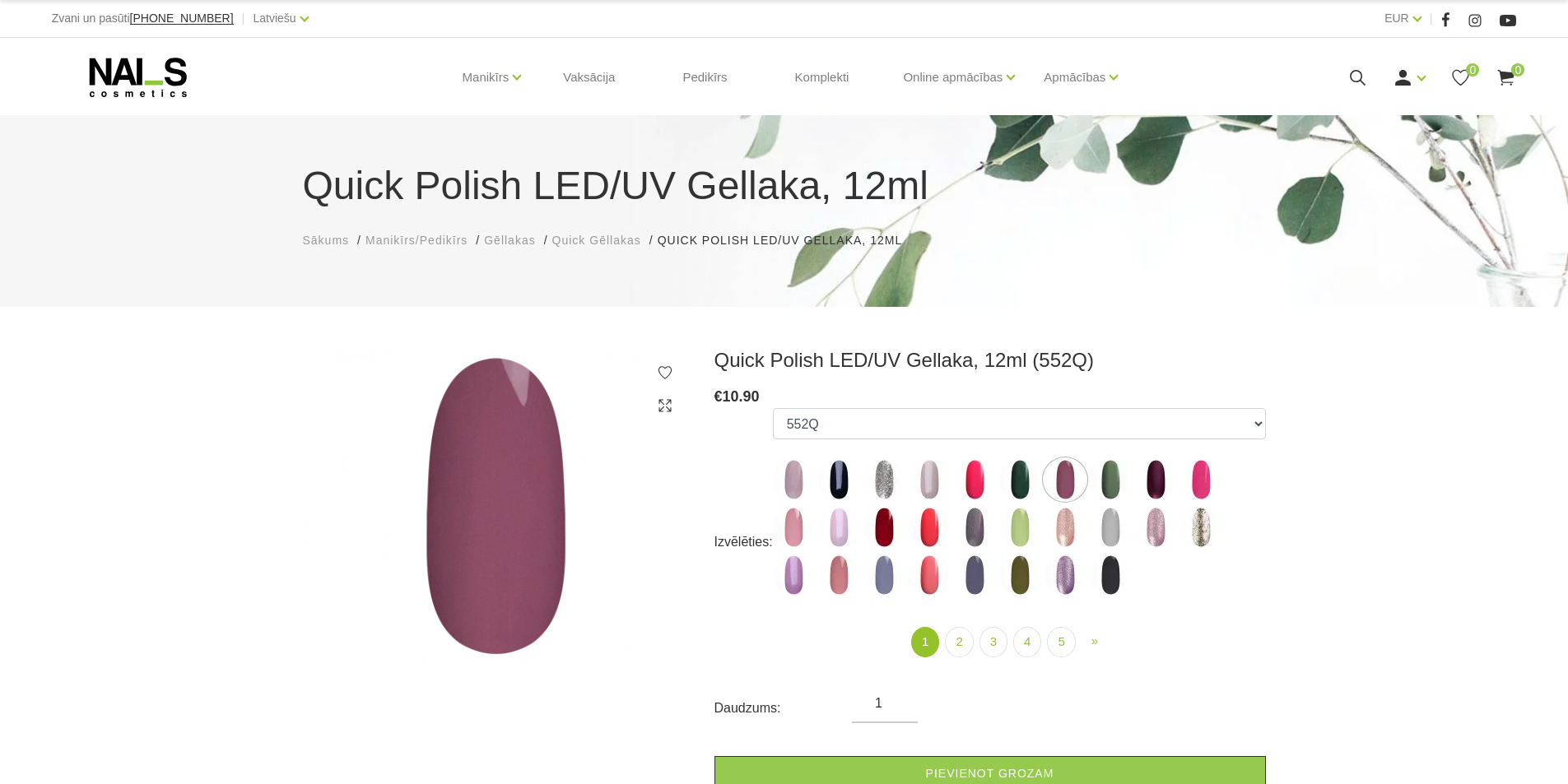
click at [827, 649] on ul "1 (current) 2 3 4 5 » Next" at bounding box center [1018, 643] width 493 height 31
click at [953, 639] on link "2" at bounding box center [958, 643] width 28 height 31
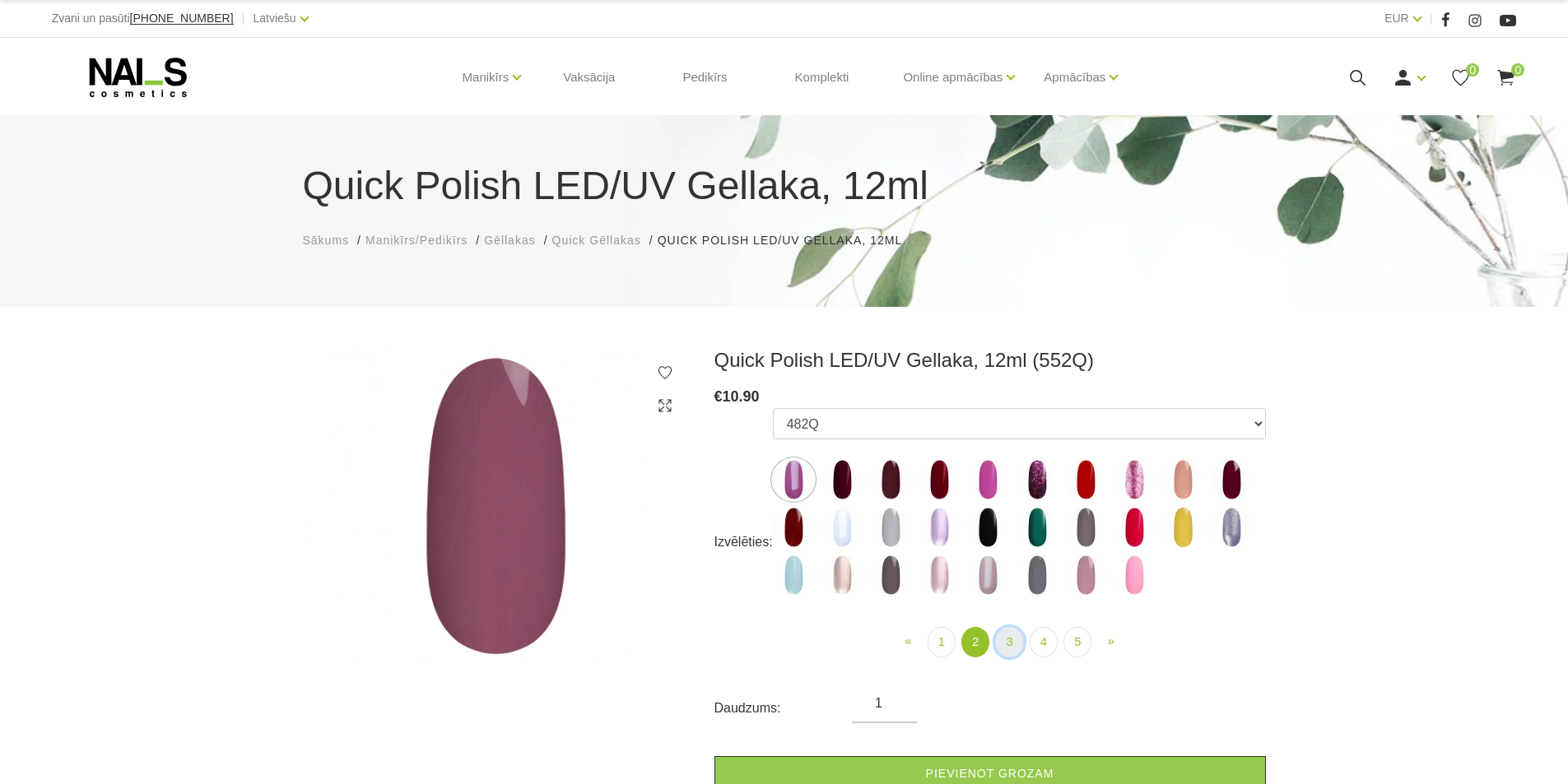
click at [1007, 646] on link "3" at bounding box center [1009, 643] width 28 height 31
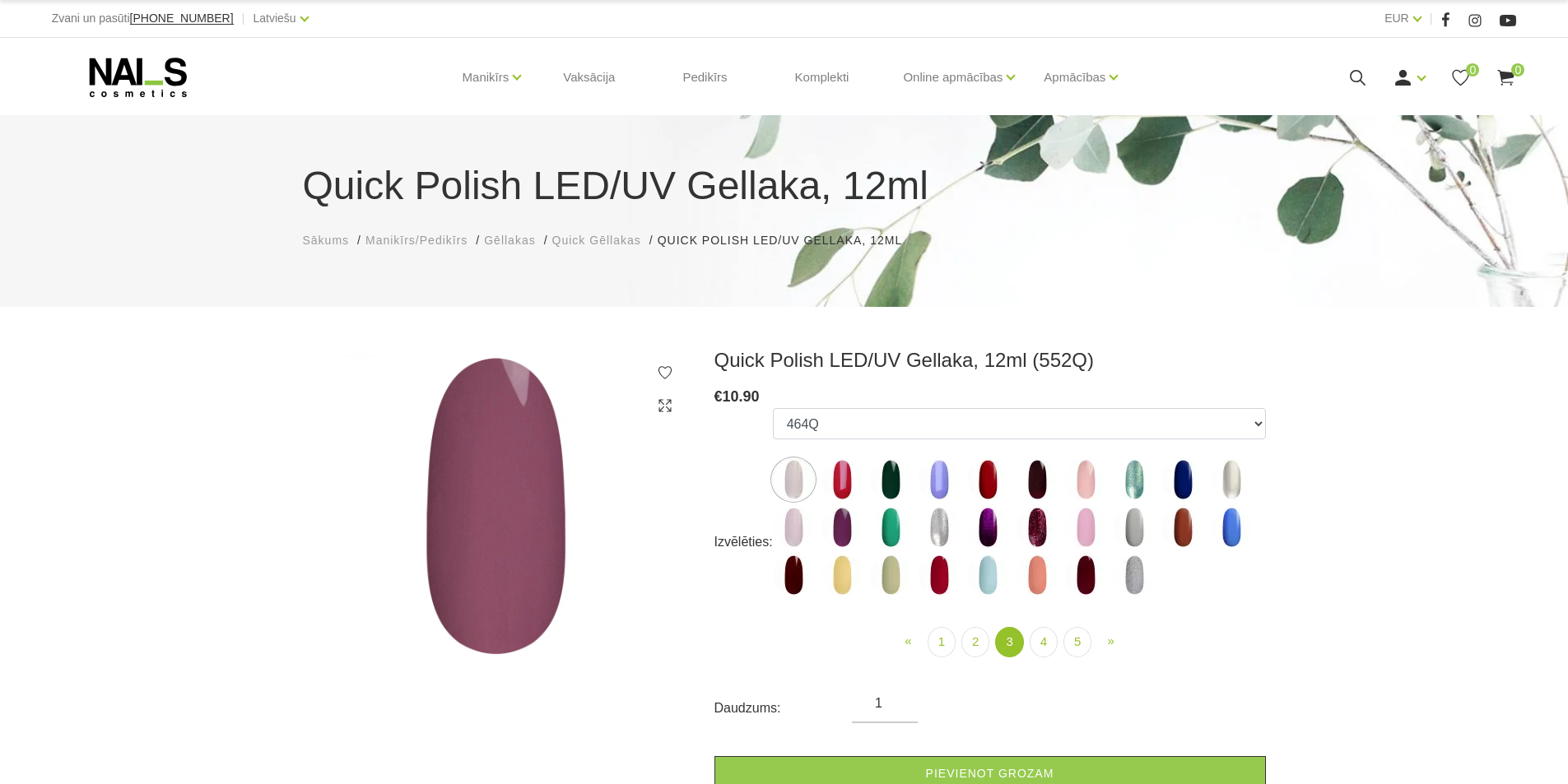
click at [1084, 491] on img at bounding box center [1085, 479] width 41 height 41
select select "4429"
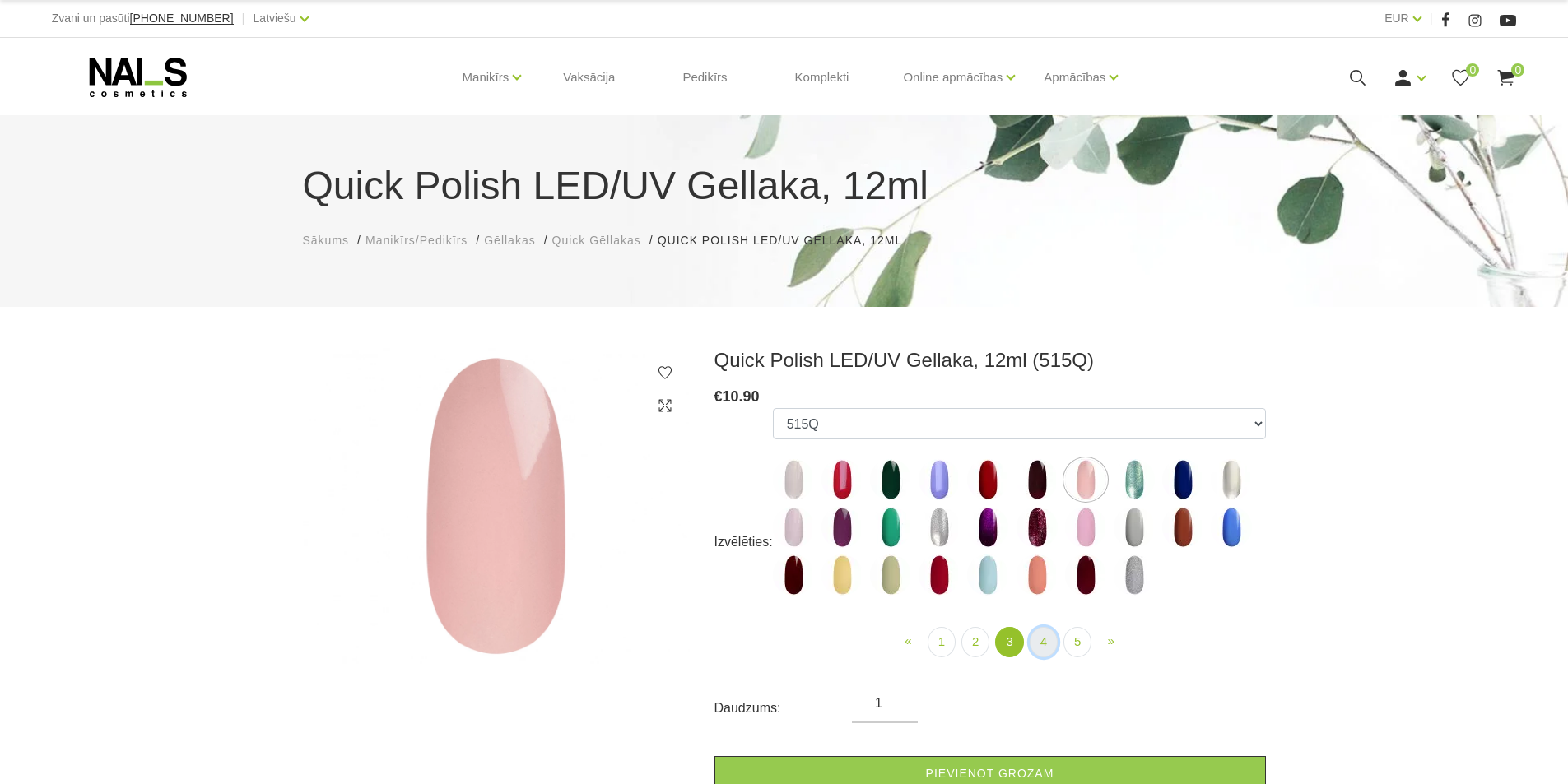
click at [1041, 646] on link "4" at bounding box center [1043, 643] width 28 height 31
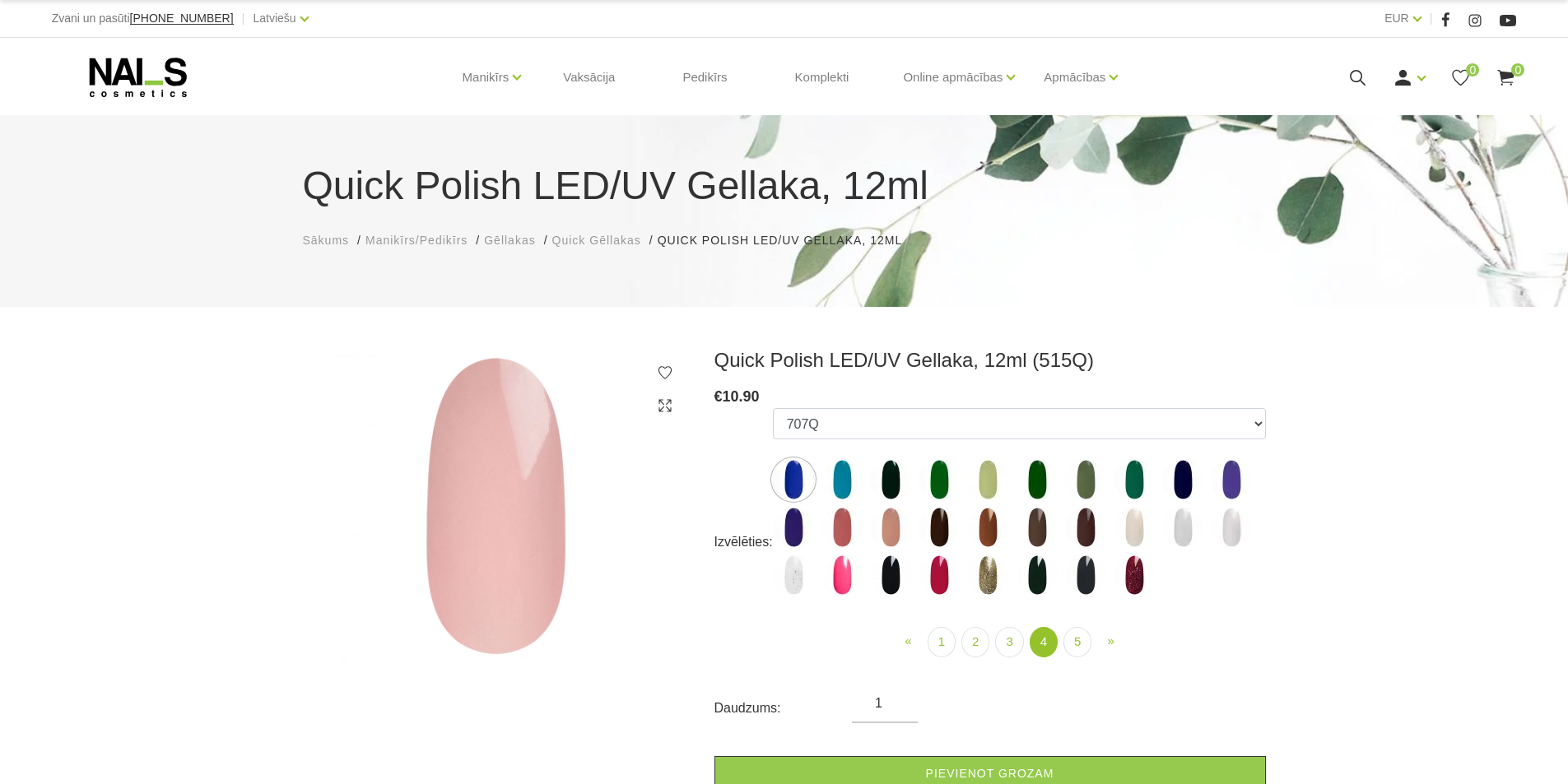
click at [946, 571] on img at bounding box center [939, 575] width 41 height 41
select select "6310"
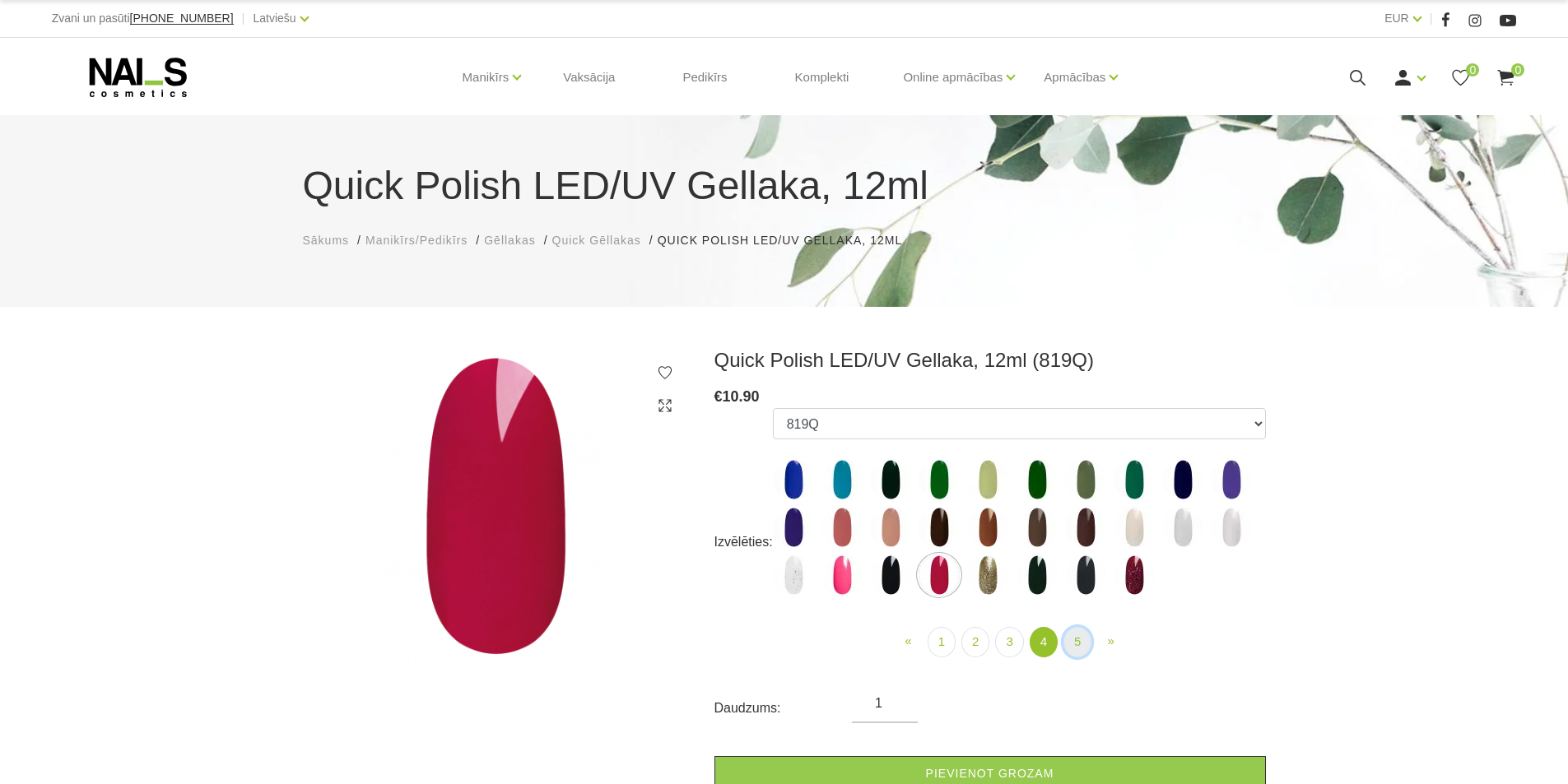
click at [1074, 646] on link "5" at bounding box center [1077, 643] width 28 height 31
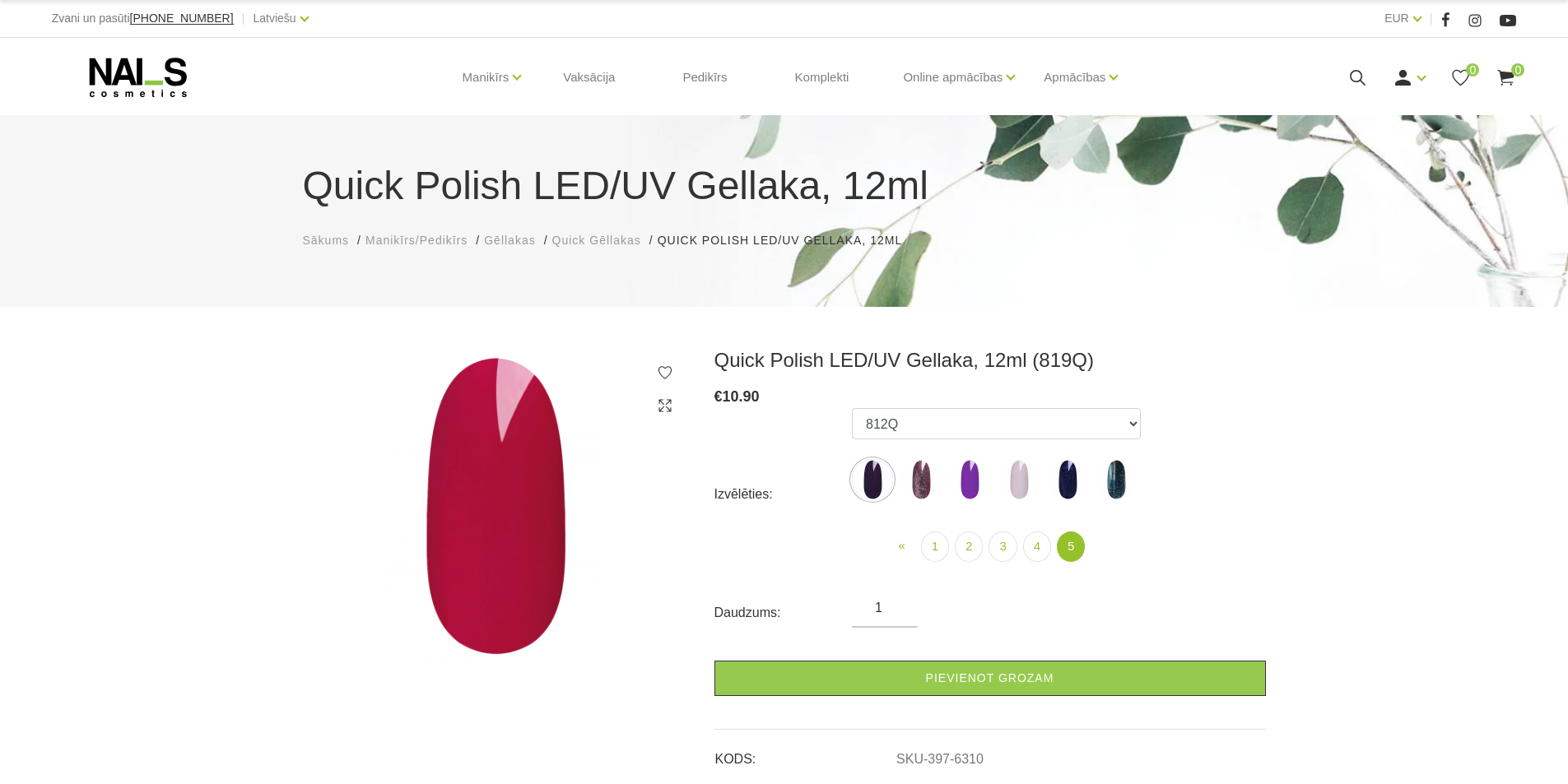
click at [910, 479] on img at bounding box center [920, 479] width 41 height 41
select select "6316"
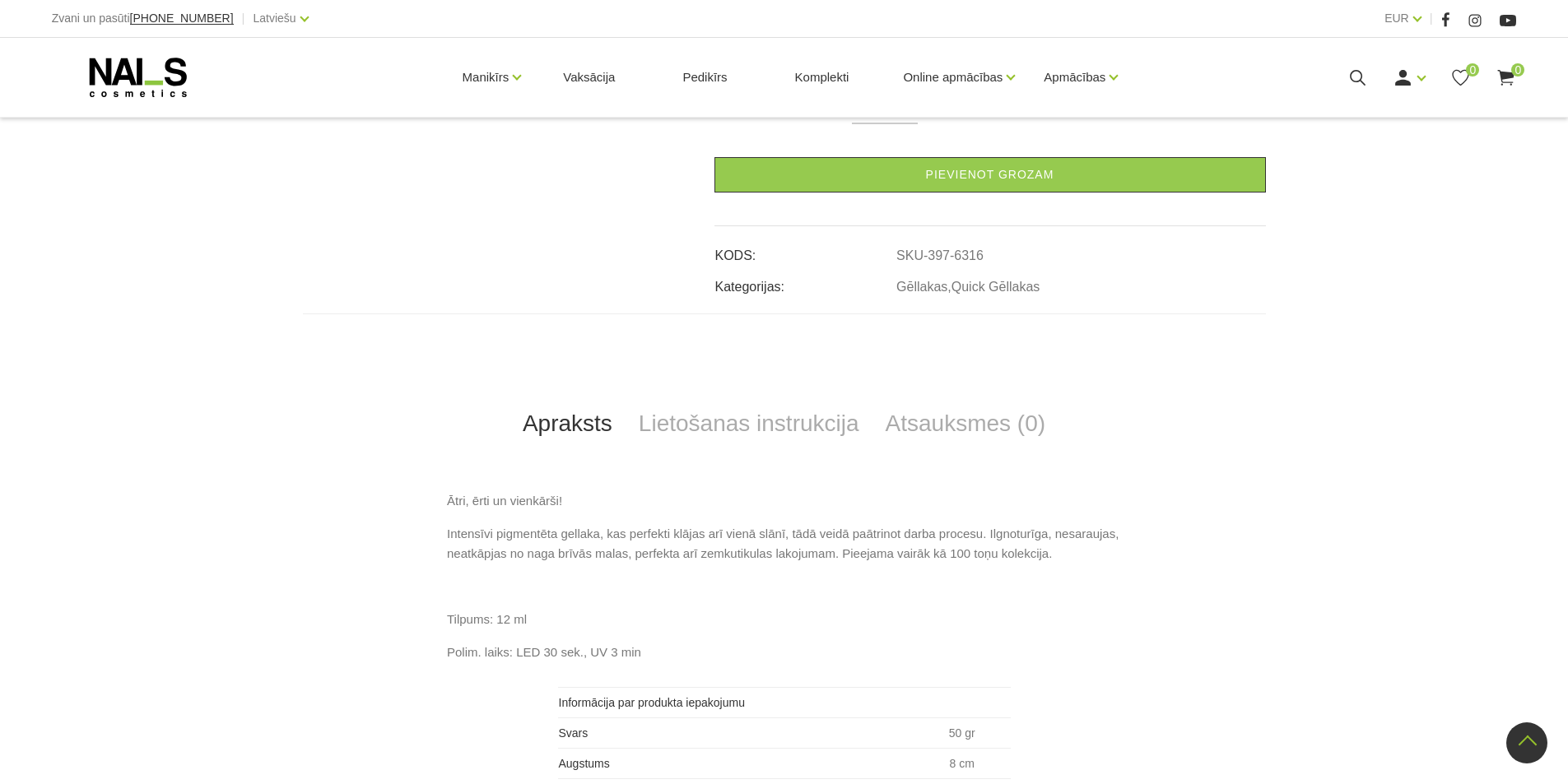
scroll to position [494, 0]
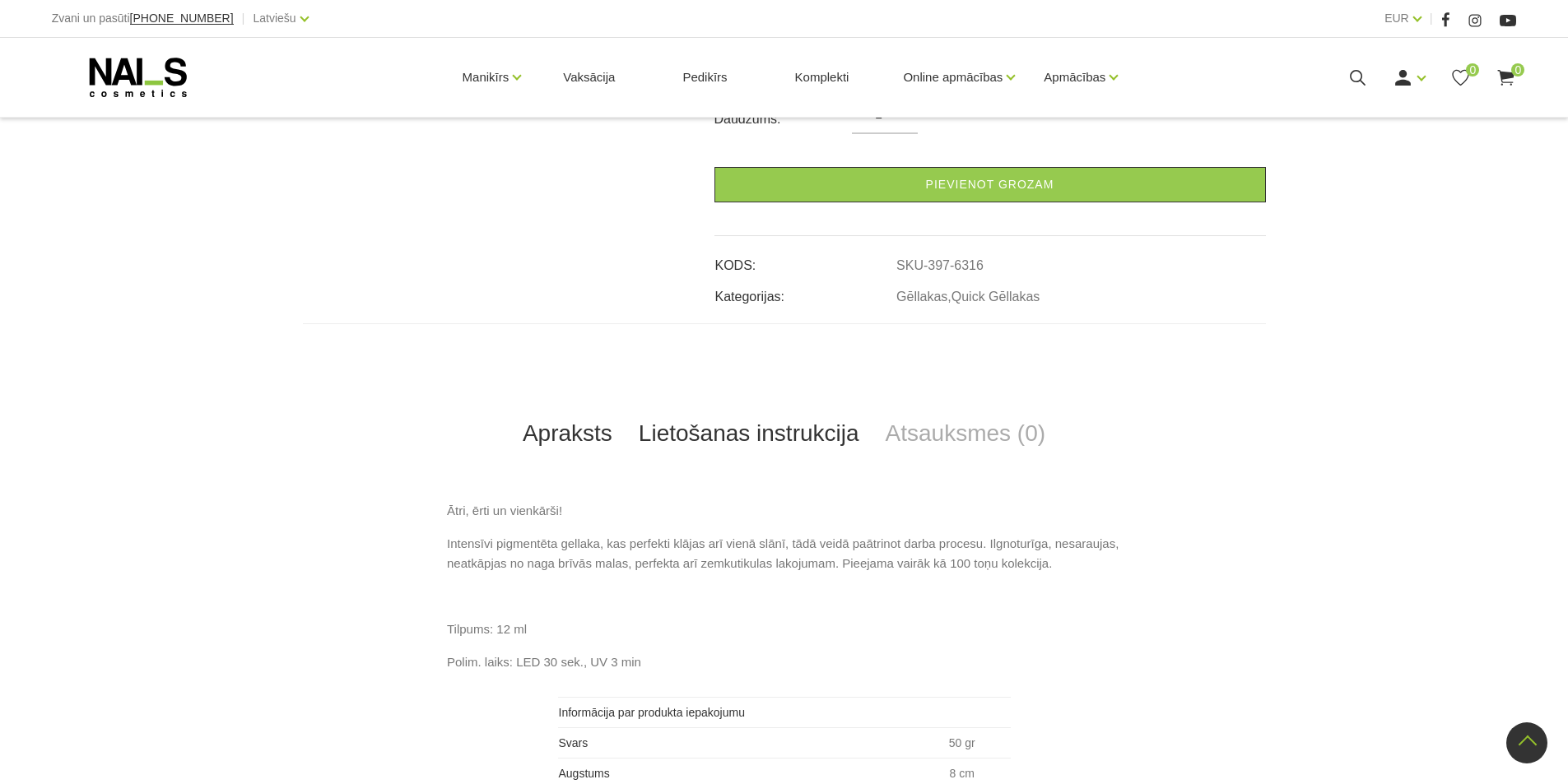
click at [801, 439] on link "Lietošanas instrukcija" at bounding box center [748, 433] width 247 height 55
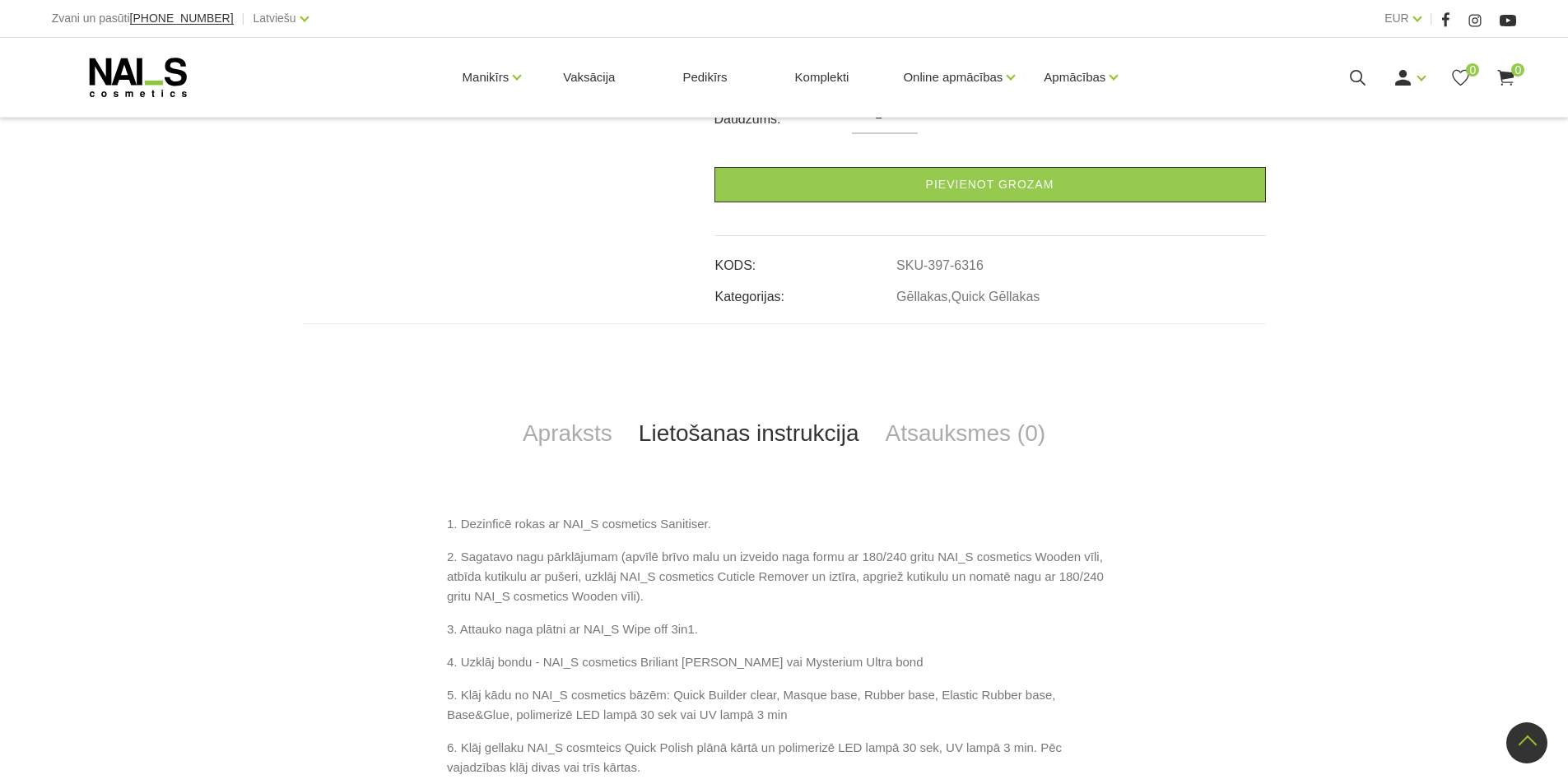
click at [861, 661] on p "4. Uzklāj bondu - NAI_S cosmetics Briliant Bond vai Mysterium Ultra bond" at bounding box center [784, 662] width 674 height 20
drag, startPoint x: 631, startPoint y: 661, endPoint x: 709, endPoint y: 647, distance: 79.2
click at [707, 648] on div "1. Dezinficē rokas ar NAI_S cosmetics Sanitiser. 2. Sagatavo nagu pārklājumam (…" at bounding box center [784, 698] width 674 height 369
copy p "Briliant Bond"
drag, startPoint x: 710, startPoint y: 574, endPoint x: 806, endPoint y: 577, distance: 96.0
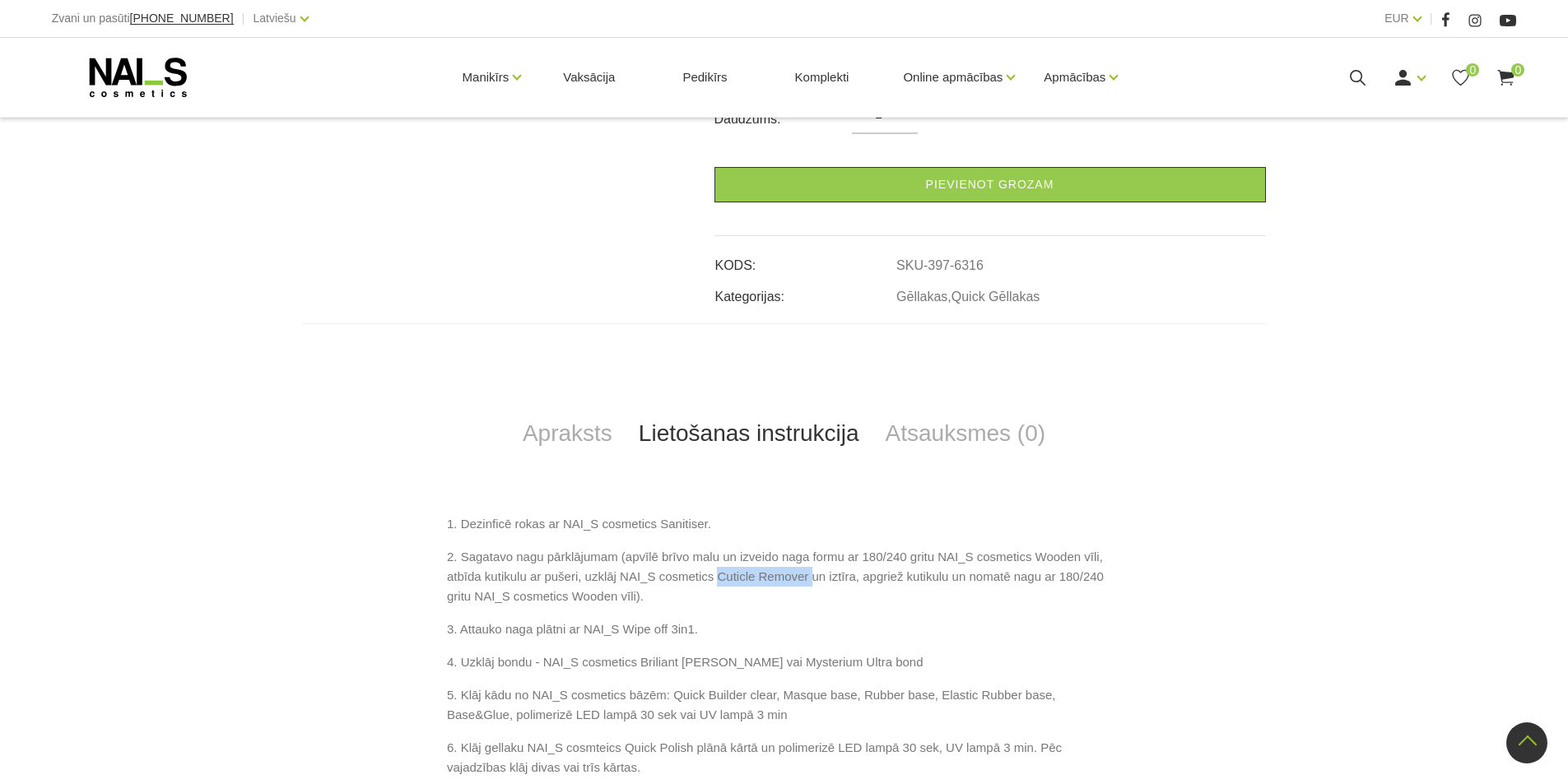
click at [806, 577] on p "2. Sagatavo nagu pārklājumam (apvīlē brīvo malu un izveido naga formu ar 180/24…" at bounding box center [784, 577] width 674 height 60
copy p "Cuticle Remover"
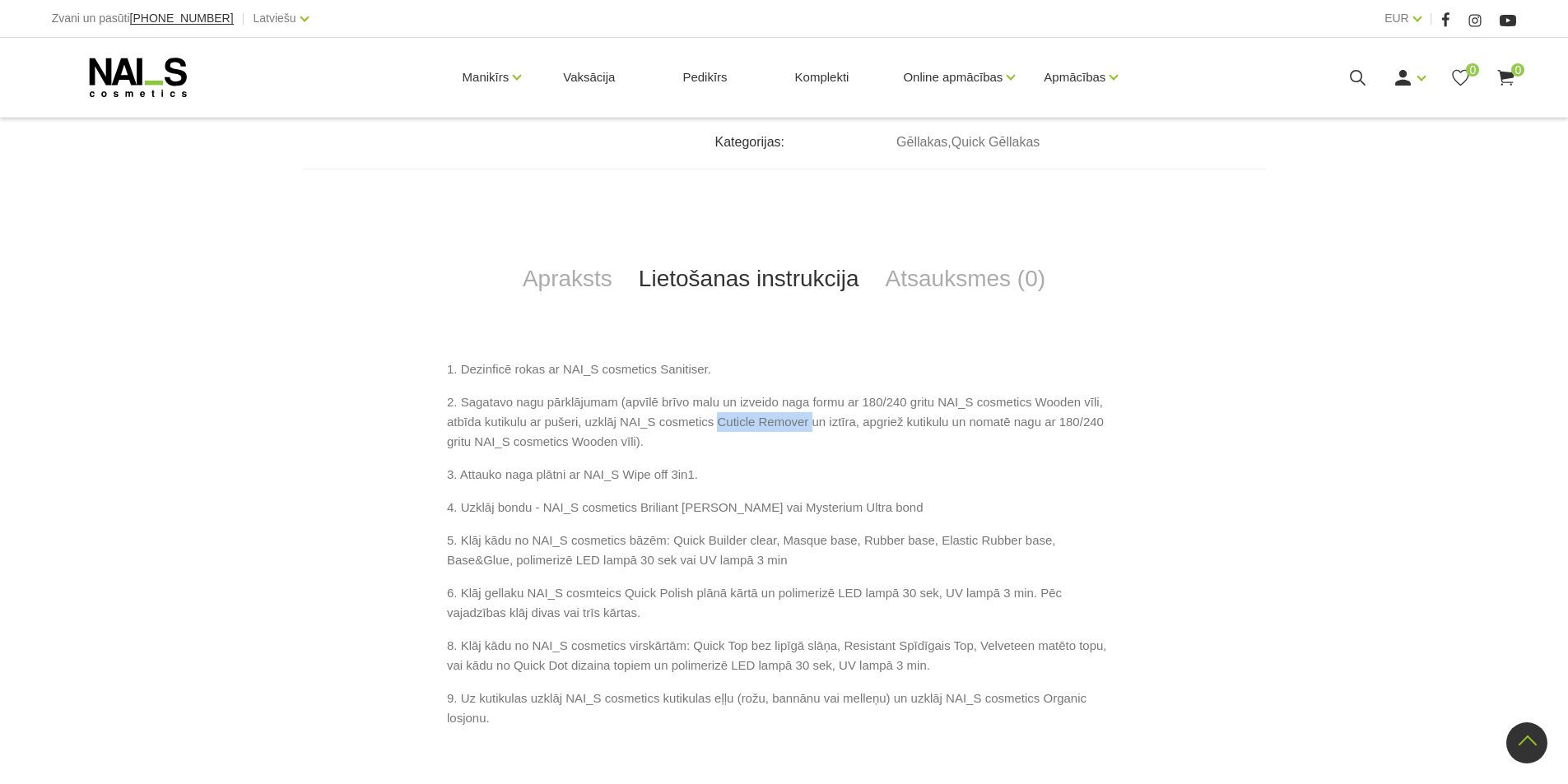
scroll to position [658, 0]
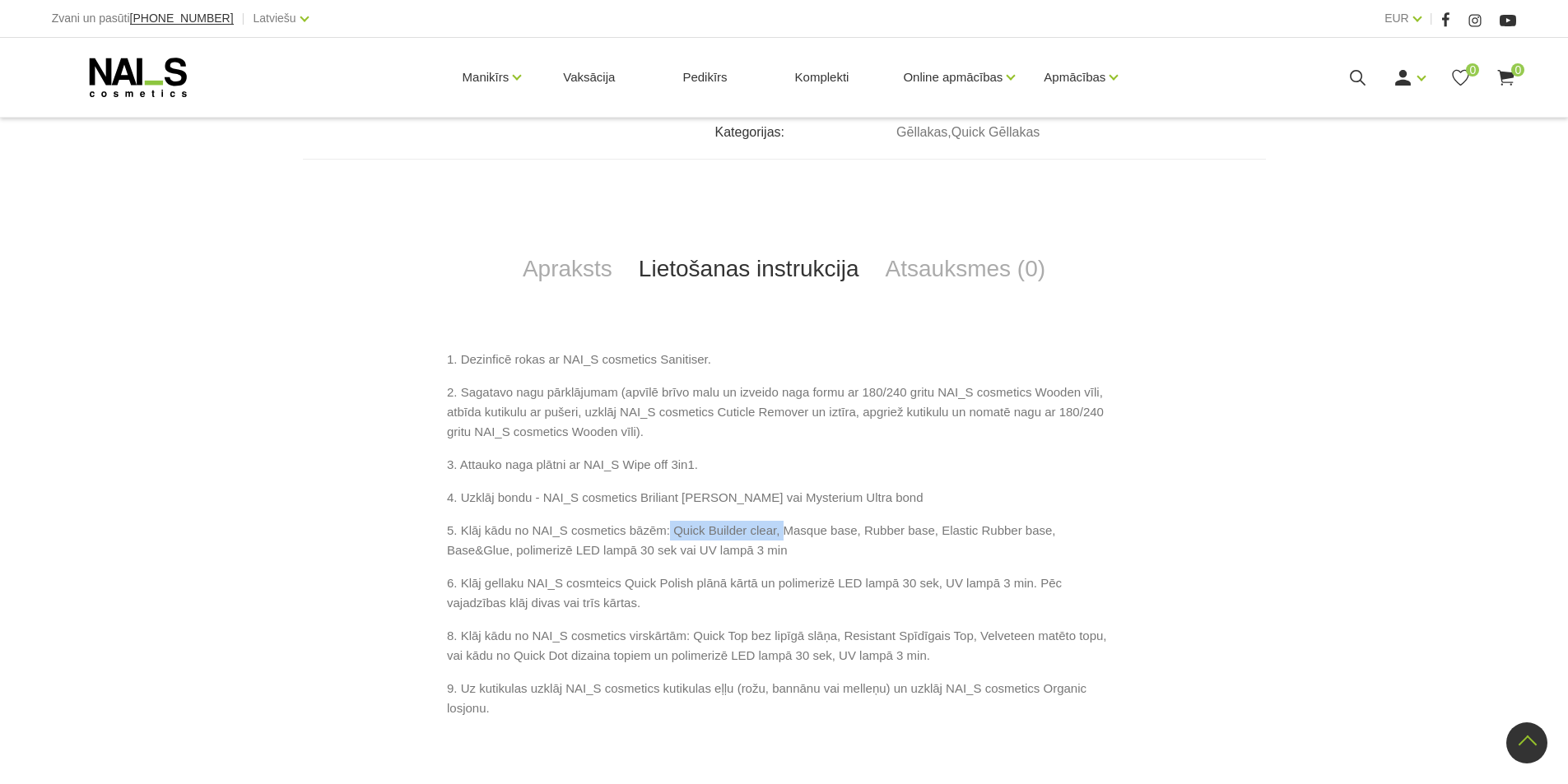
drag, startPoint x: 663, startPoint y: 533, endPoint x: 772, endPoint y: 526, distance: 109.2
click at [772, 526] on p "5. Klāj kādu no NAI_S cosmetics bāzēm: Quick Builder clear, Masque base, Rubber…" at bounding box center [784, 540] width 674 height 39
drag, startPoint x: 793, startPoint y: 574, endPoint x: 789, endPoint y: 561, distance: 13.6
click at [792, 574] on p "6. Klāj gellaku NAI_S cosmteics Quick Polish plānā kārtā un polimerizē LED lamp…" at bounding box center [784, 593] width 674 height 39
drag, startPoint x: 773, startPoint y: 527, endPoint x: 843, endPoint y: 520, distance: 70.3
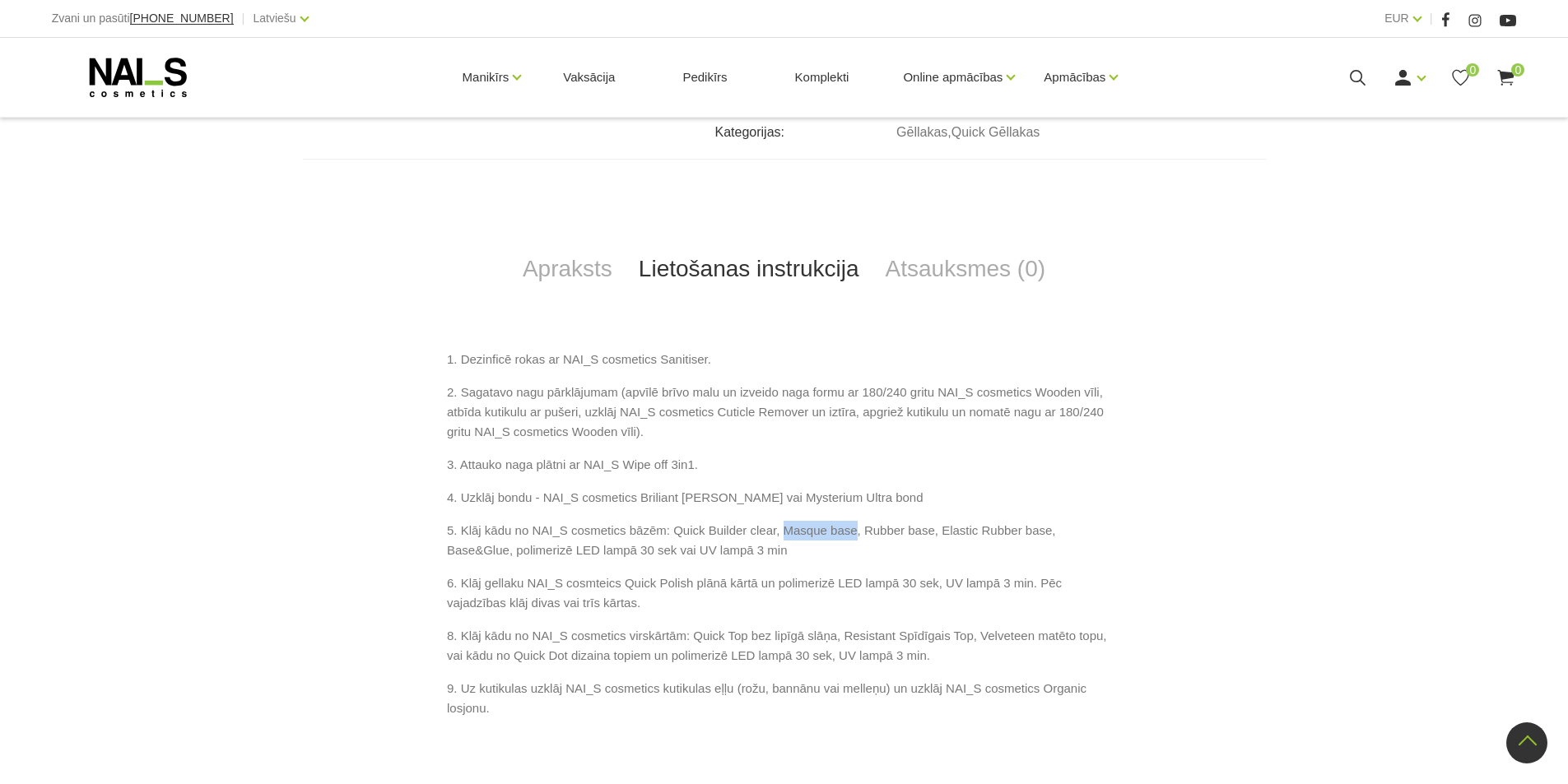
click at [843, 521] on p "5. Klāj kādu no NAI_S cosmetics bāzēm: Quick Builder clear, Masque base, Rubber…" at bounding box center [784, 540] width 674 height 39
copy p "Masque base"
drag, startPoint x: 682, startPoint y: 639, endPoint x: 744, endPoint y: 634, distance: 62.2
click at [744, 634] on p "8. Klāj kādu no NAI_S cosmetics virskārtām: Quick Top bez lipīgā slāņa, Resista…" at bounding box center [784, 646] width 674 height 39
copy p "Quick Top"
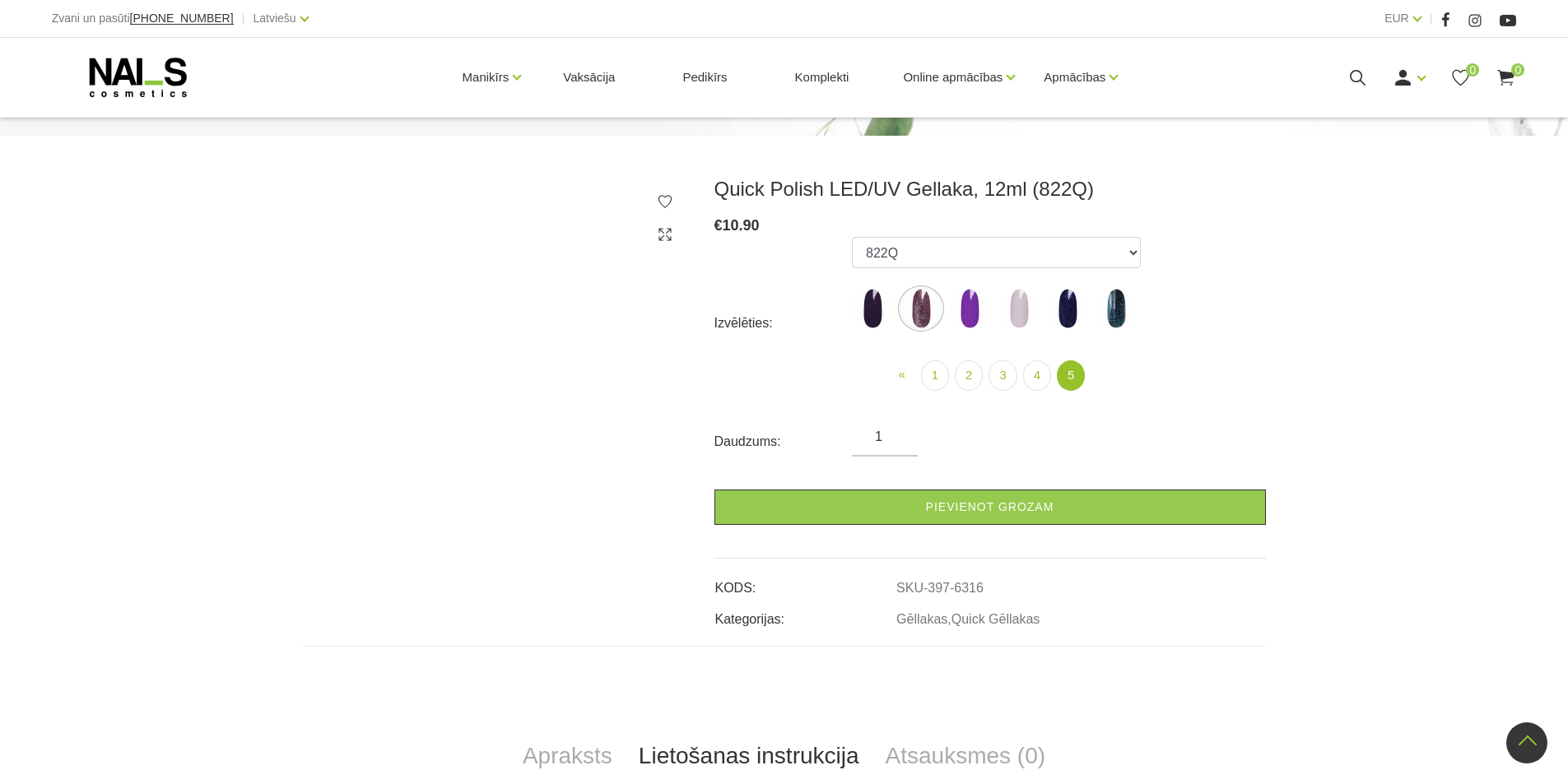
scroll to position [164, 0]
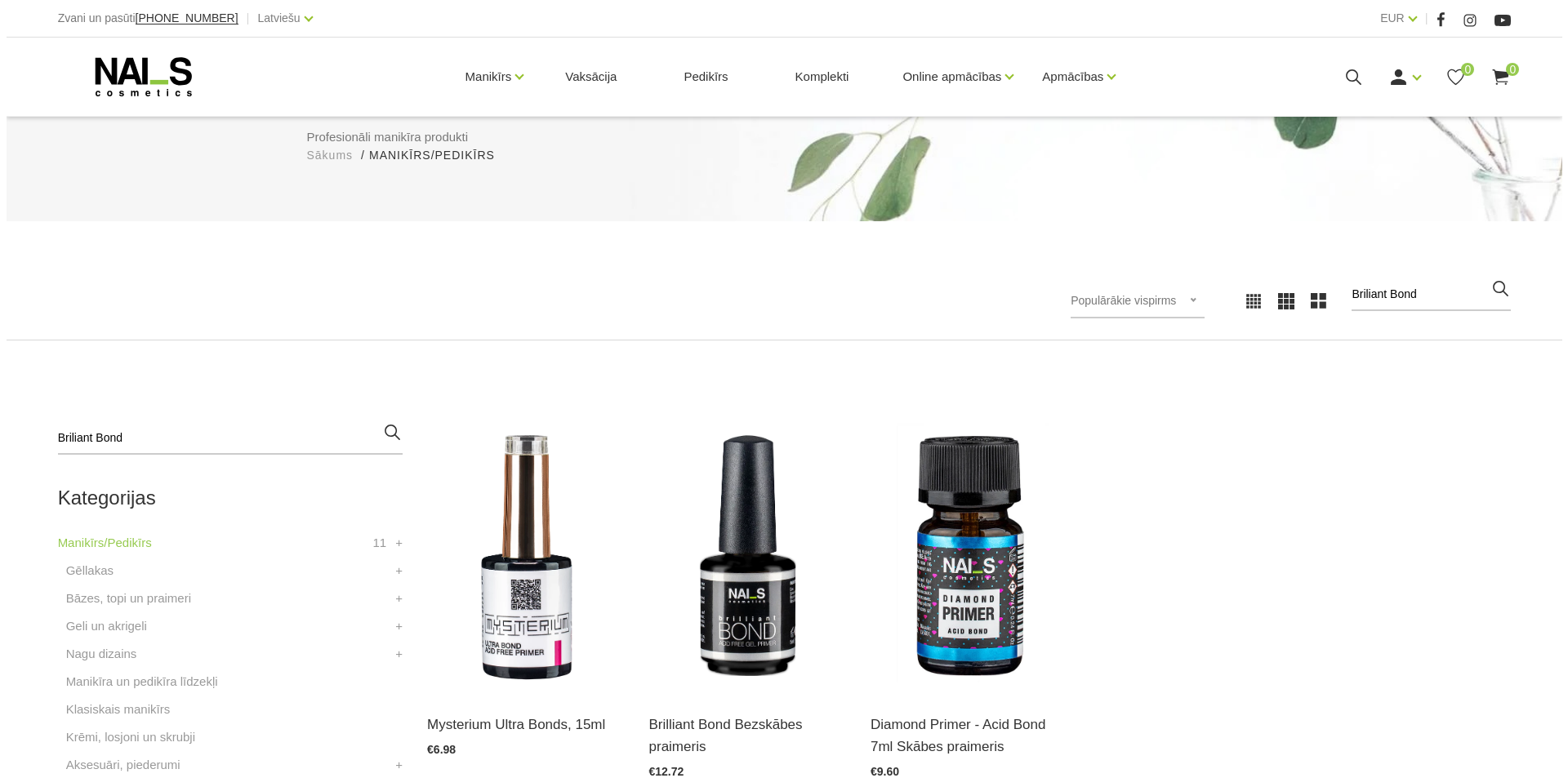
scroll to position [327, 0]
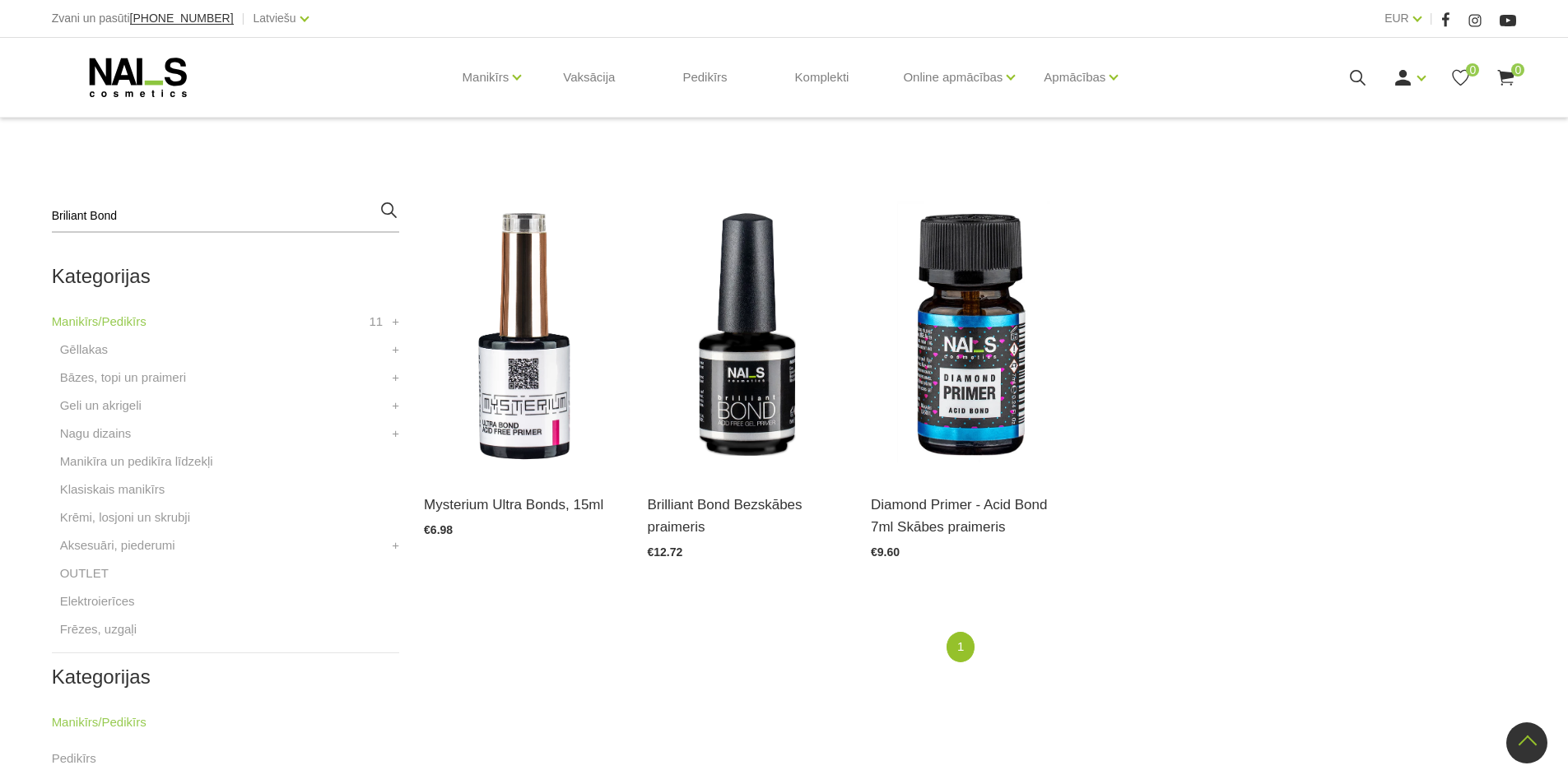
click at [1360, 67] on icon at bounding box center [1357, 77] width 20 height 20
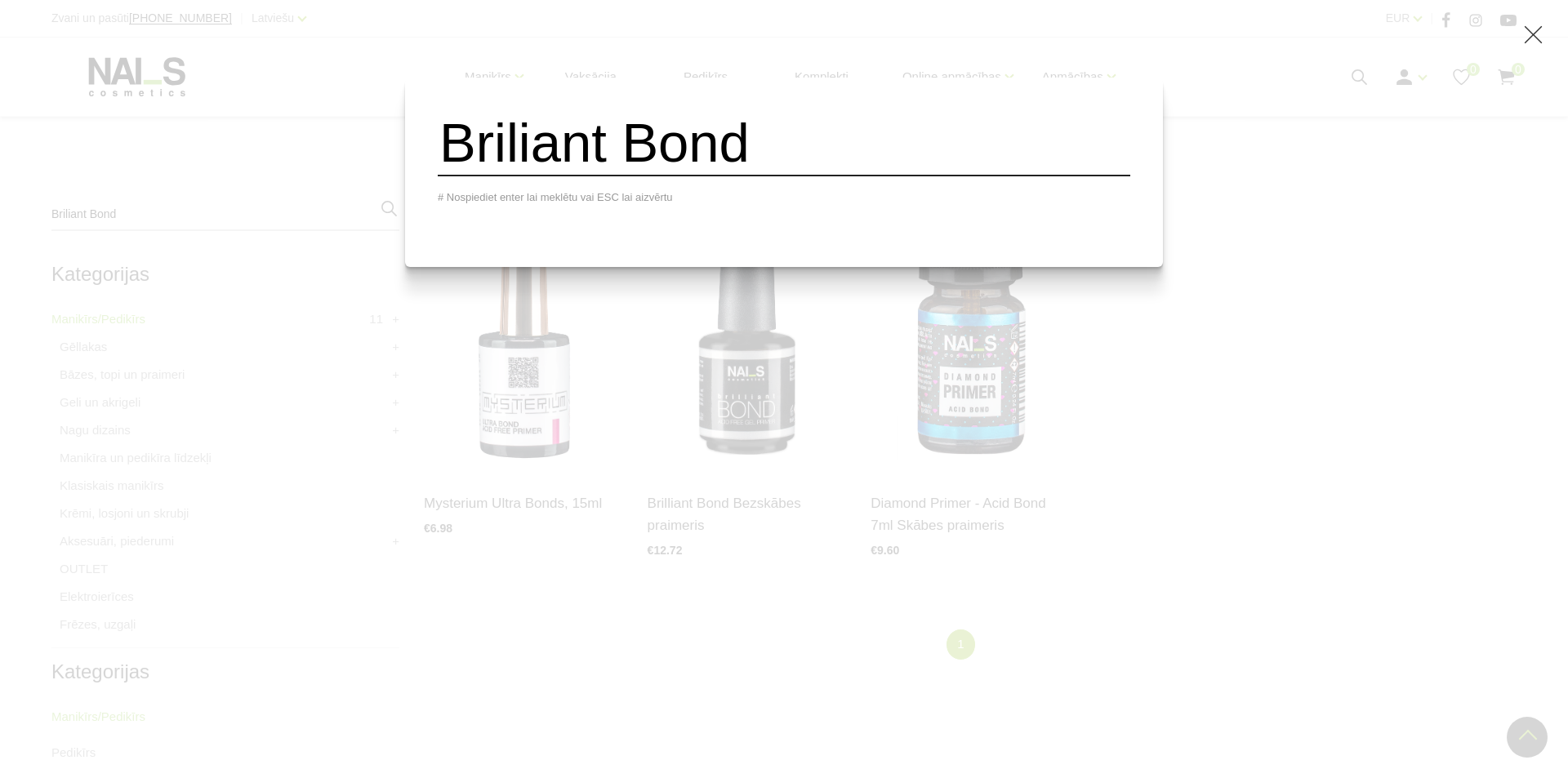
drag, startPoint x: 806, startPoint y: 155, endPoint x: 410, endPoint y: 150, distance: 396.0
click at [410, 150] on div "Briliant Bond # Nospiediet enter lai meklētu vai ESC lai aizvērtu" at bounding box center [784, 389] width 1568 height 778
paste input "Cuticle Remover"
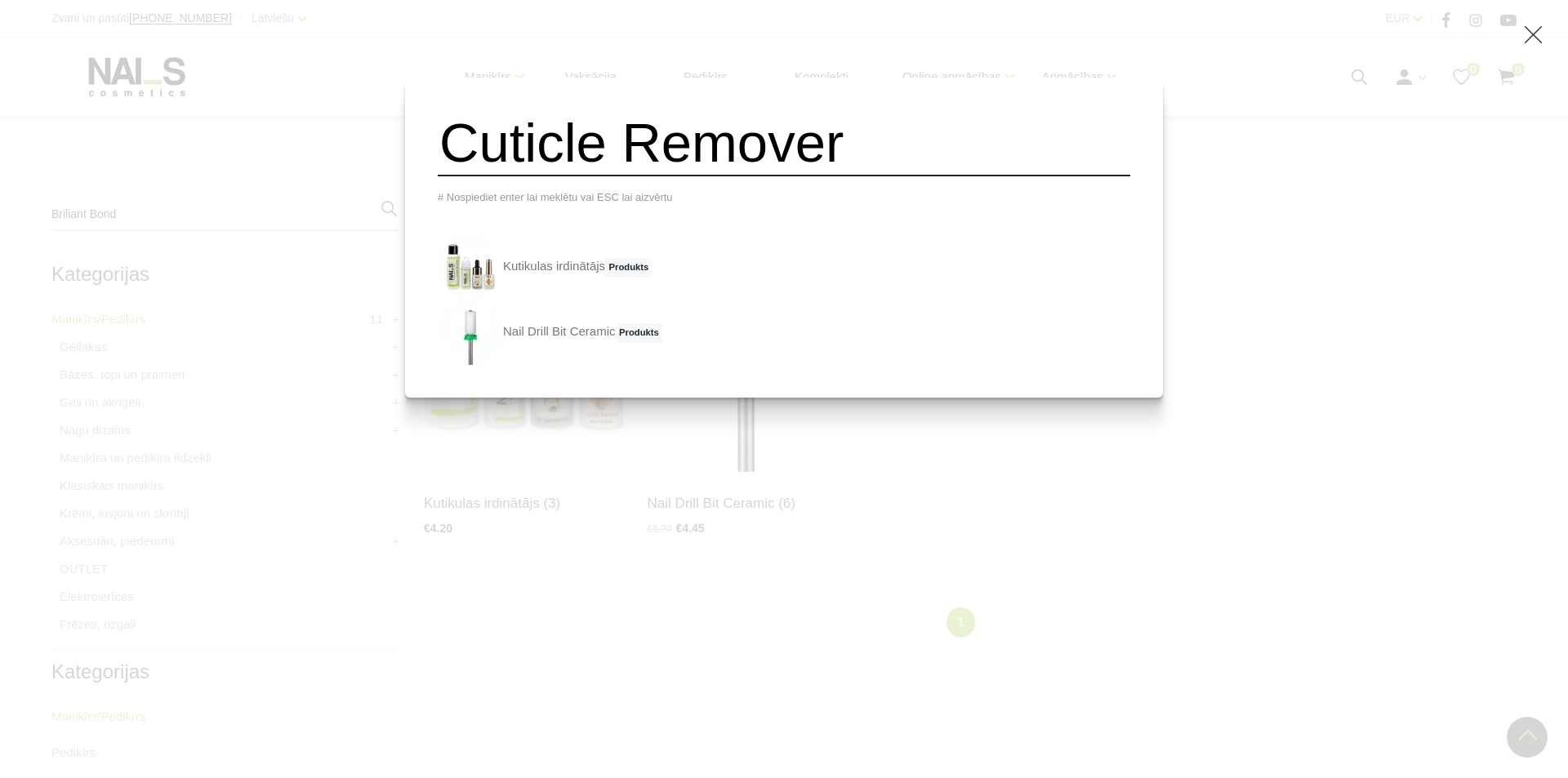
type input "Cuticle Remover"
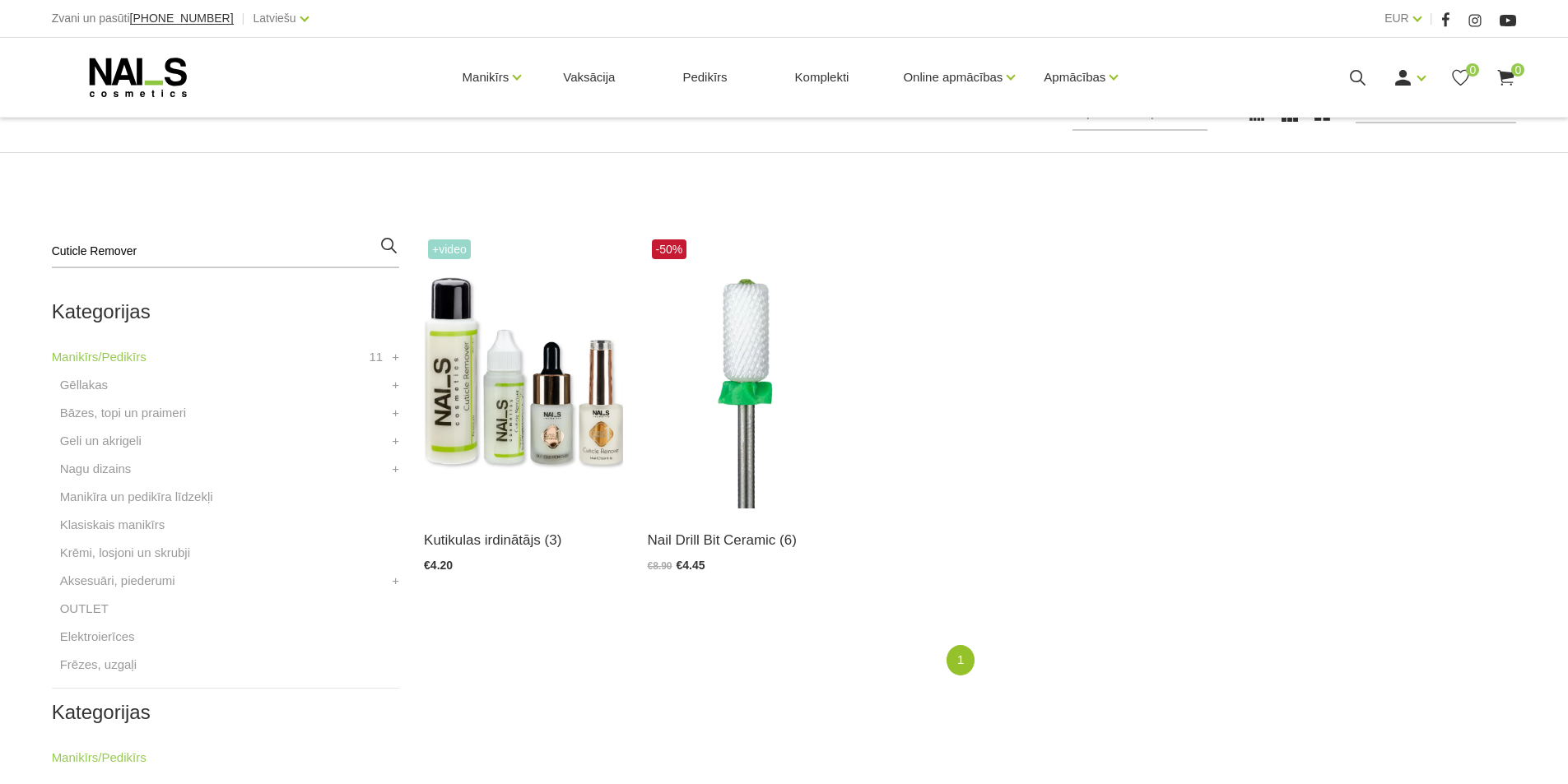
scroll to position [330, 0]
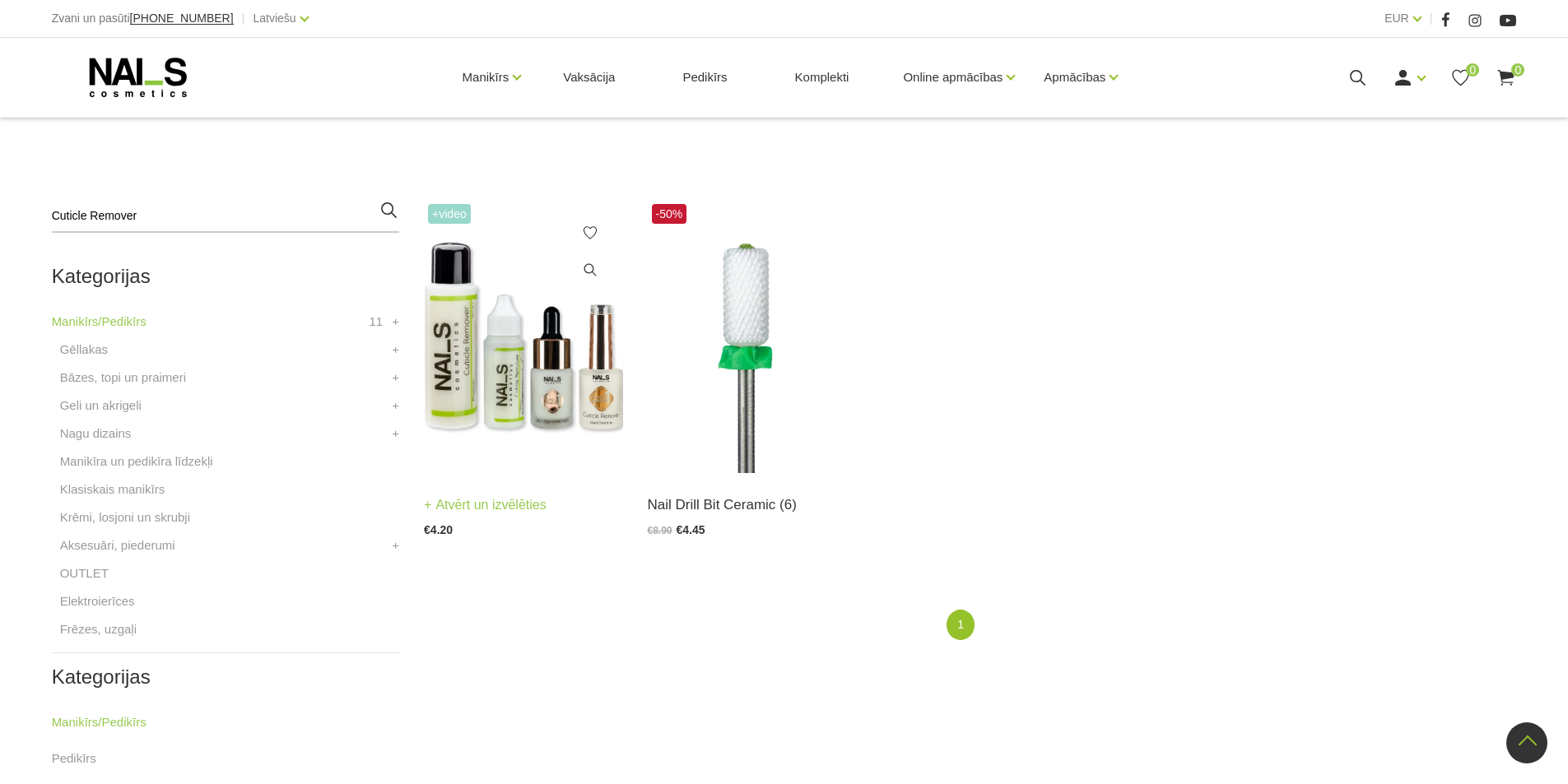
click at [512, 510] on link "Atvērt un izvēlēties" at bounding box center [485, 505] width 123 height 23
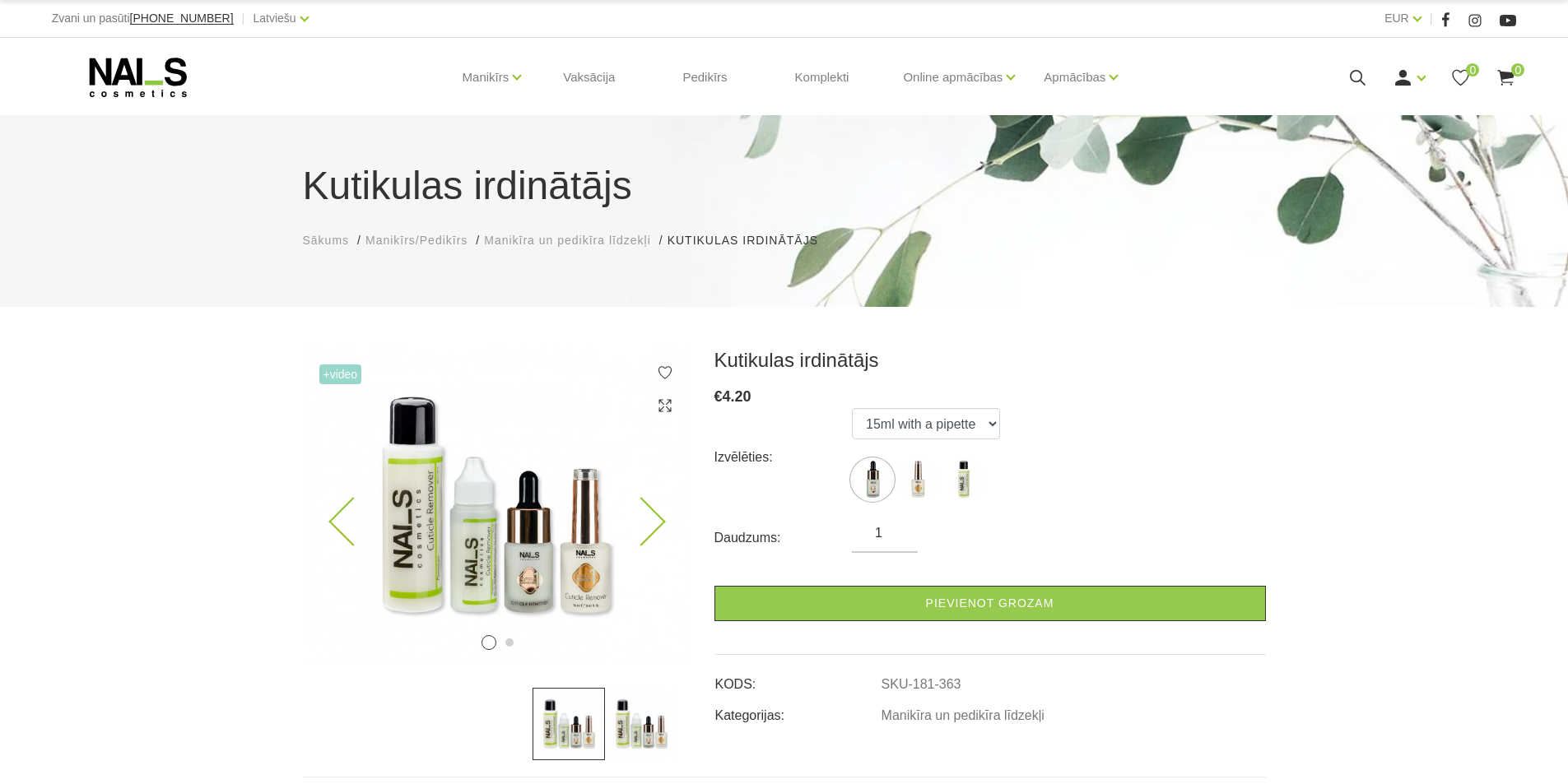
click at [594, 565] on img at bounding box center [496, 505] width 387 height 315
click at [526, 583] on img at bounding box center [496, 505] width 387 height 315
click at [995, 426] on select "15ml with a pipette 15ml with a brush 100ml" at bounding box center [926, 424] width 148 height 32
click at [852, 408] on select "15ml with a pipette 15ml with a brush 100ml" at bounding box center [926, 424] width 148 height 32
click at [1352, 79] on use at bounding box center [1358, 78] width 15 height 15
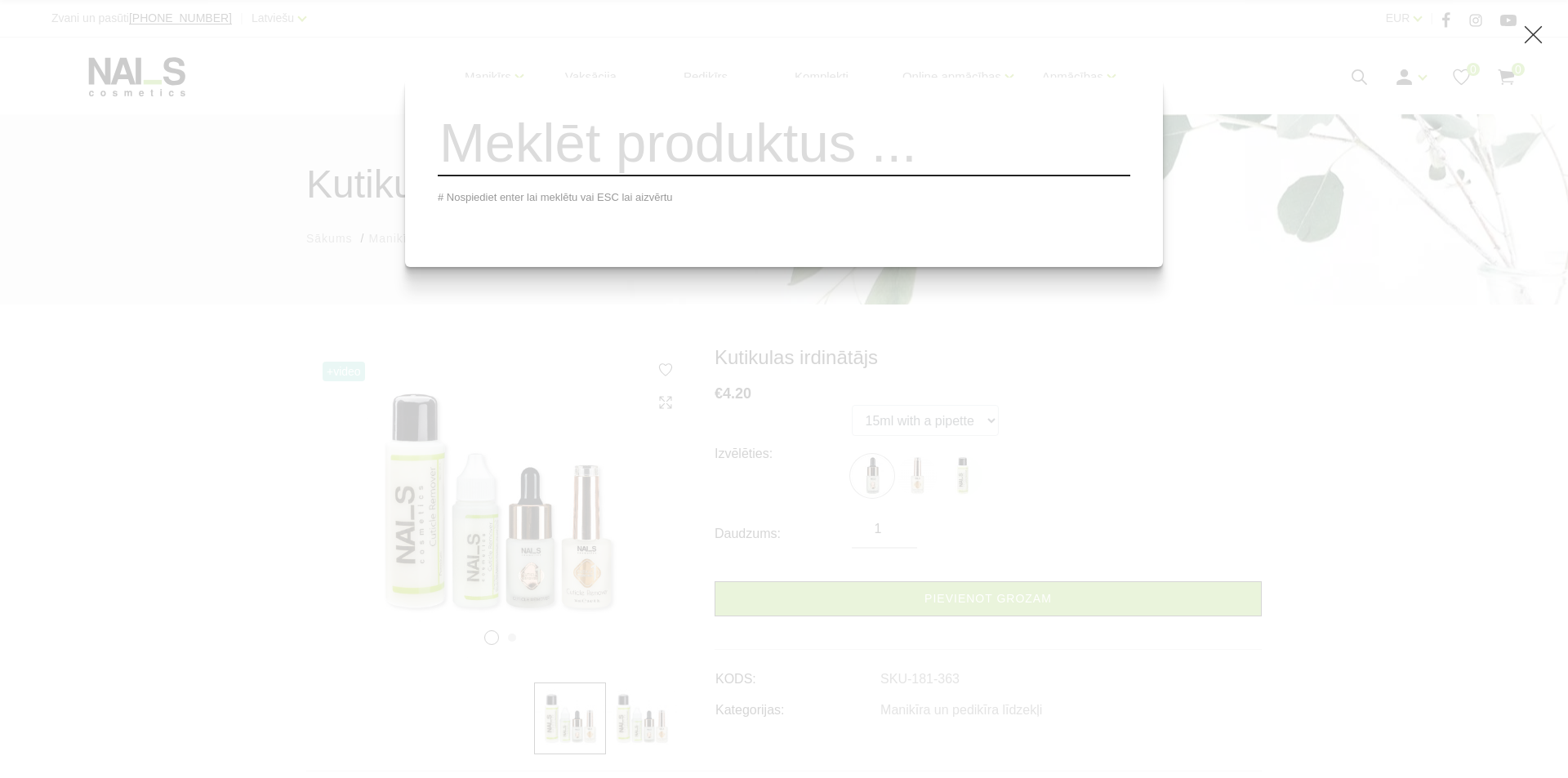
paste input "Masque base"
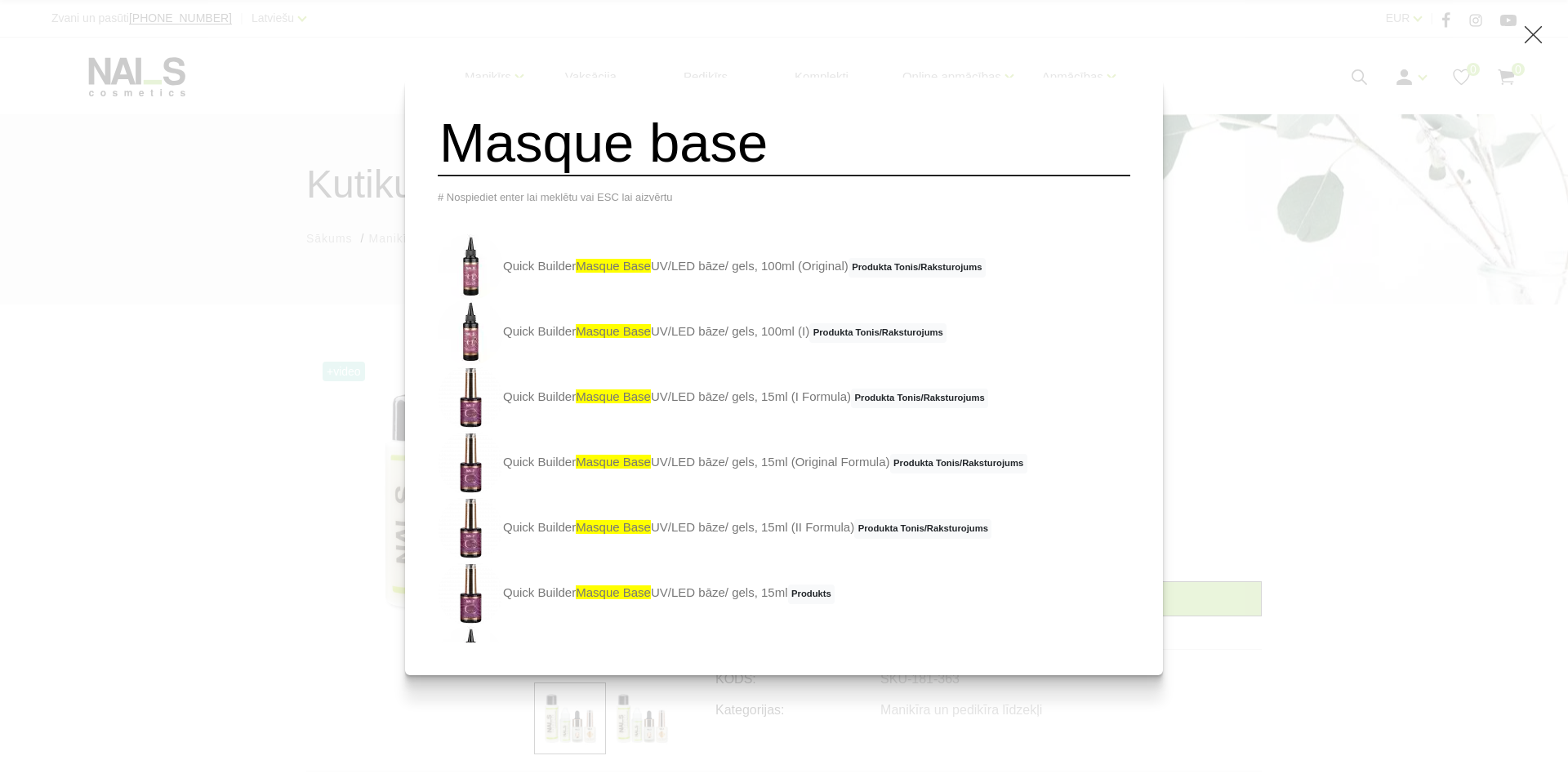
type input "Masque base"
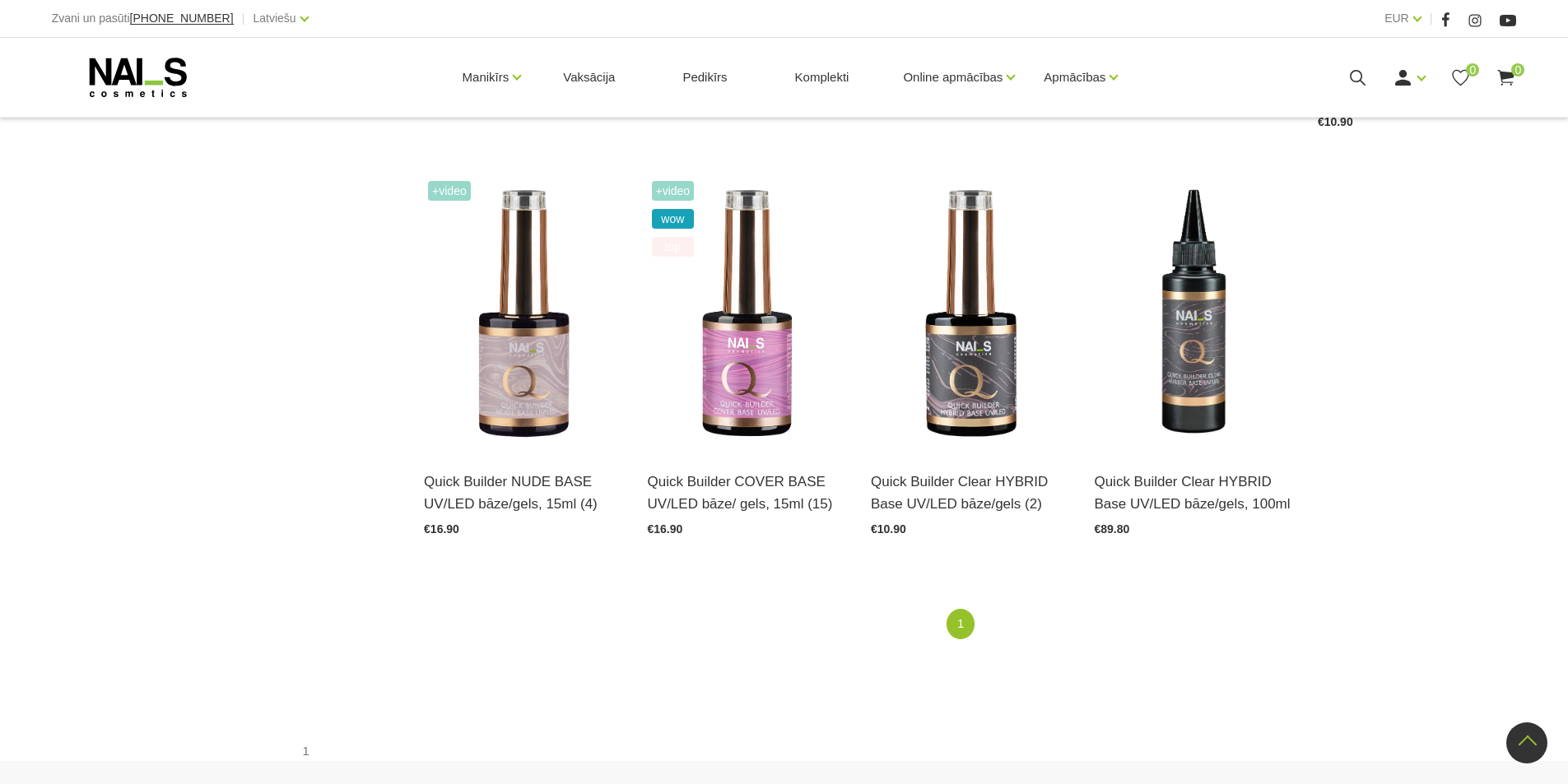
scroll to position [1646, 0]
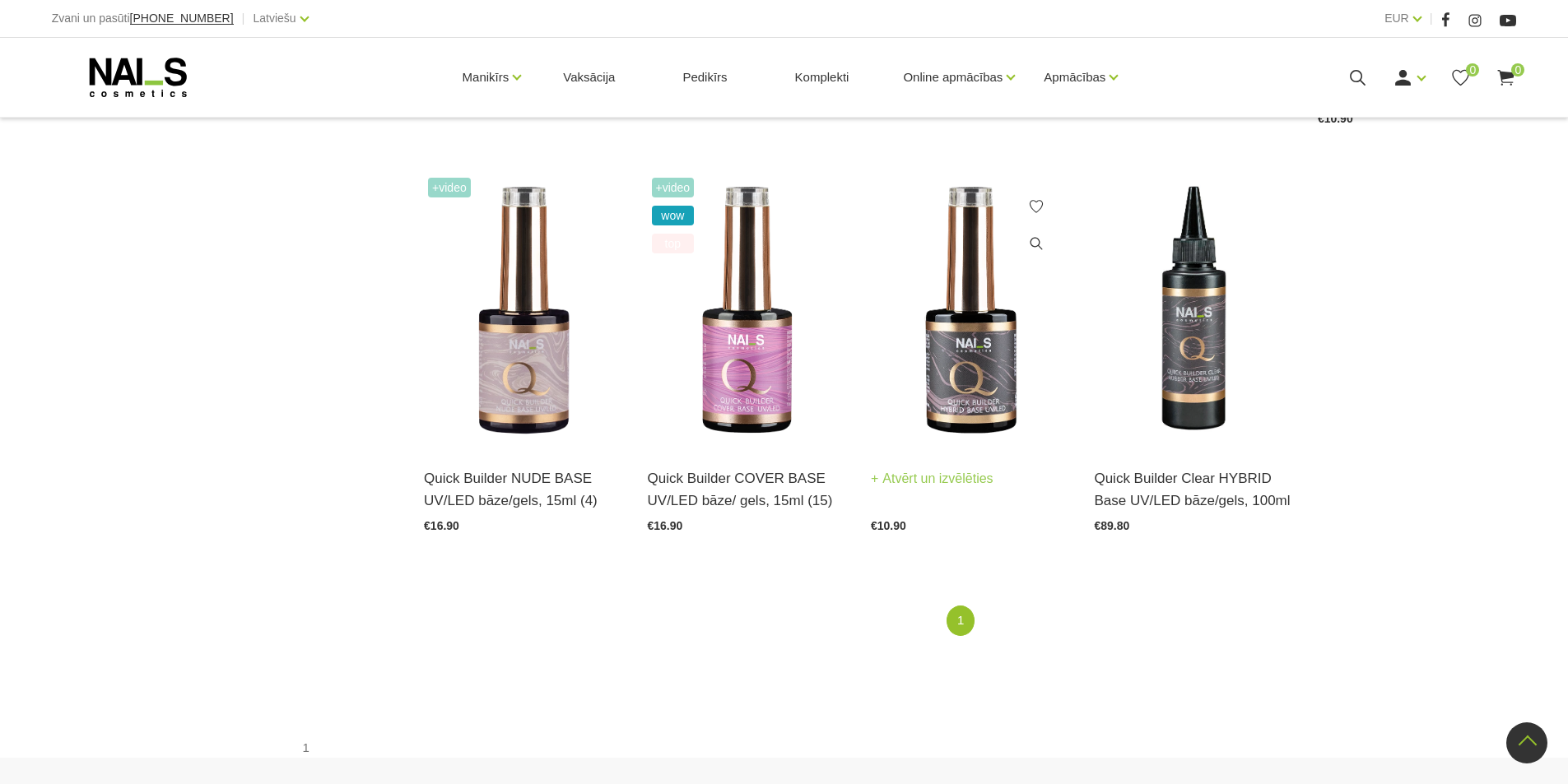
click at [985, 391] on img at bounding box center [969, 310] width 198 height 273
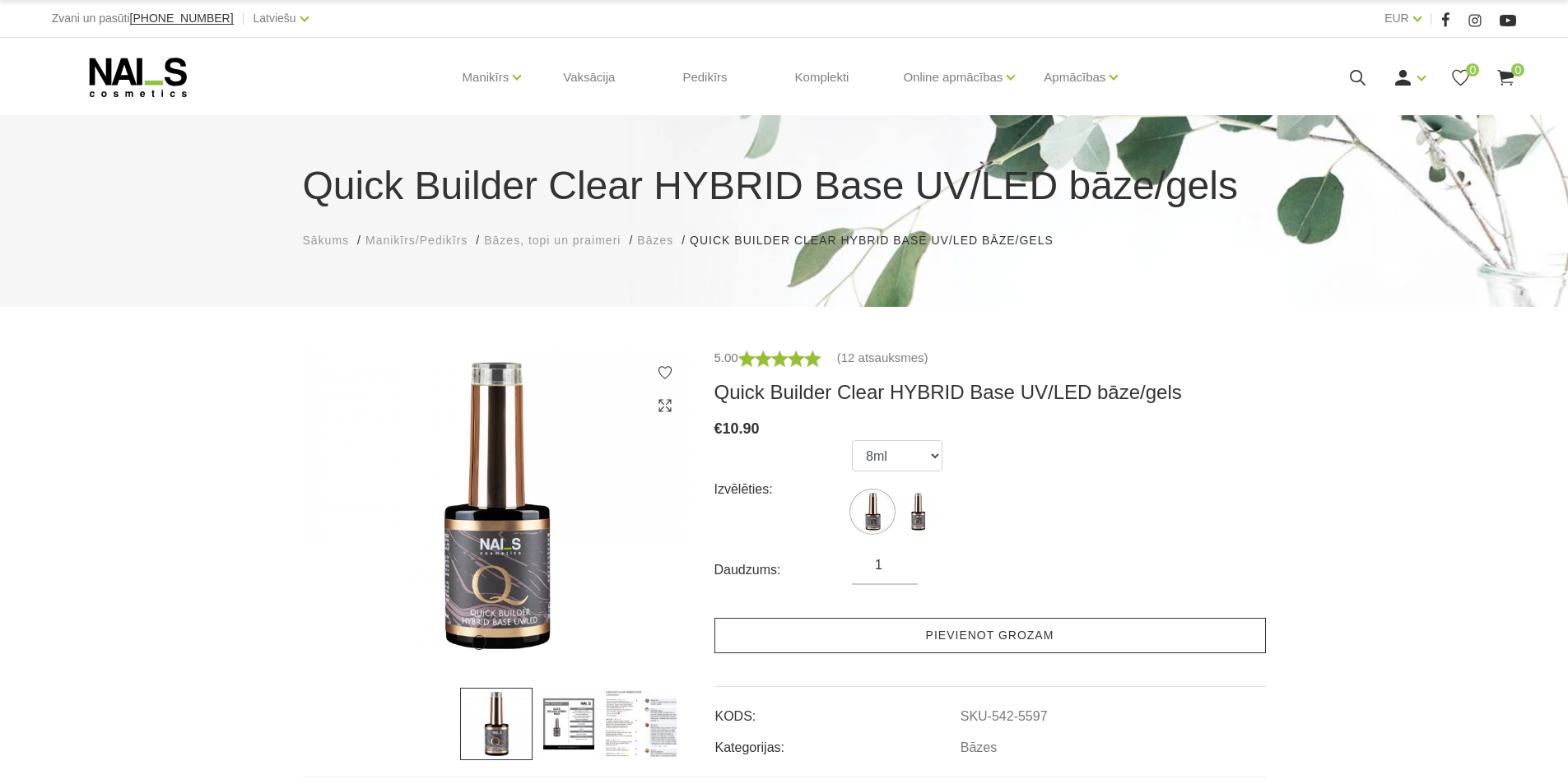
click at [1030, 628] on link "Pievienot grozam" at bounding box center [991, 635] width 551 height 36
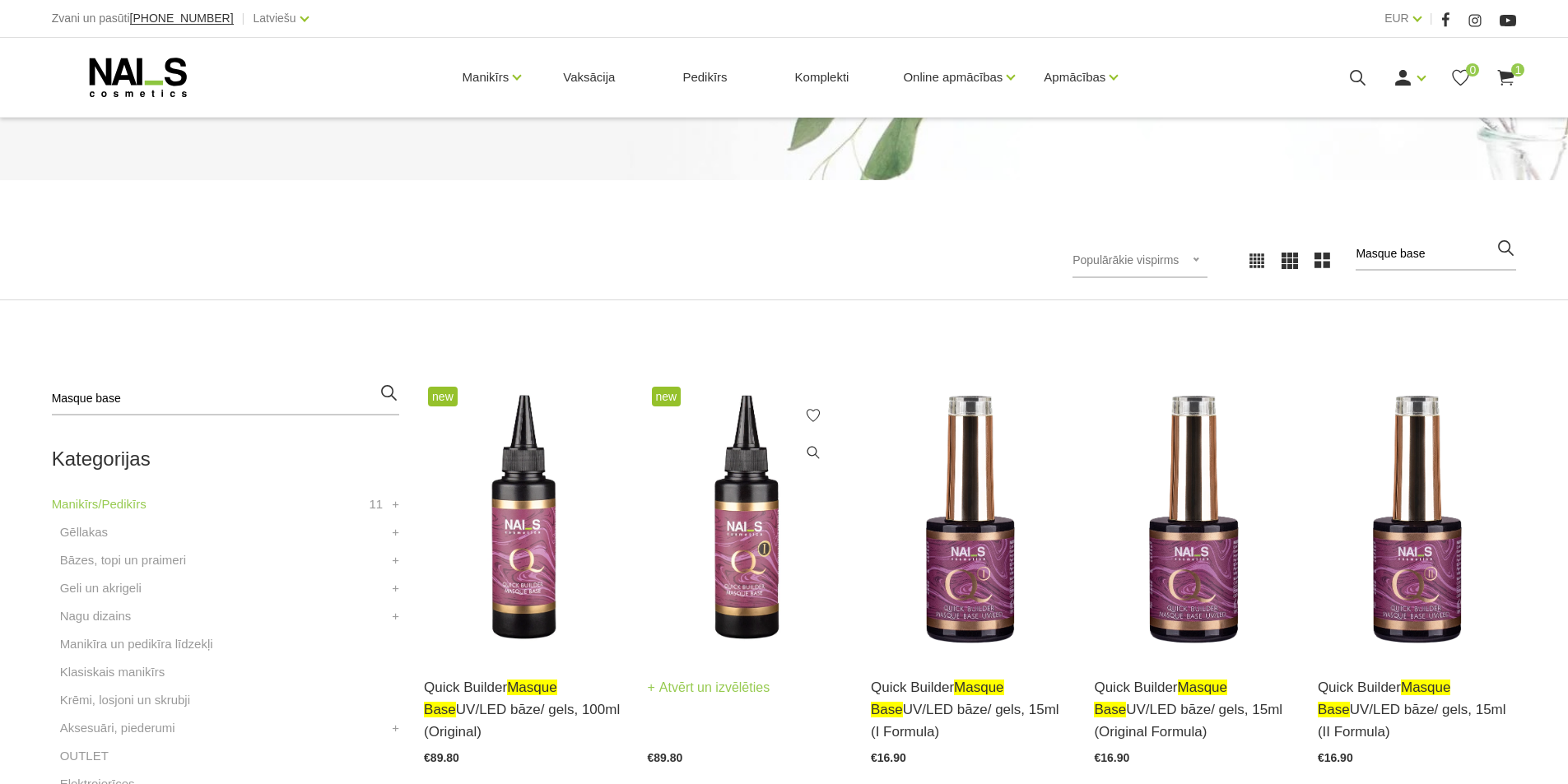
scroll to position [411, 0]
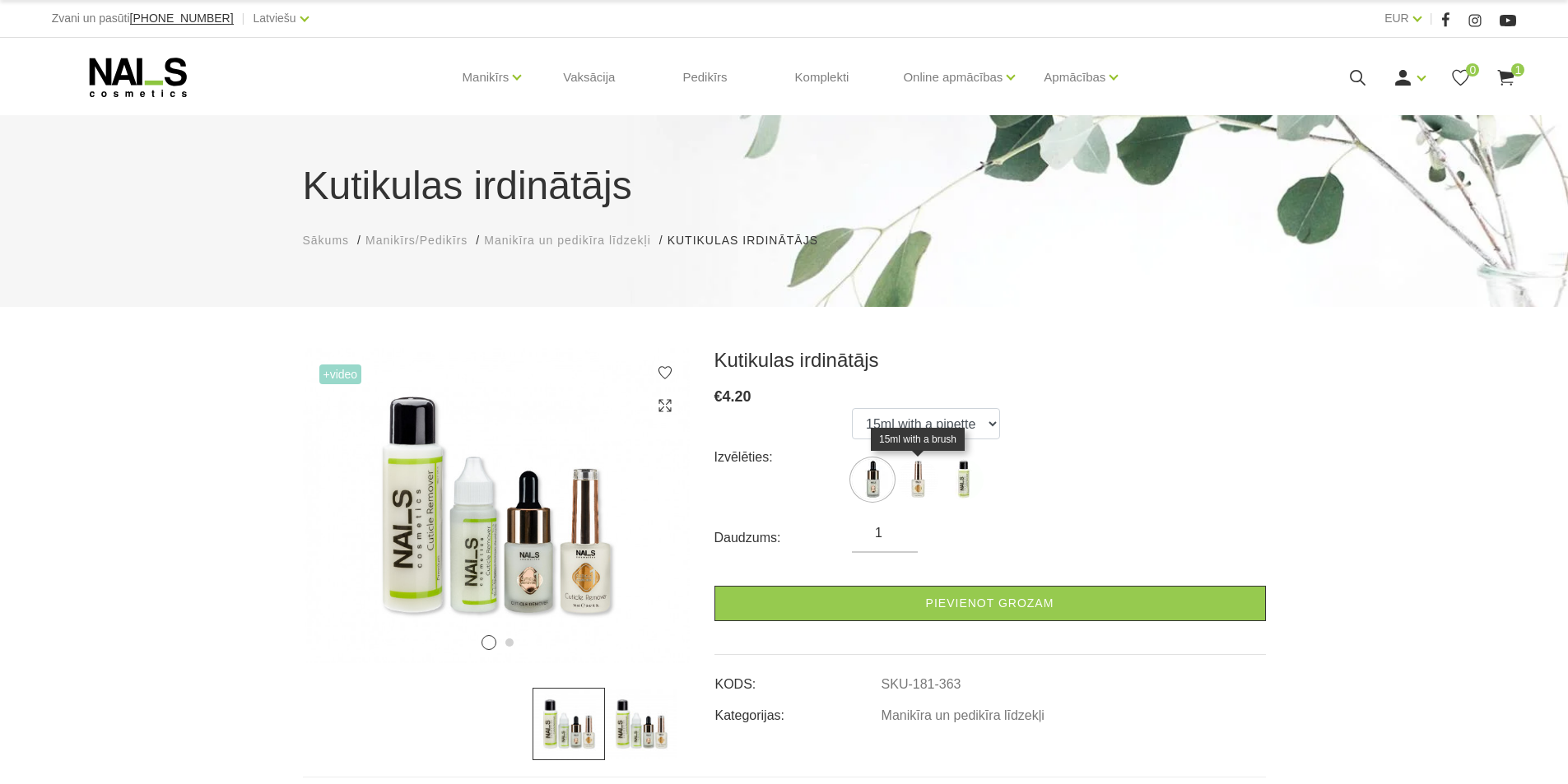
click at [916, 487] on img at bounding box center [918, 479] width 41 height 41
select select "364"
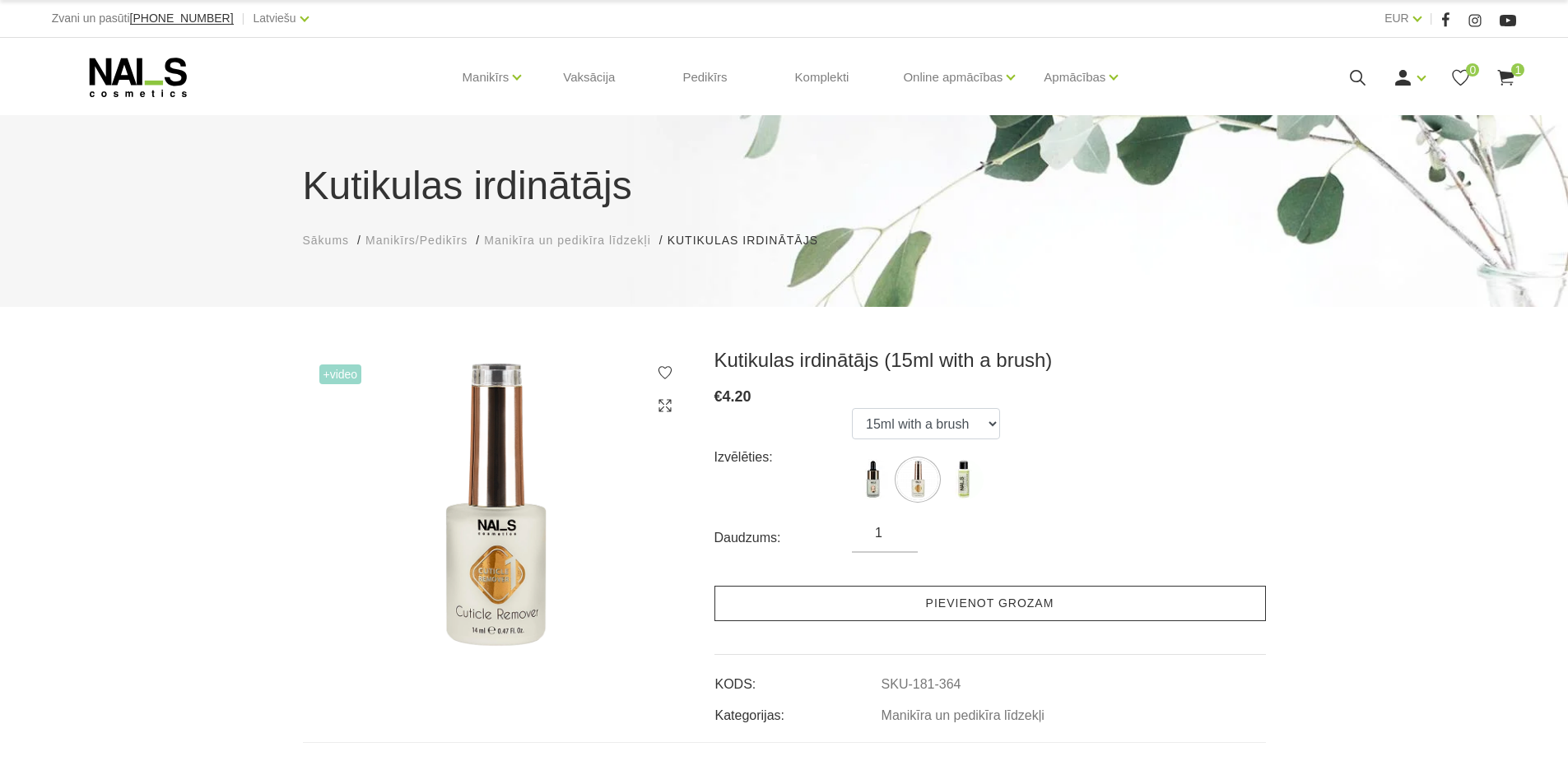
click at [969, 603] on link "Pievienot grozam" at bounding box center [991, 603] width 551 height 36
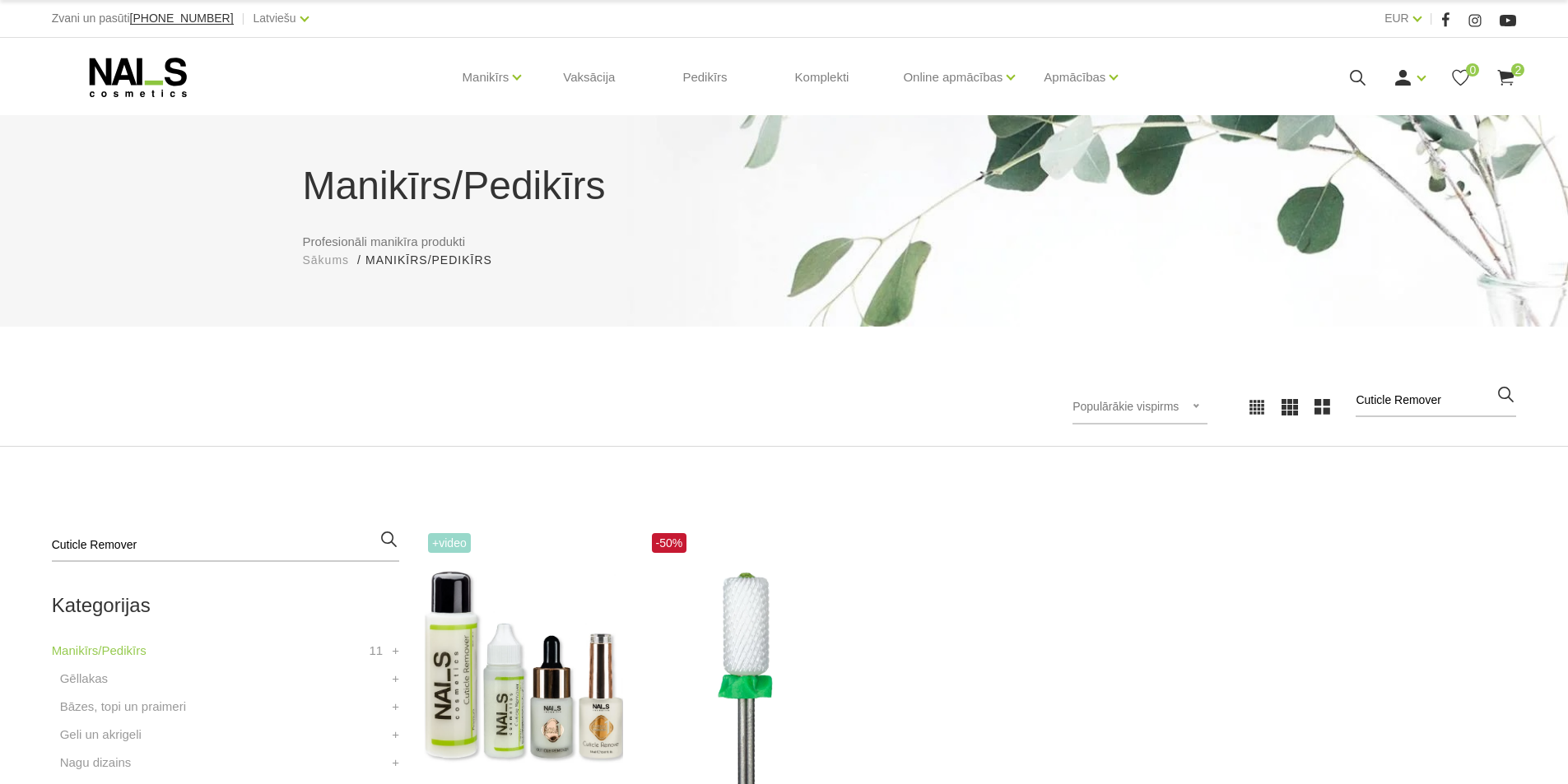
scroll to position [330, 0]
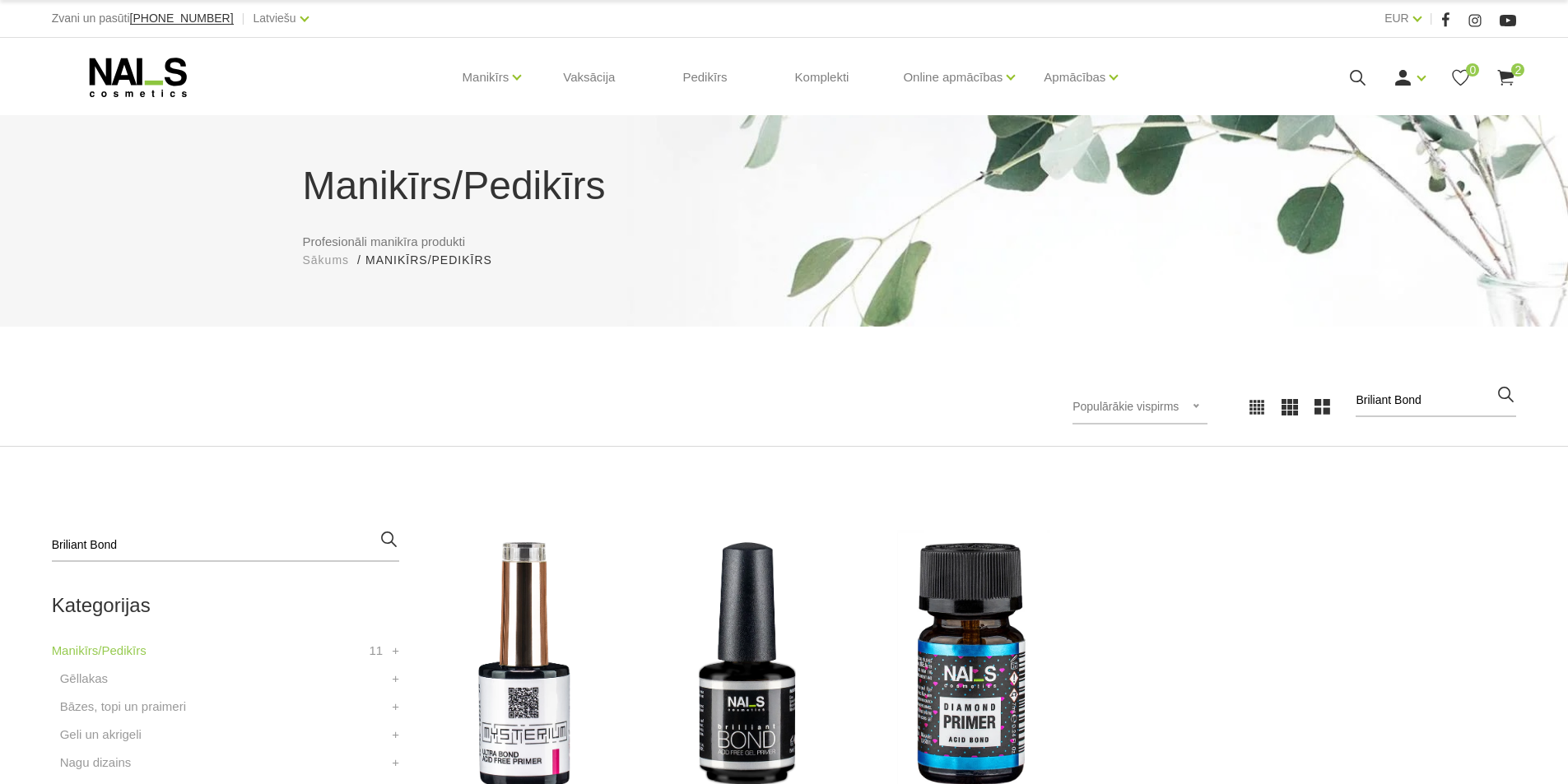
scroll to position [330, 0]
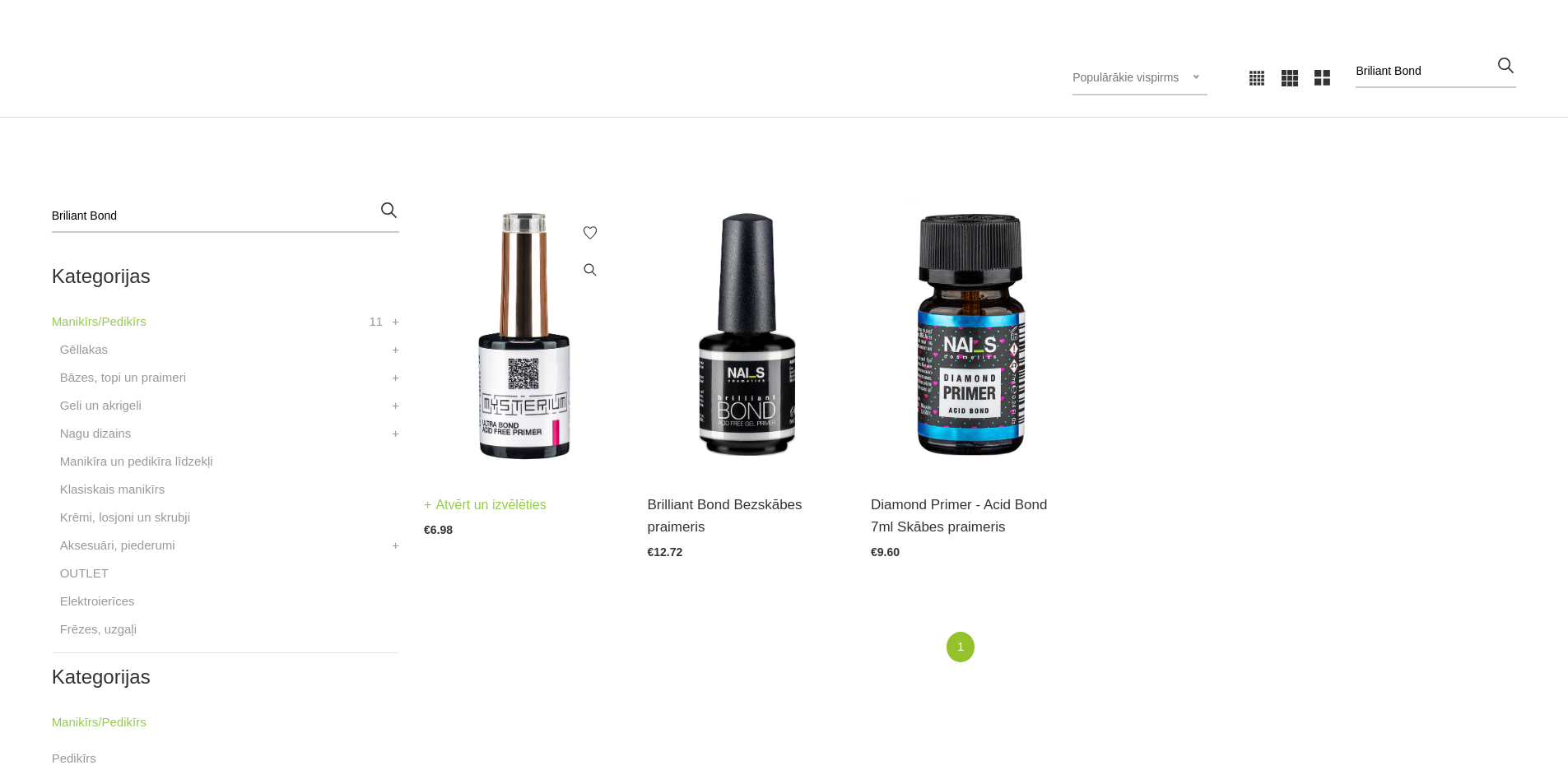
click at [531, 418] on img at bounding box center [523, 336] width 198 height 273
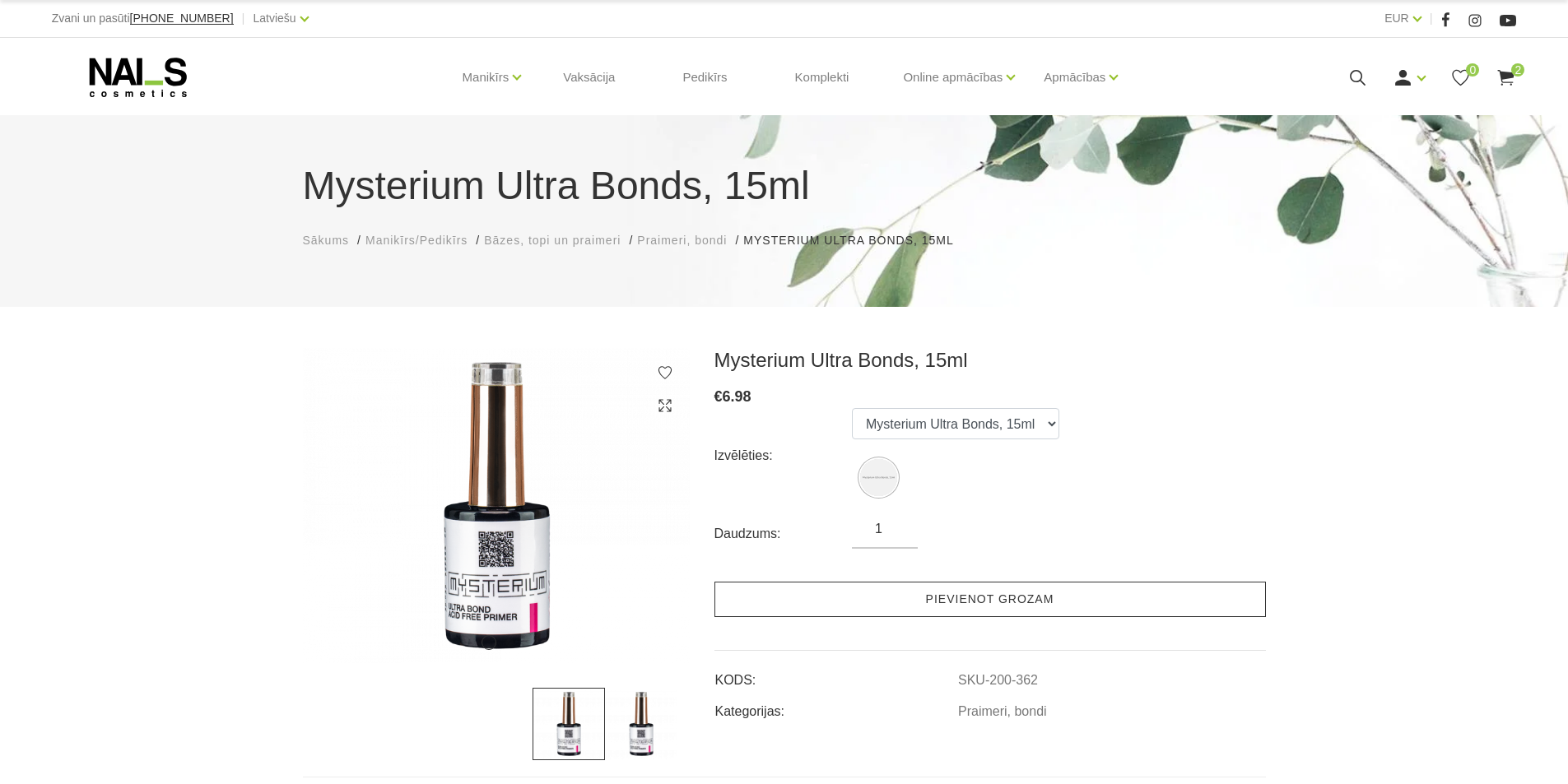
click at [1043, 600] on link "Pievienot grozam" at bounding box center [991, 600] width 551 height 36
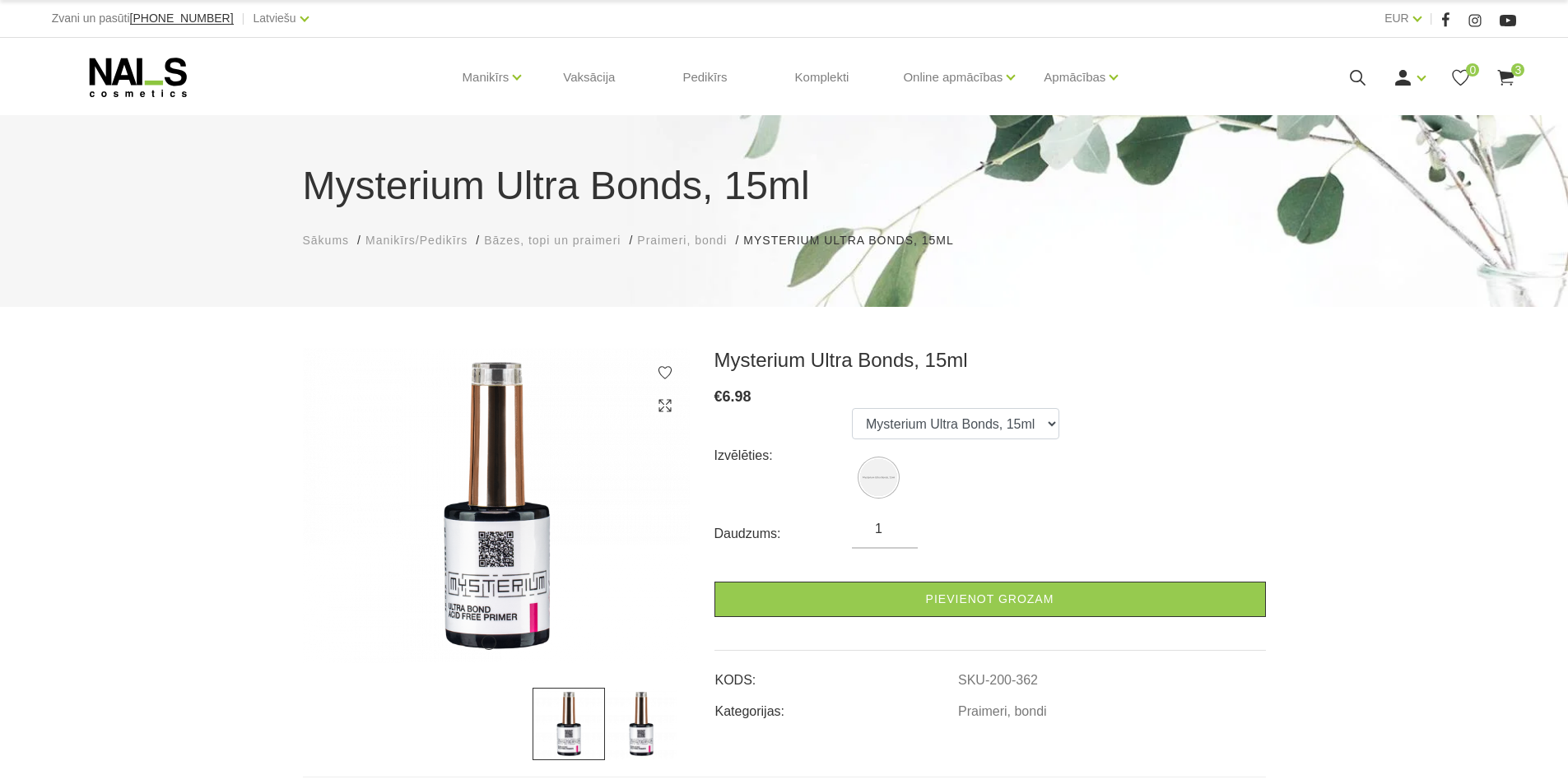
click at [1356, 69] on icon at bounding box center [1357, 77] width 20 height 20
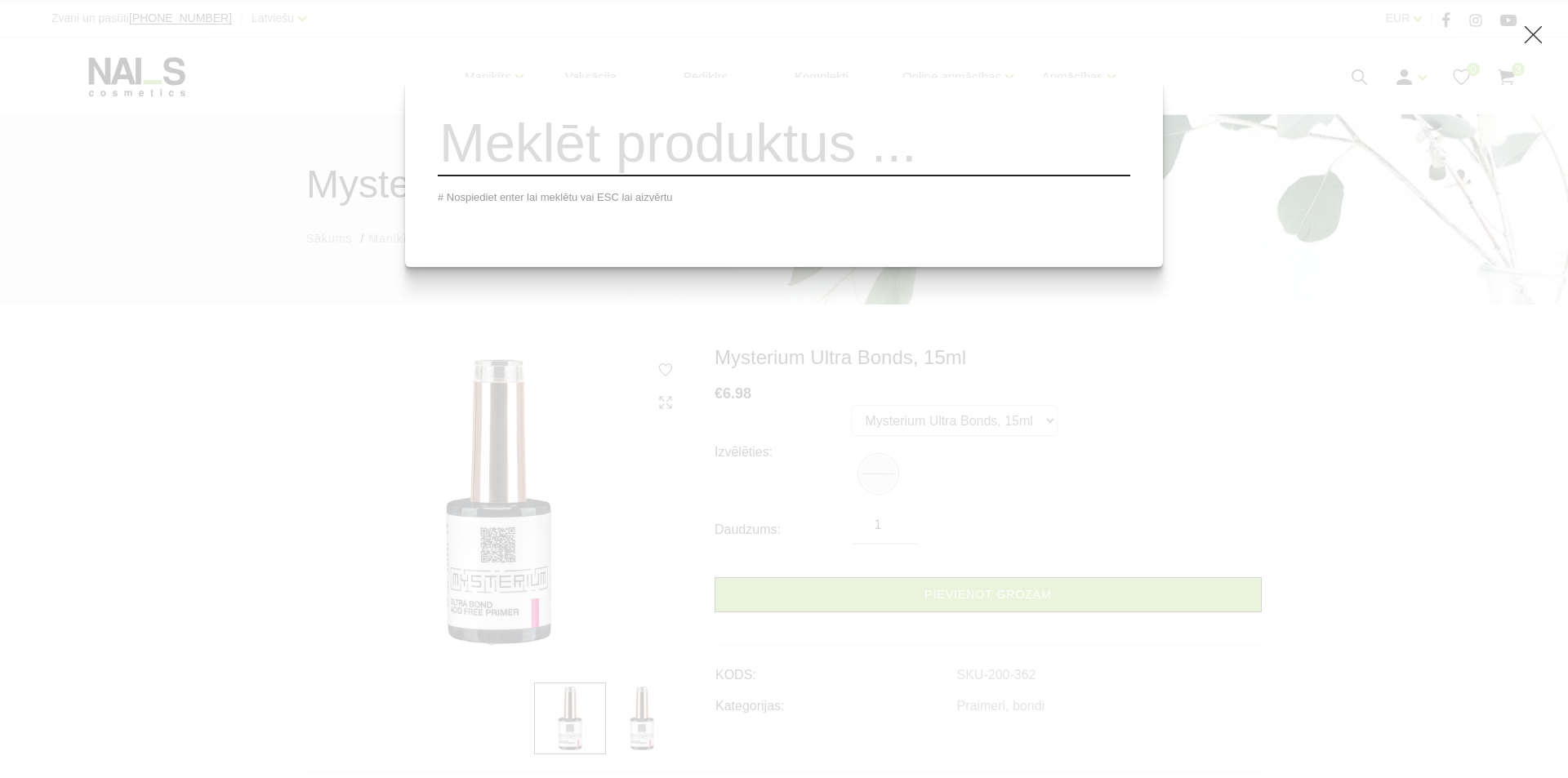
paste input "Quick Top"
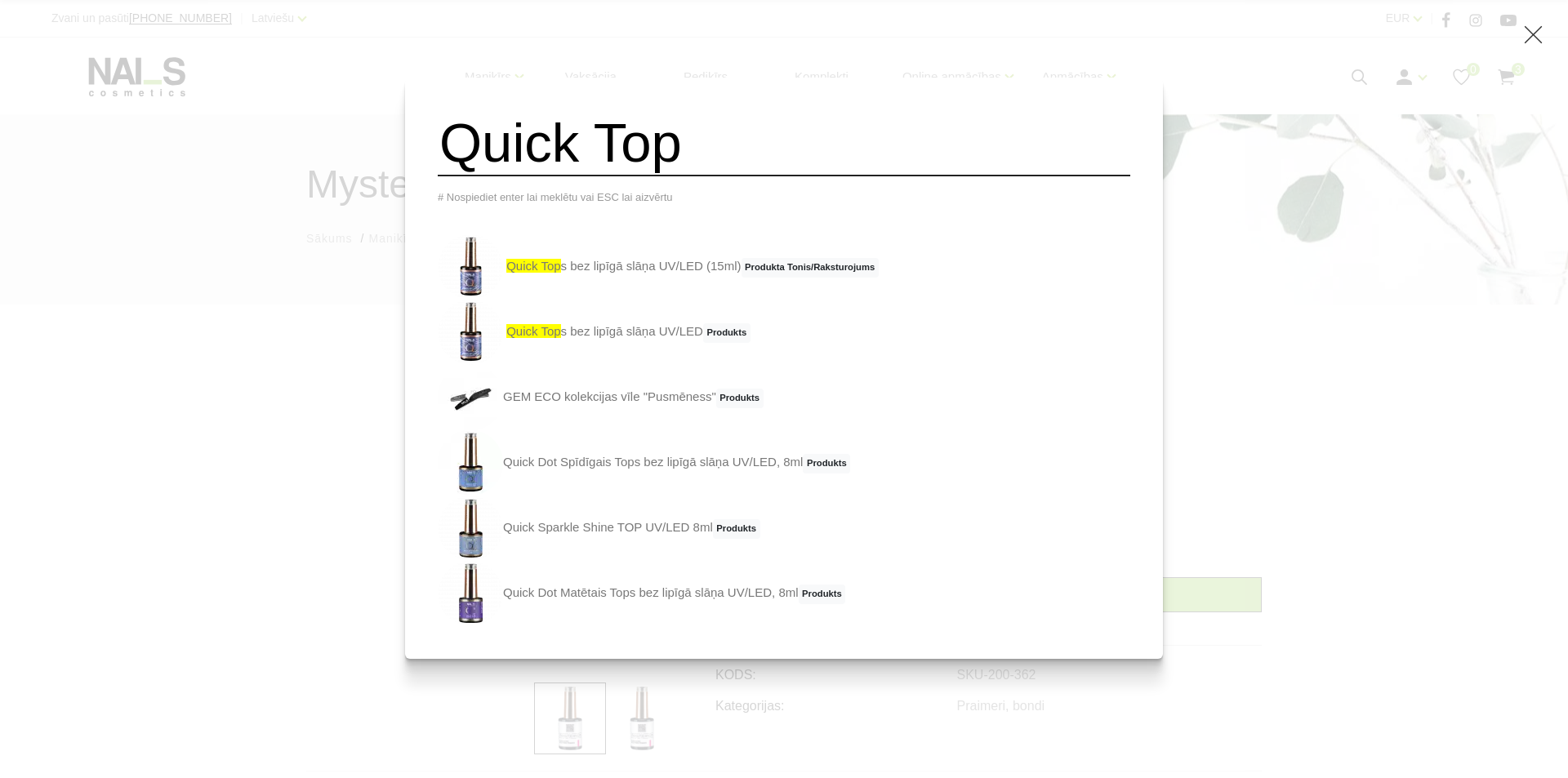
type input "Quick Top"
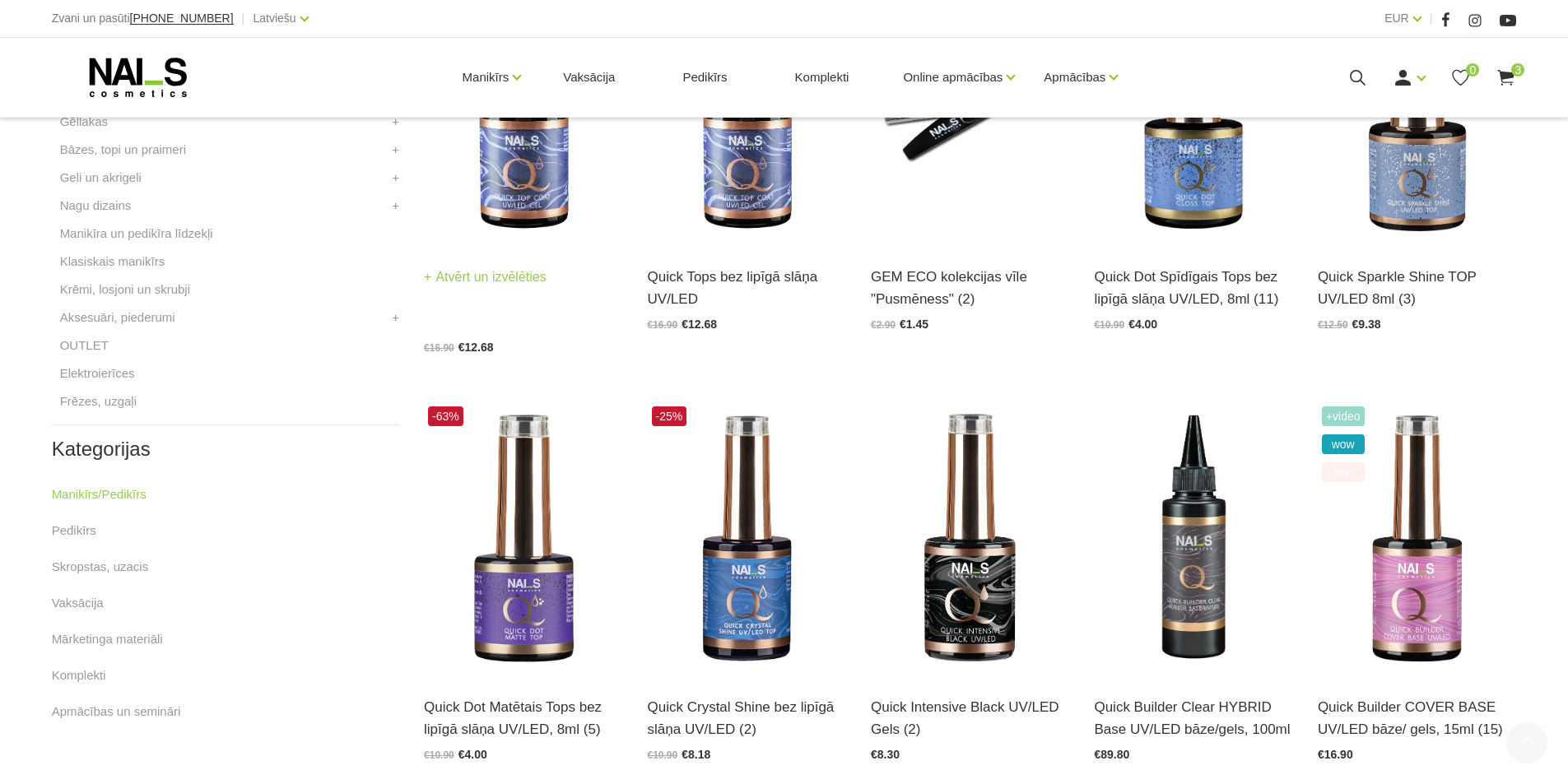
scroll to position [576, 0]
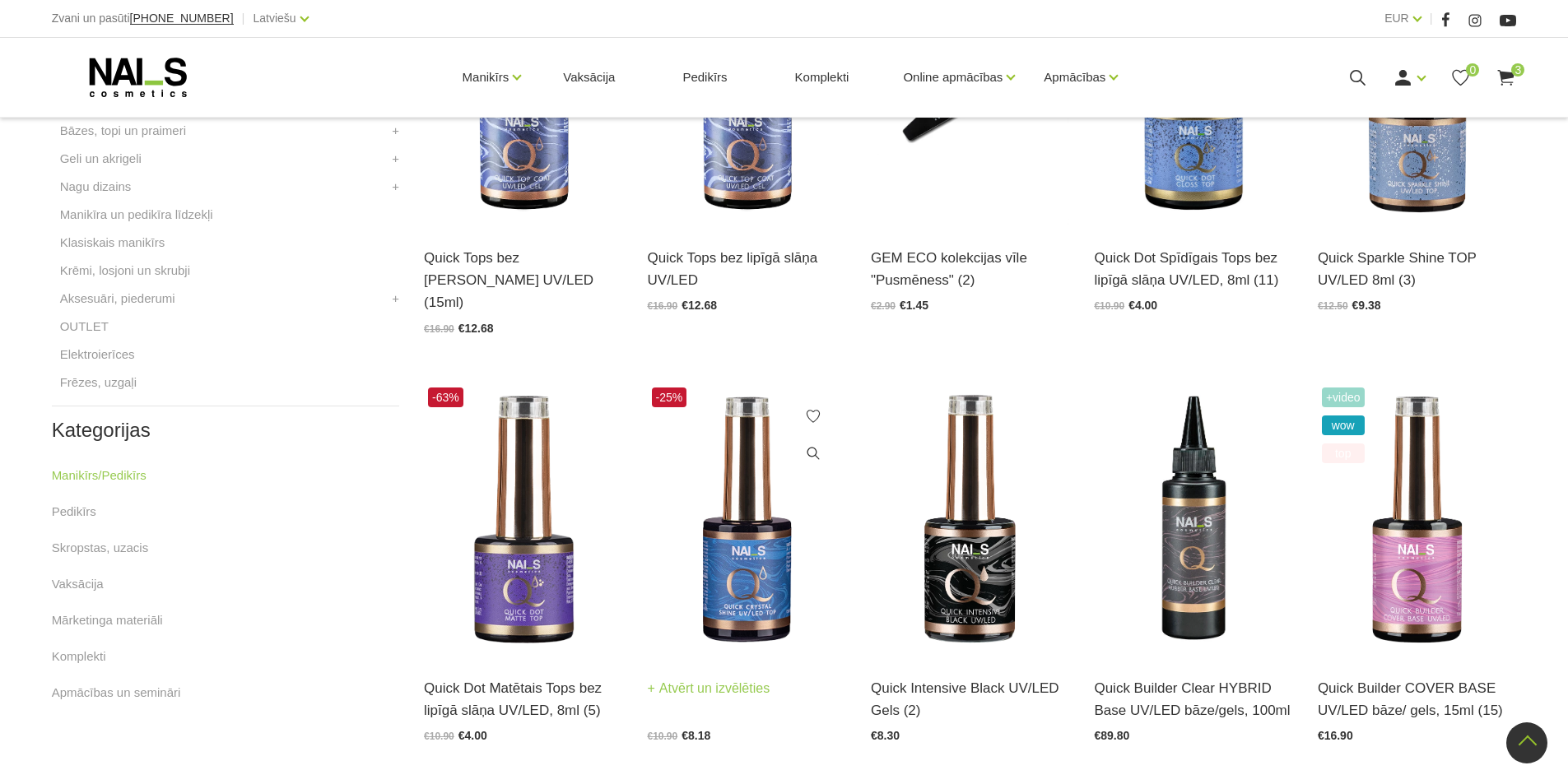
click at [746, 567] on img at bounding box center [747, 520] width 198 height 273
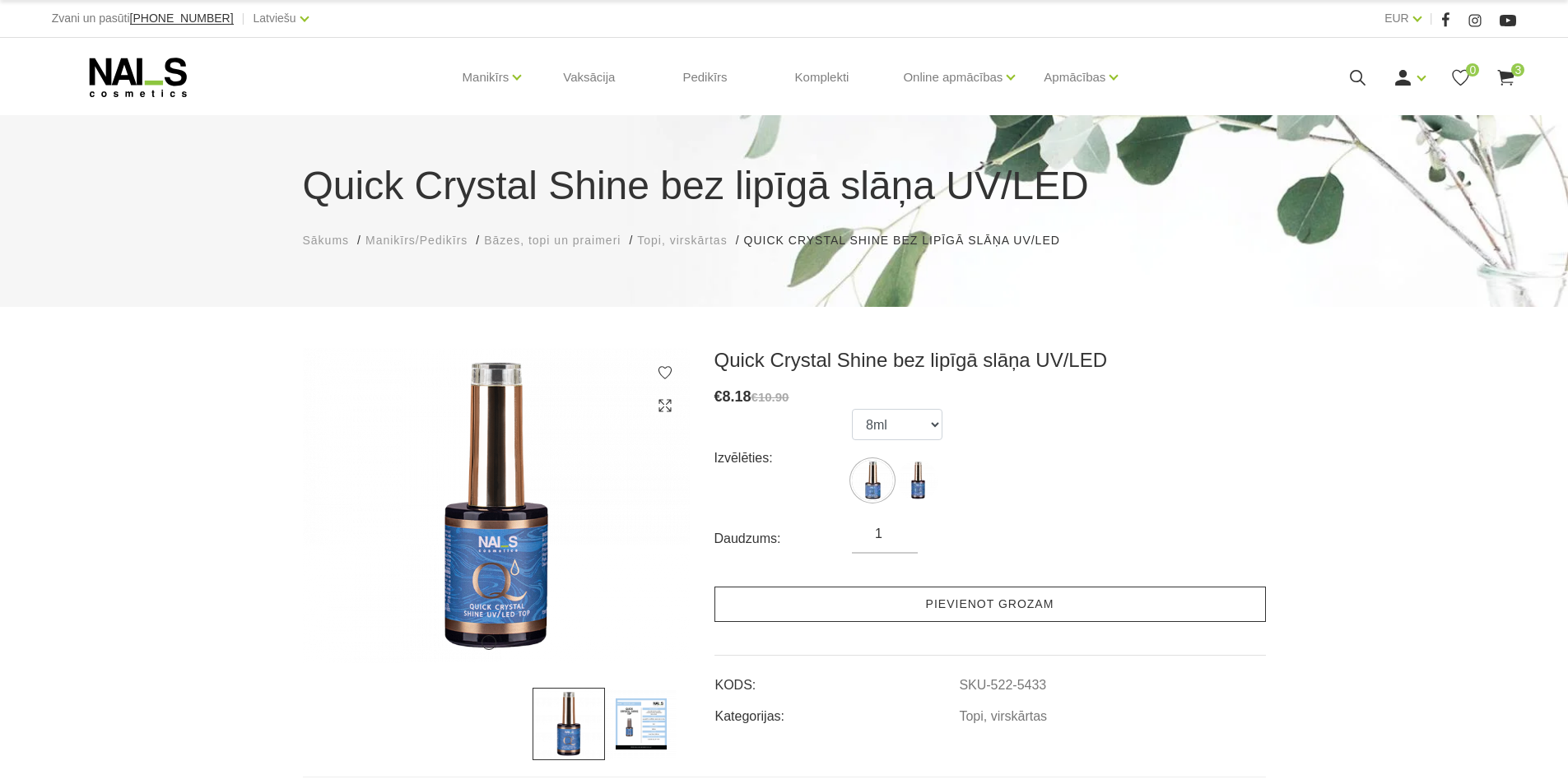
click at [1049, 597] on link "Pievienot grozam" at bounding box center [991, 604] width 551 height 36
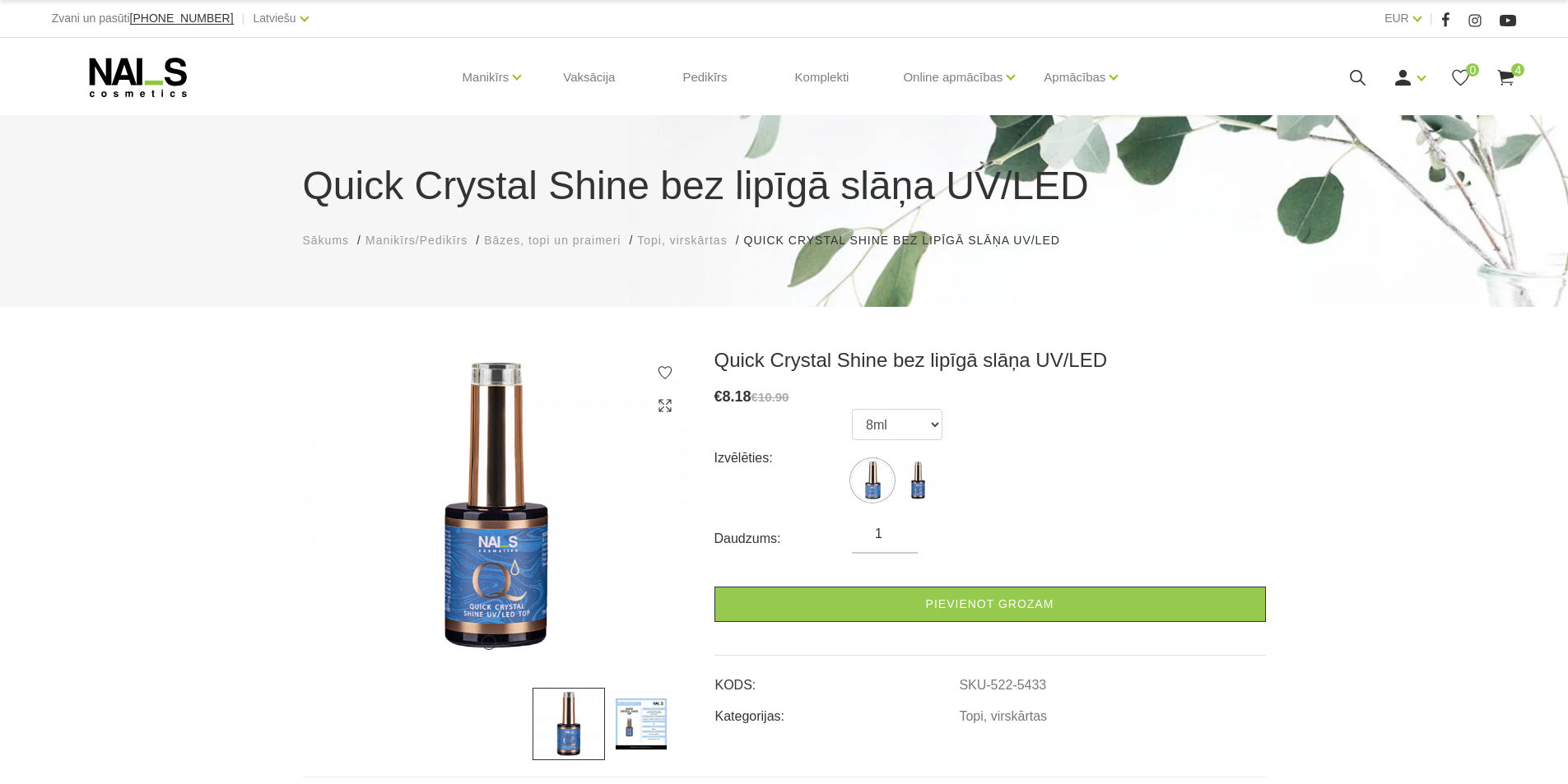
click at [1507, 72] on use at bounding box center [1506, 78] width 16 height 15
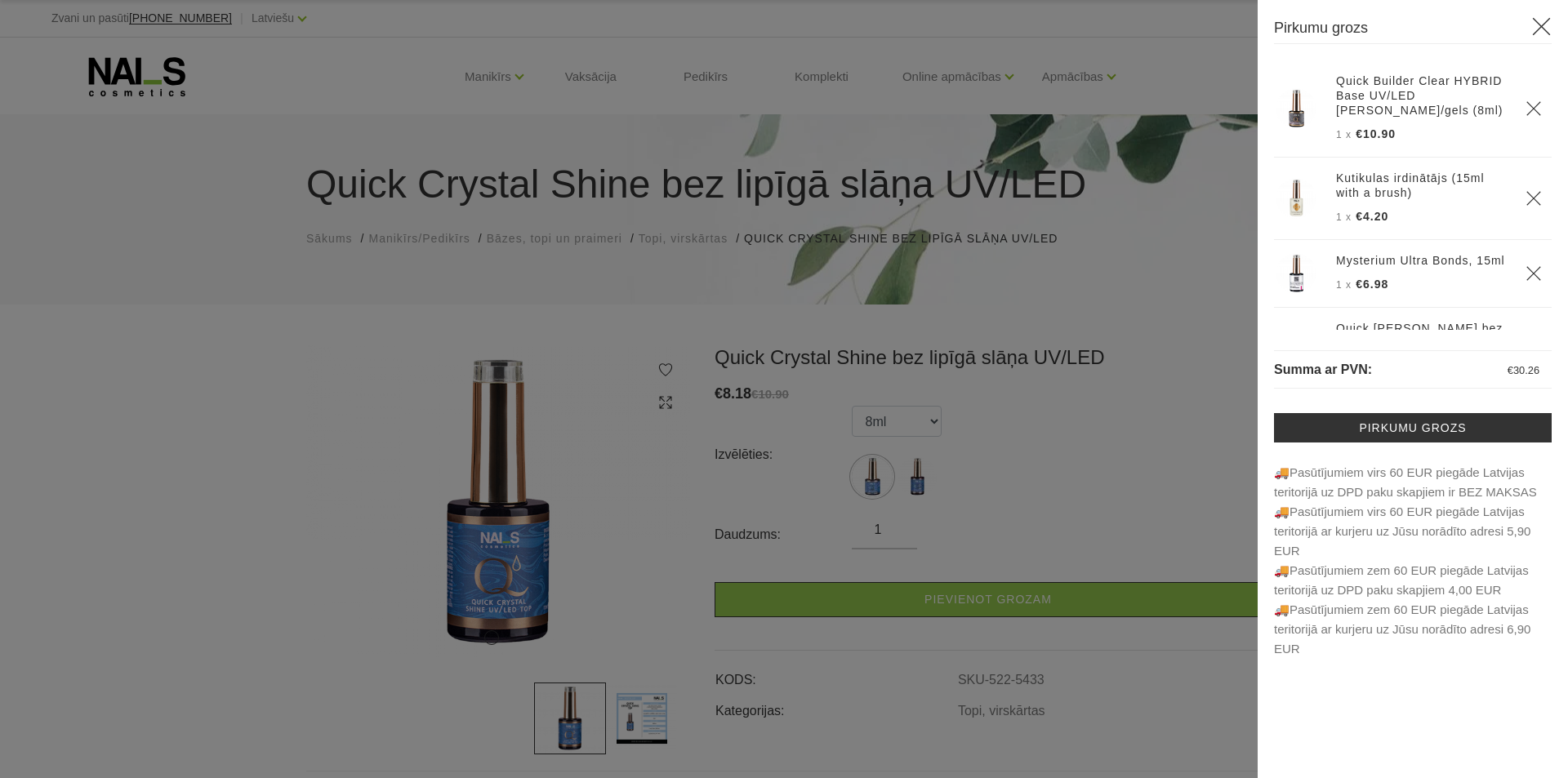
click at [1535, 24] on icon at bounding box center [1540, 26] width 20 height 20
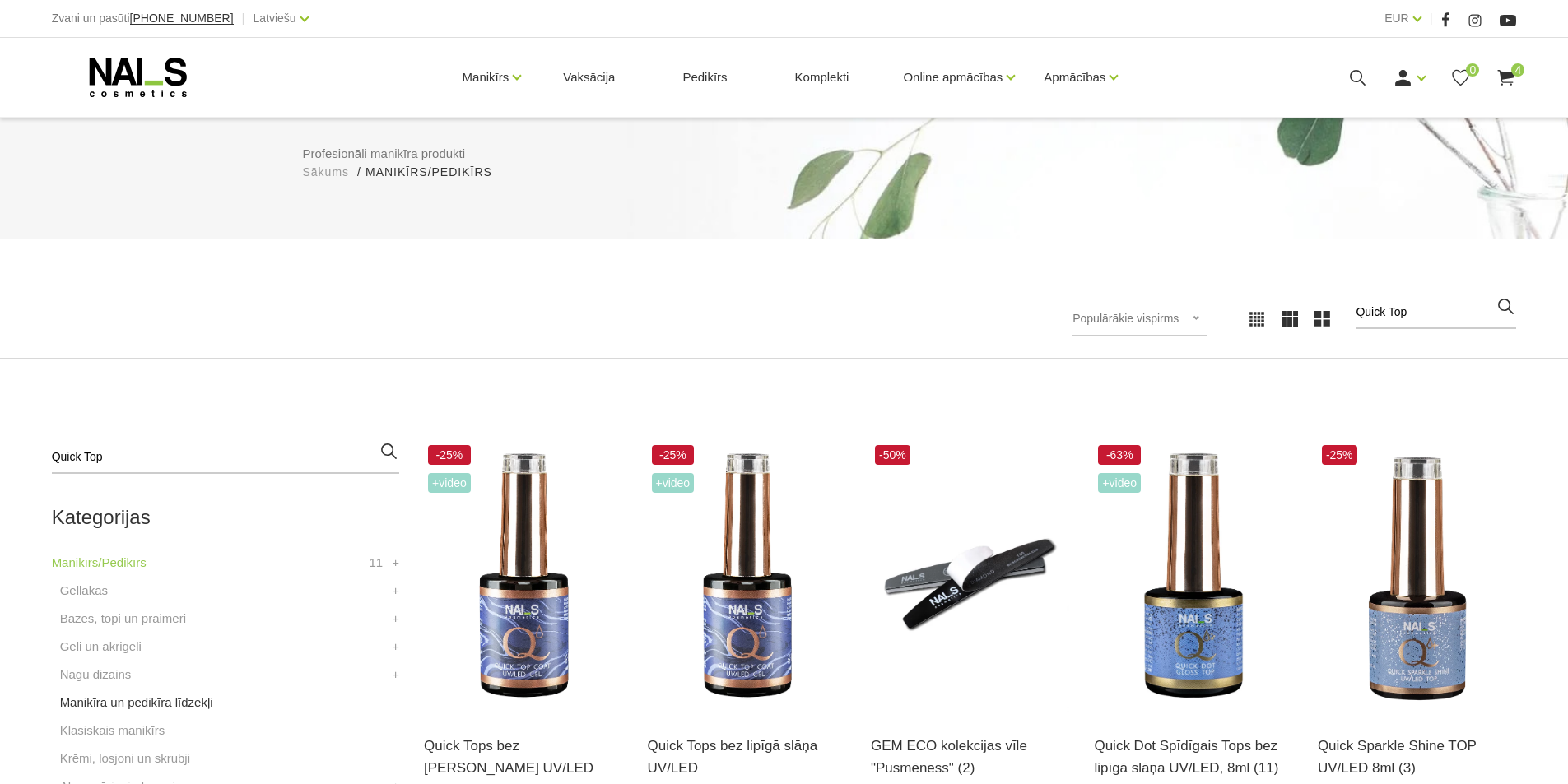
scroll to position [421, 0]
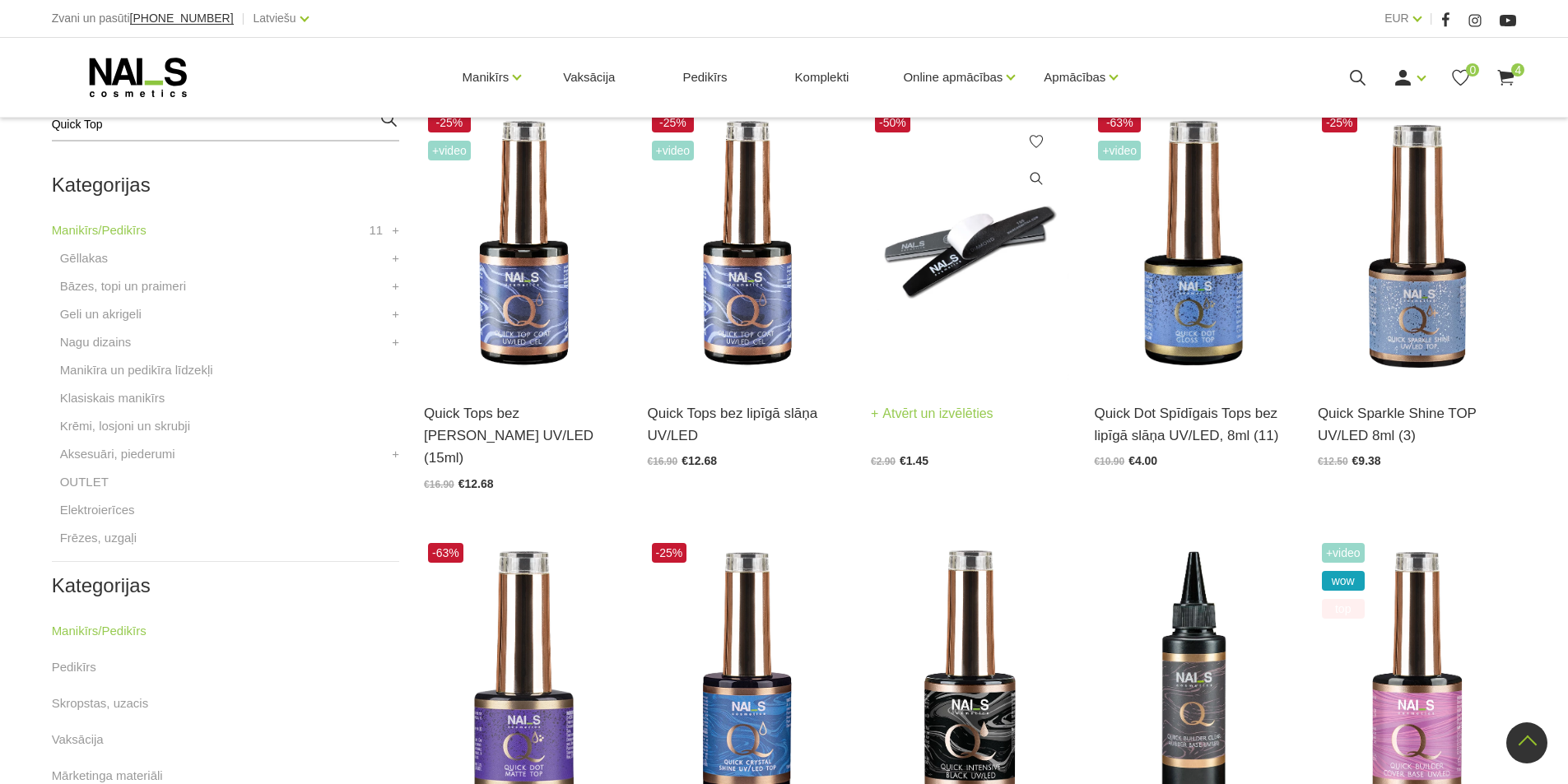
click at [949, 256] on img at bounding box center [969, 245] width 198 height 273
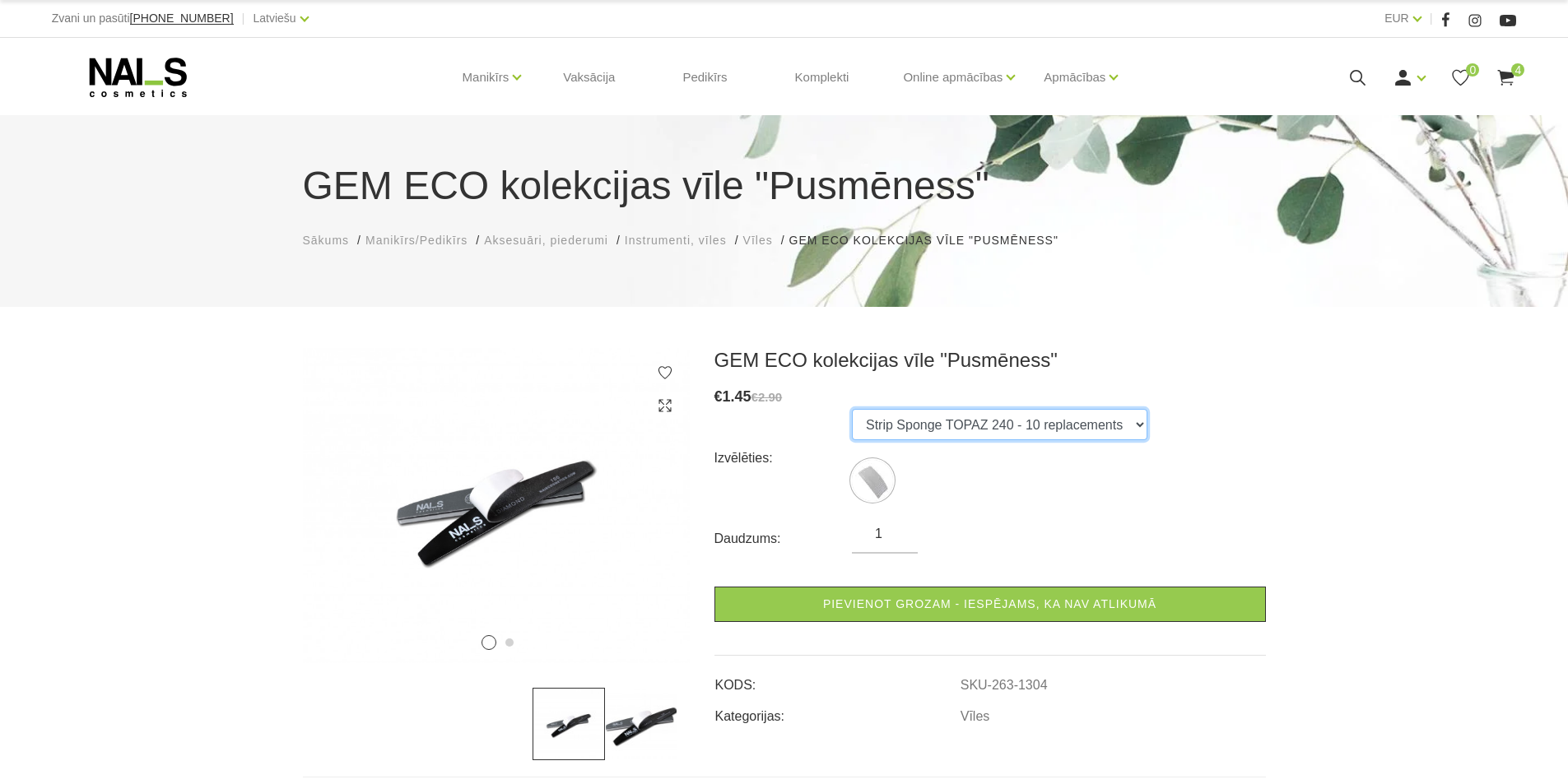
click at [1137, 420] on select "Strip Sponge TOPAZ 240 - 10 replacements" at bounding box center [1000, 425] width 296 height 32
click at [1424, 474] on div "1 2 GEM ECO kolekcijas vīle "Pusmēness" € 1.45 €2.90 Izvēlēties: Strip Sponge T…" at bounding box center [784, 792] width 1568 height 888
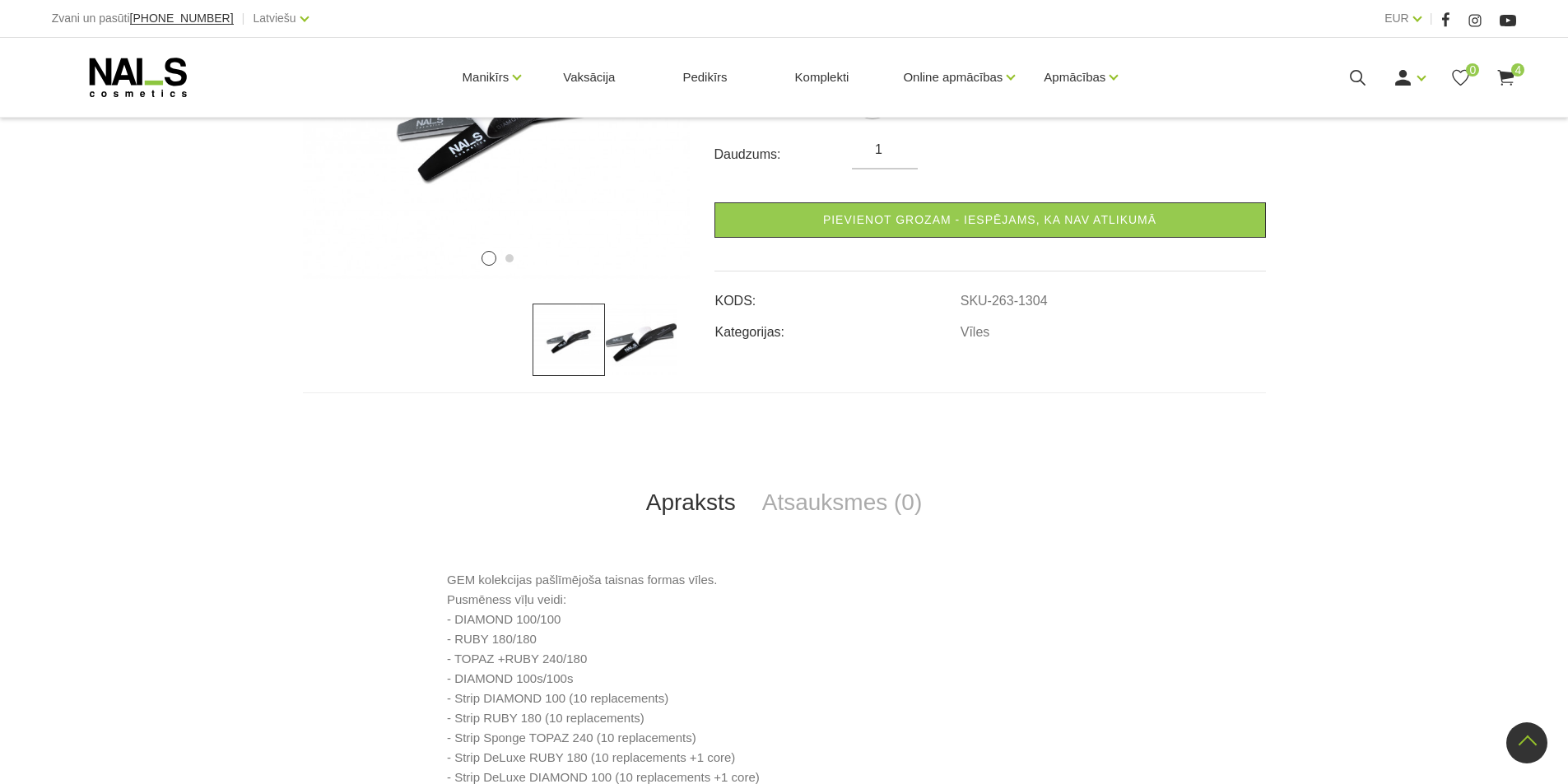
scroll to position [83, 0]
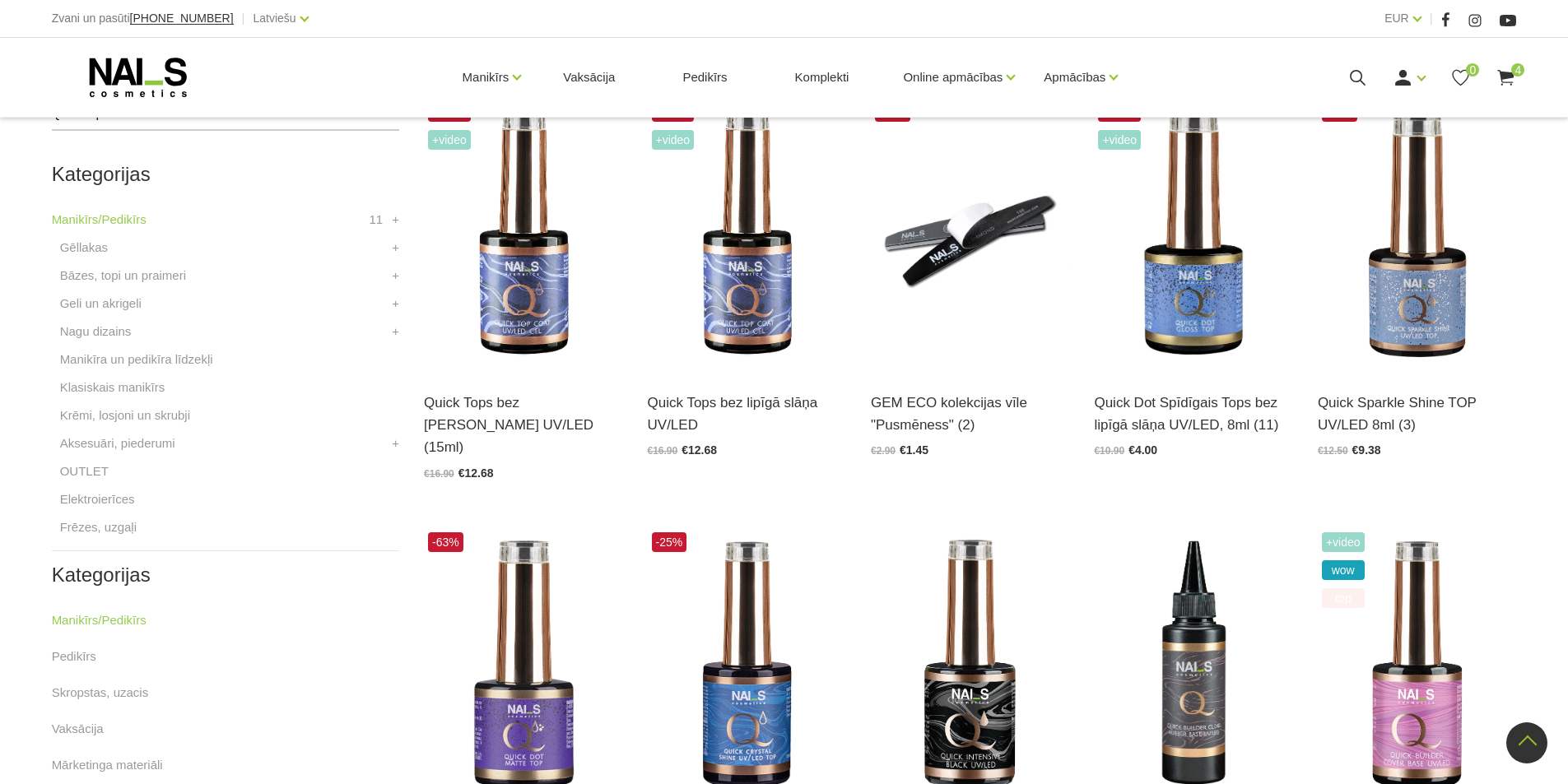
scroll to position [668, 0]
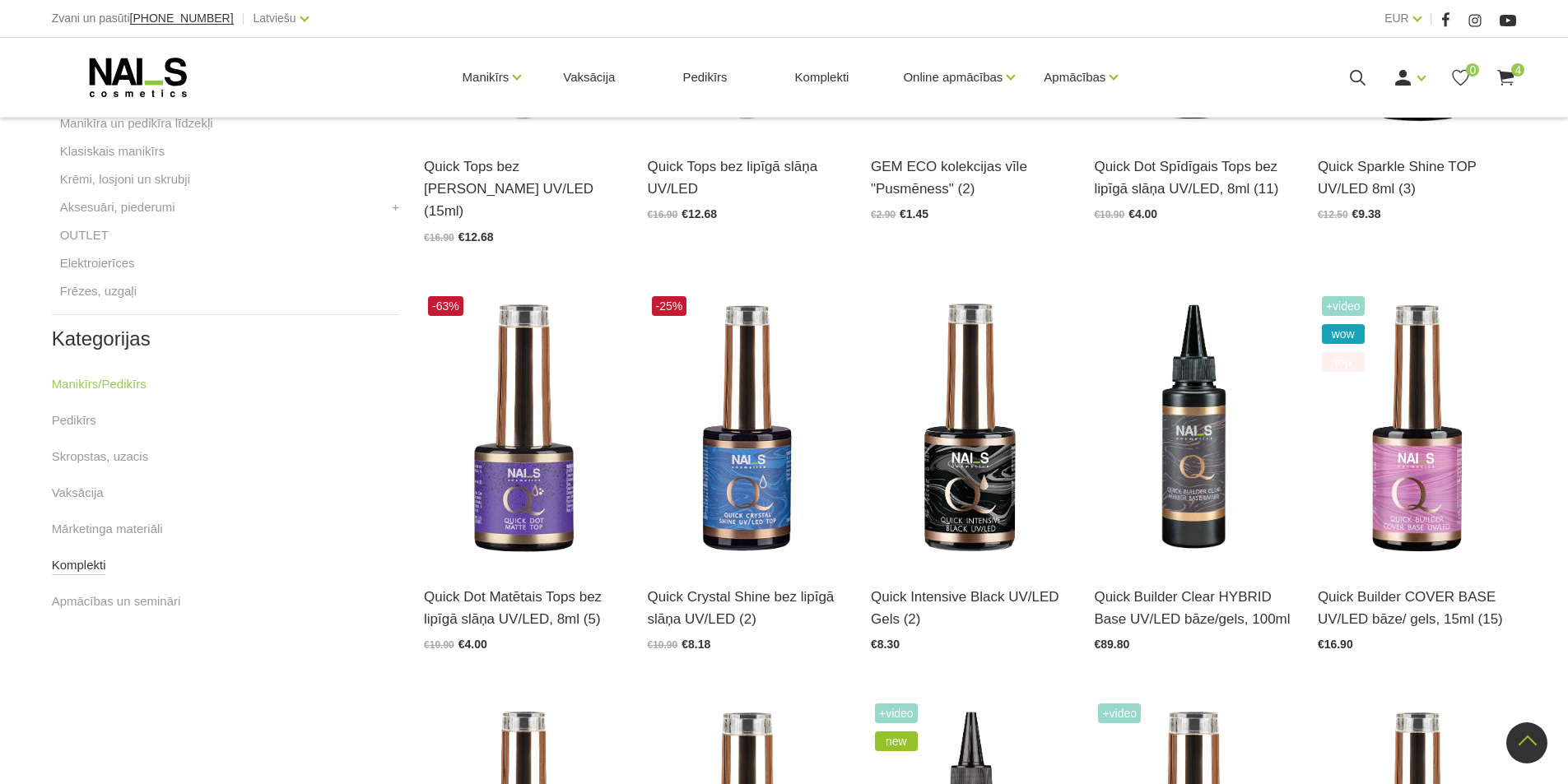
click at [80, 562] on link "Komplekti" at bounding box center [79, 565] width 55 height 20
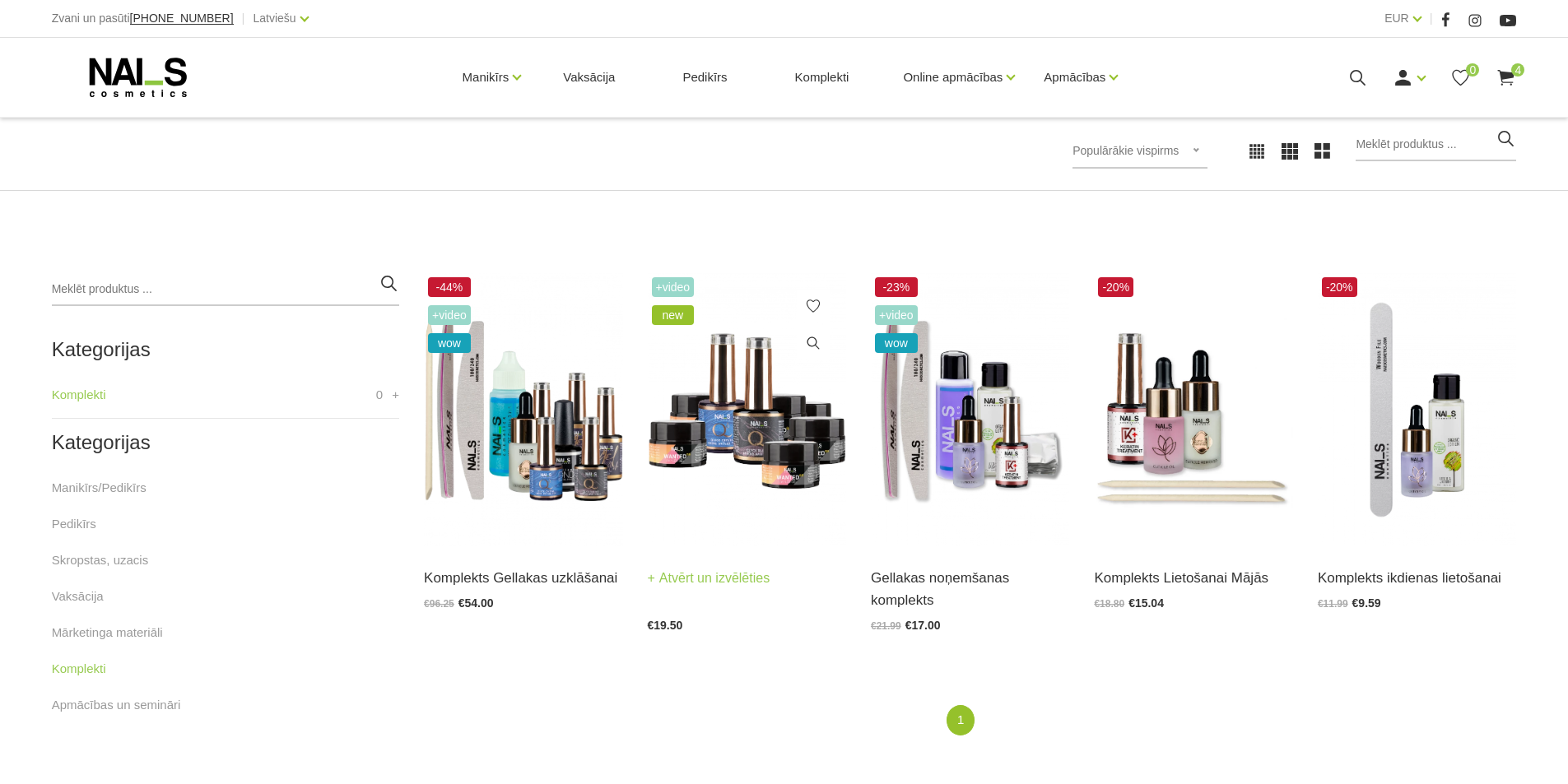
scroll to position [247, 0]
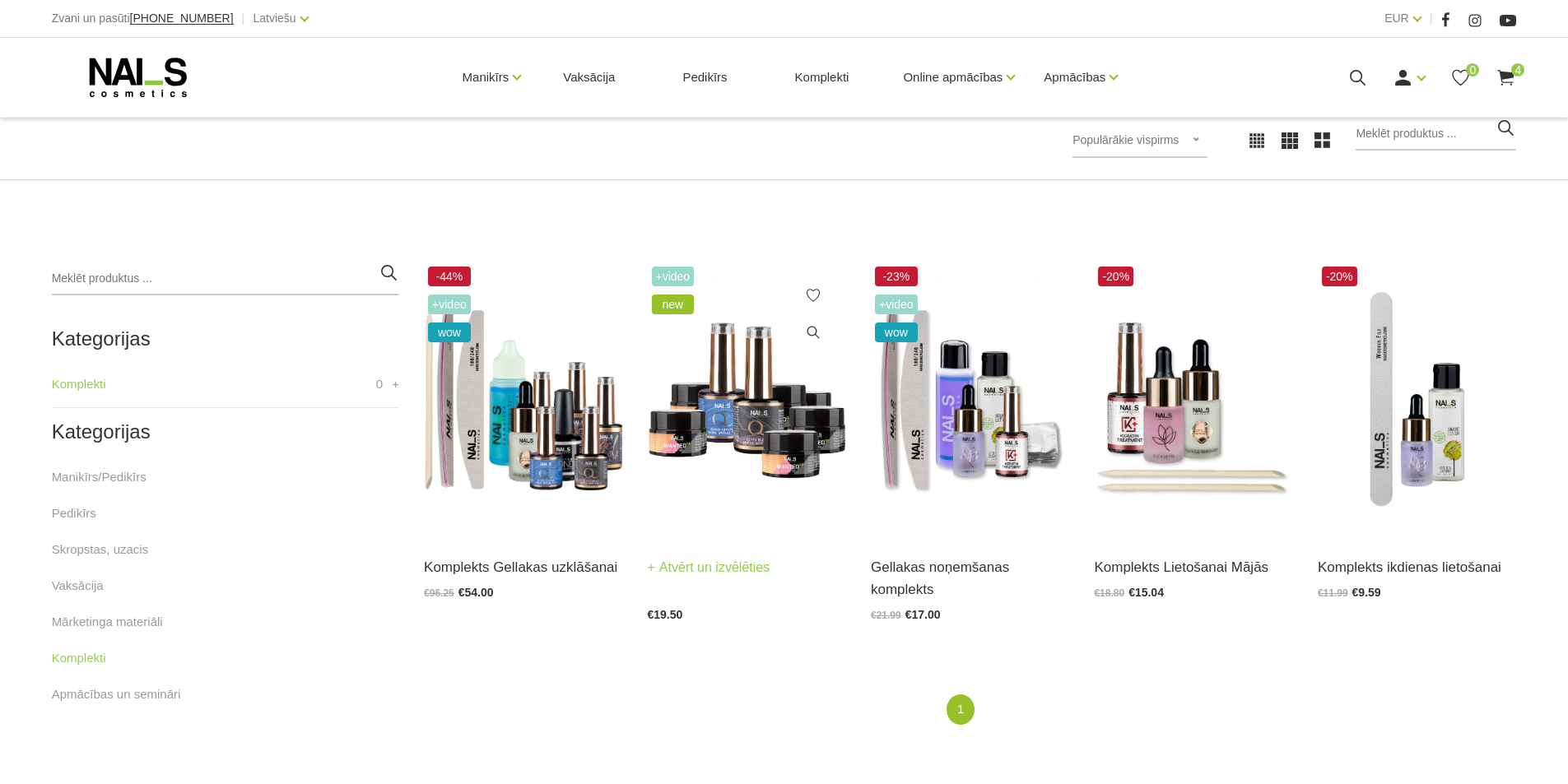
click at [767, 430] on img at bounding box center [747, 399] width 198 height 273
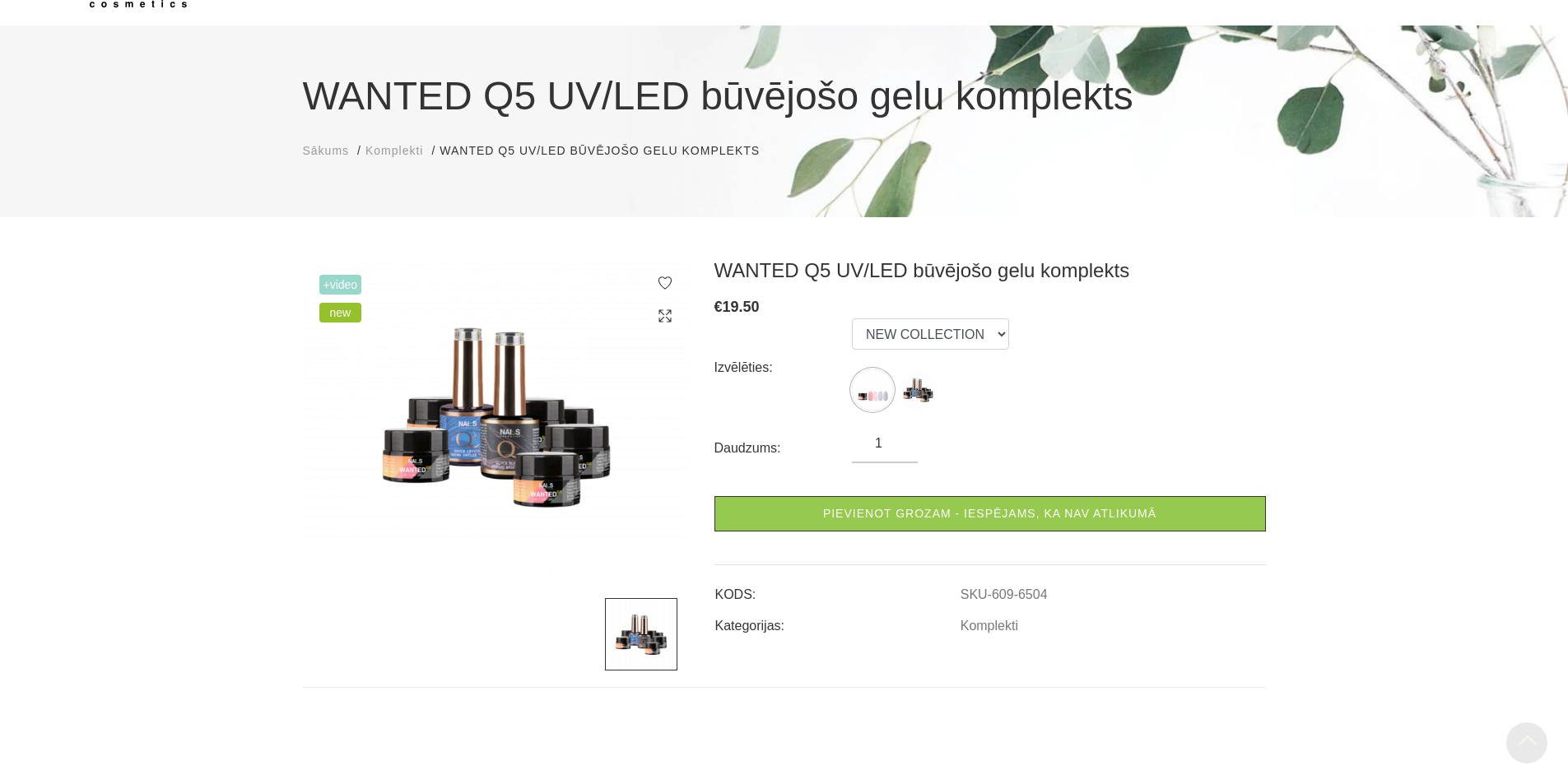
scroll to position [83, 0]
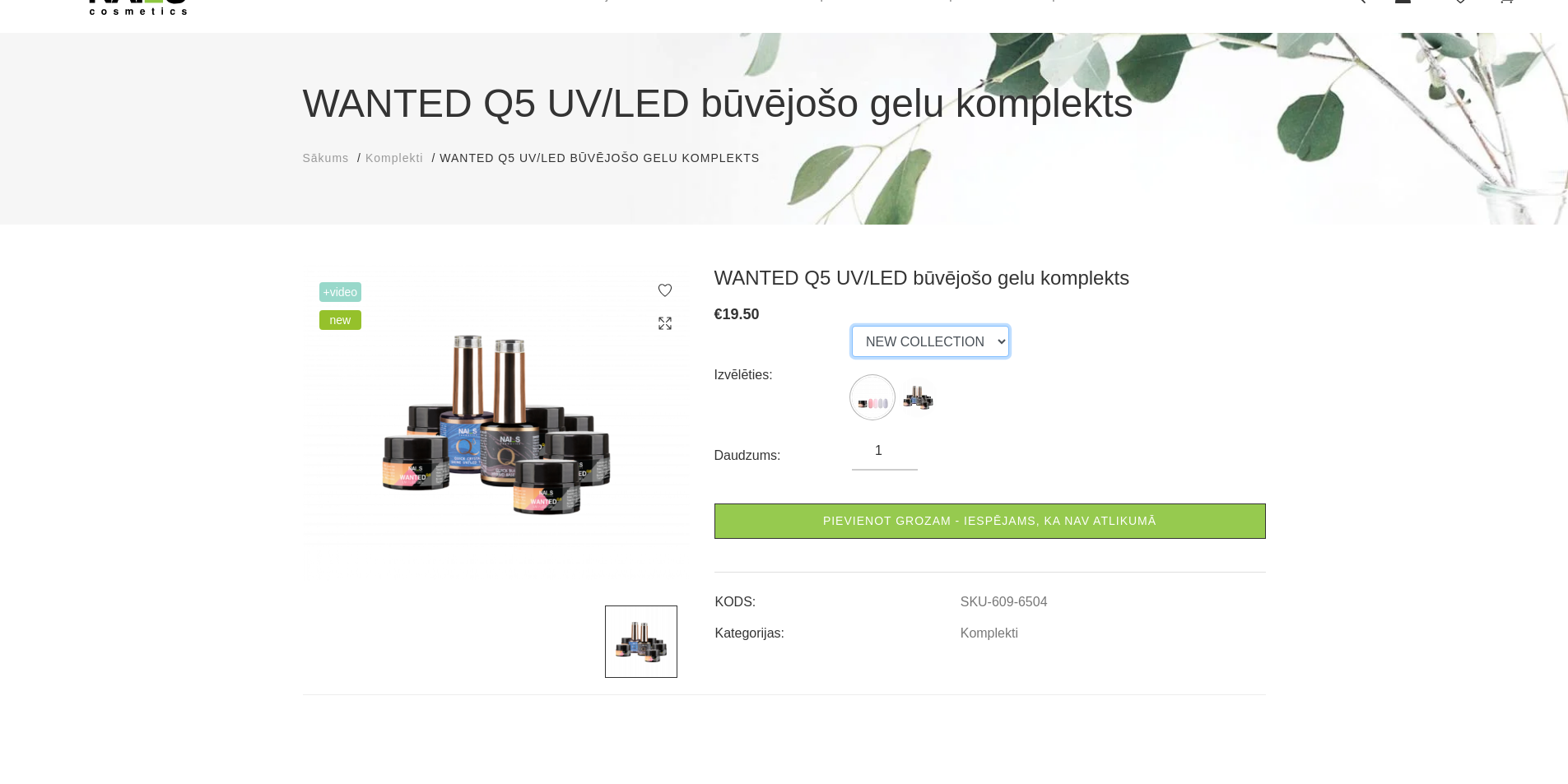
click at [987, 338] on select "NEW COLLECTION STARTER KIT" at bounding box center [931, 341] width 158 height 32
click at [918, 403] on img at bounding box center [918, 397] width 41 height 41
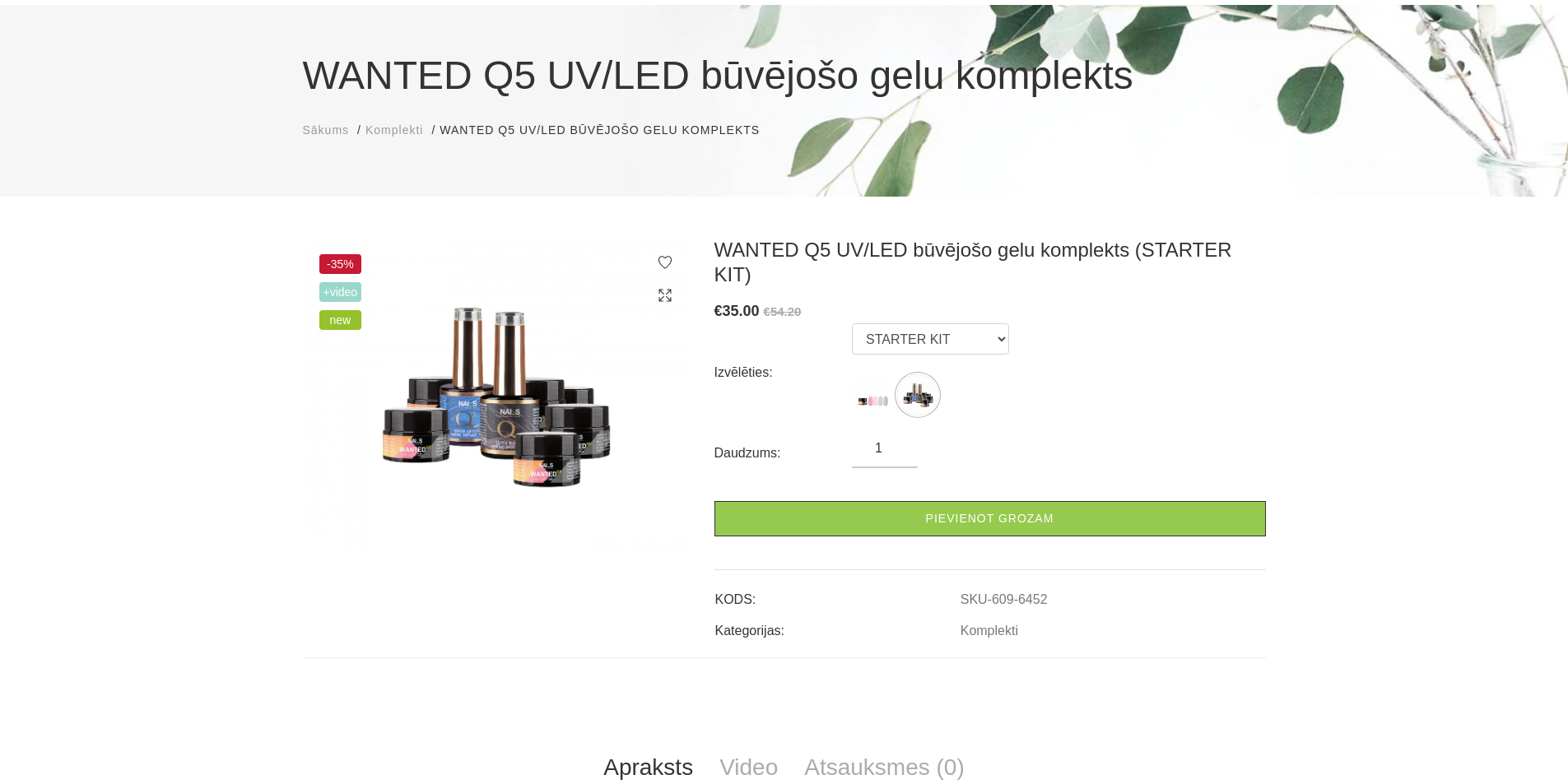
scroll to position [0, 0]
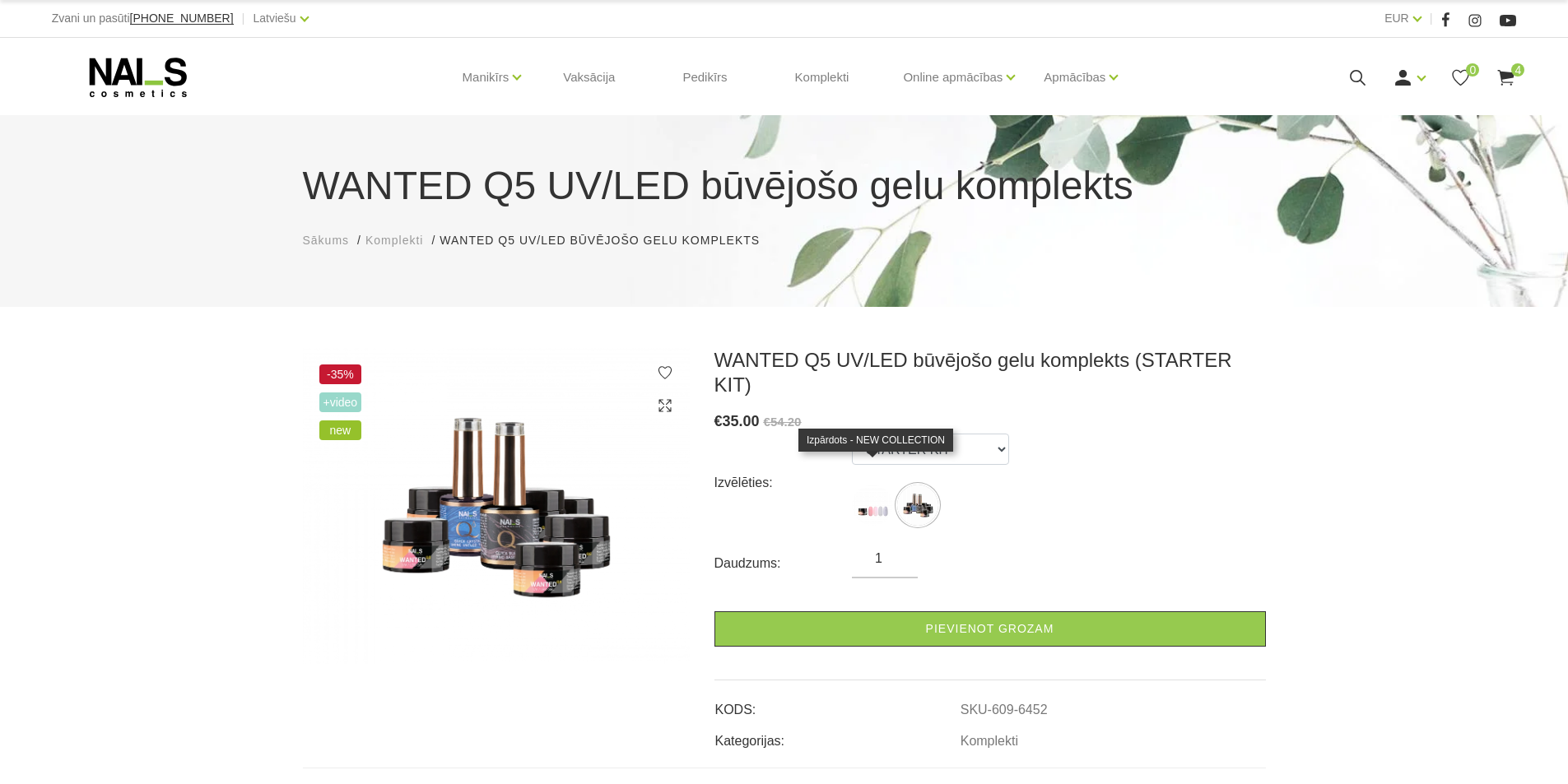
click at [857, 493] on img at bounding box center [872, 505] width 41 height 41
select select "6504"
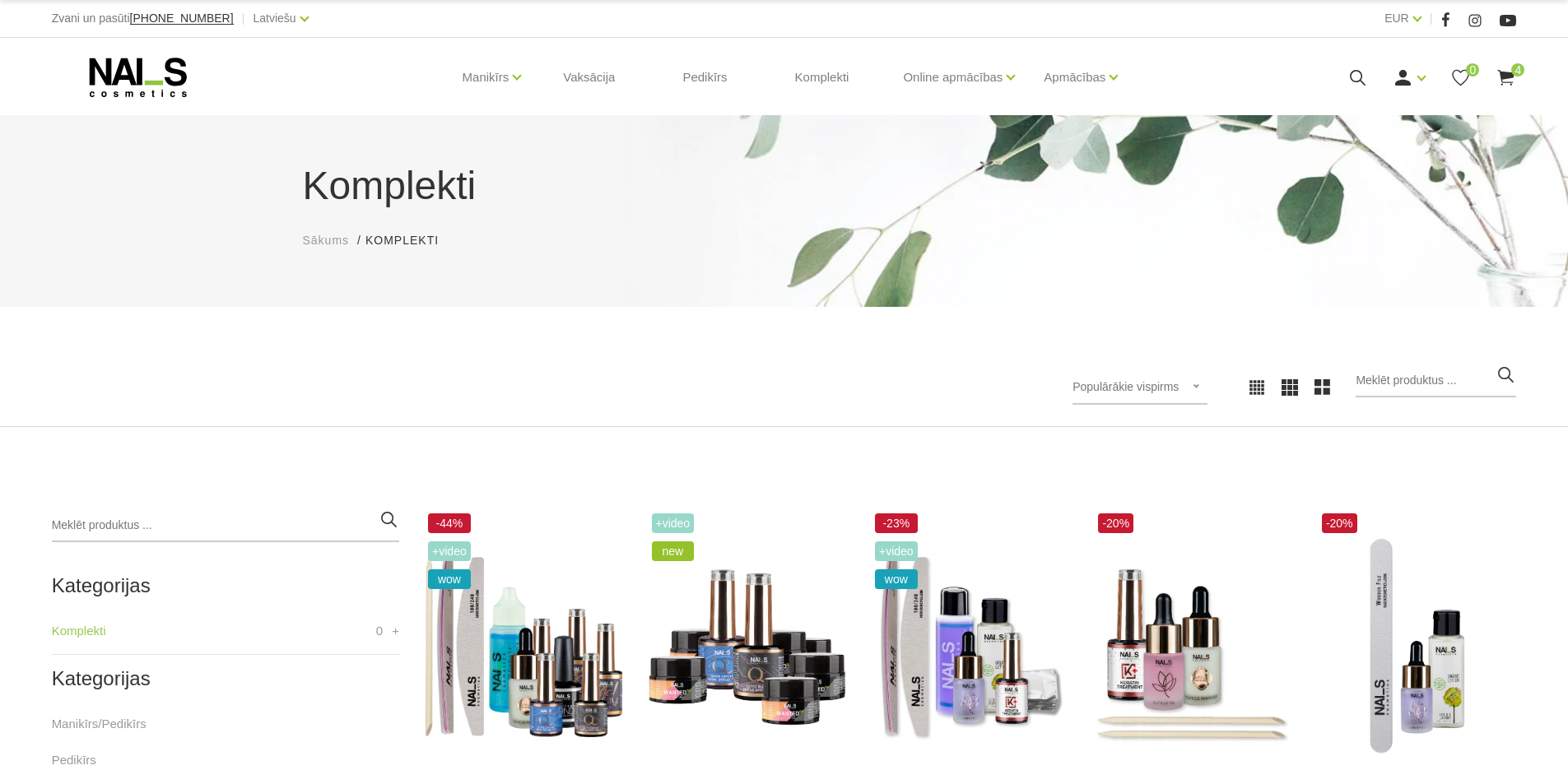
scroll to position [247, 0]
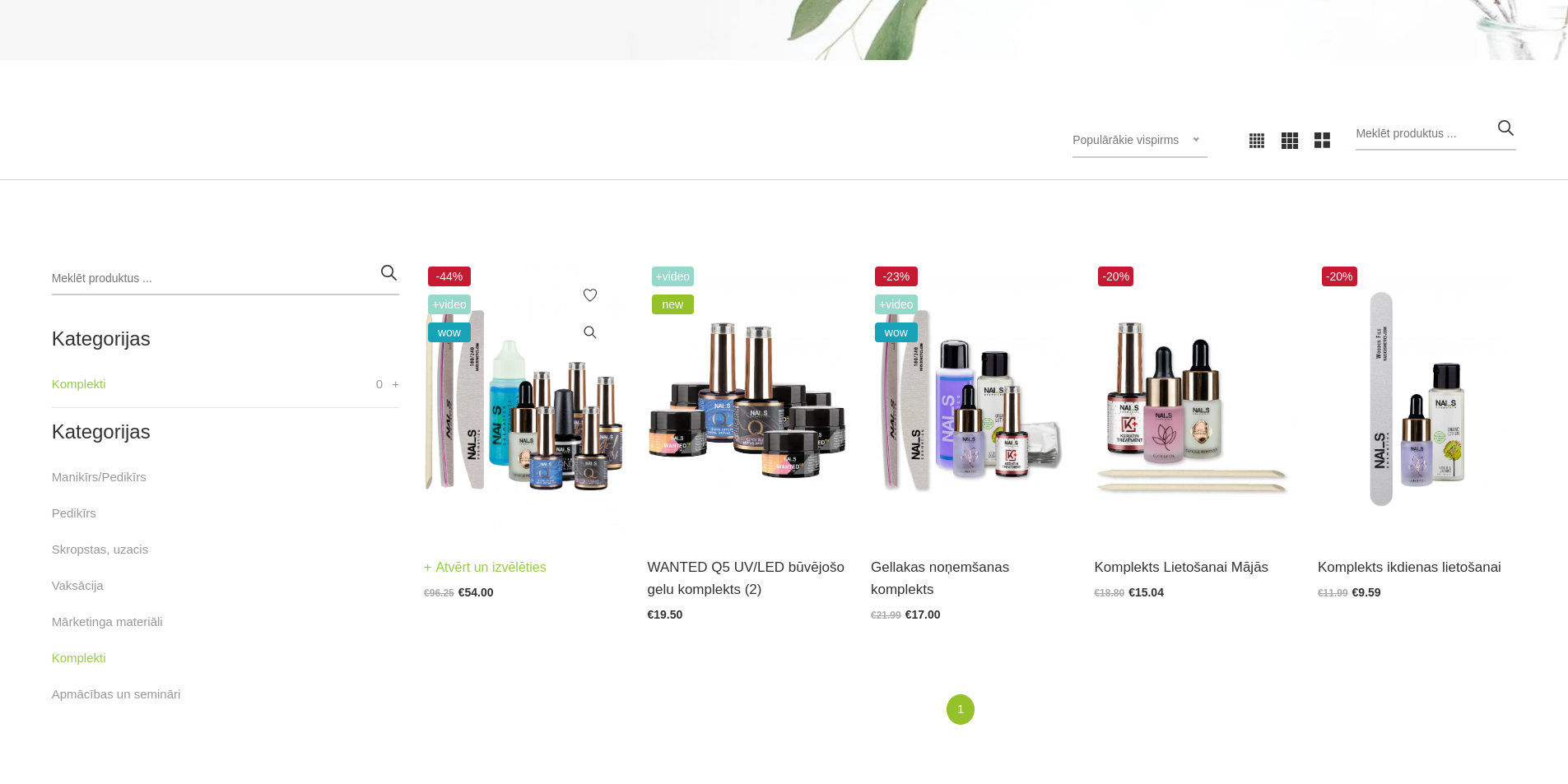
click at [548, 444] on img at bounding box center [523, 399] width 198 height 273
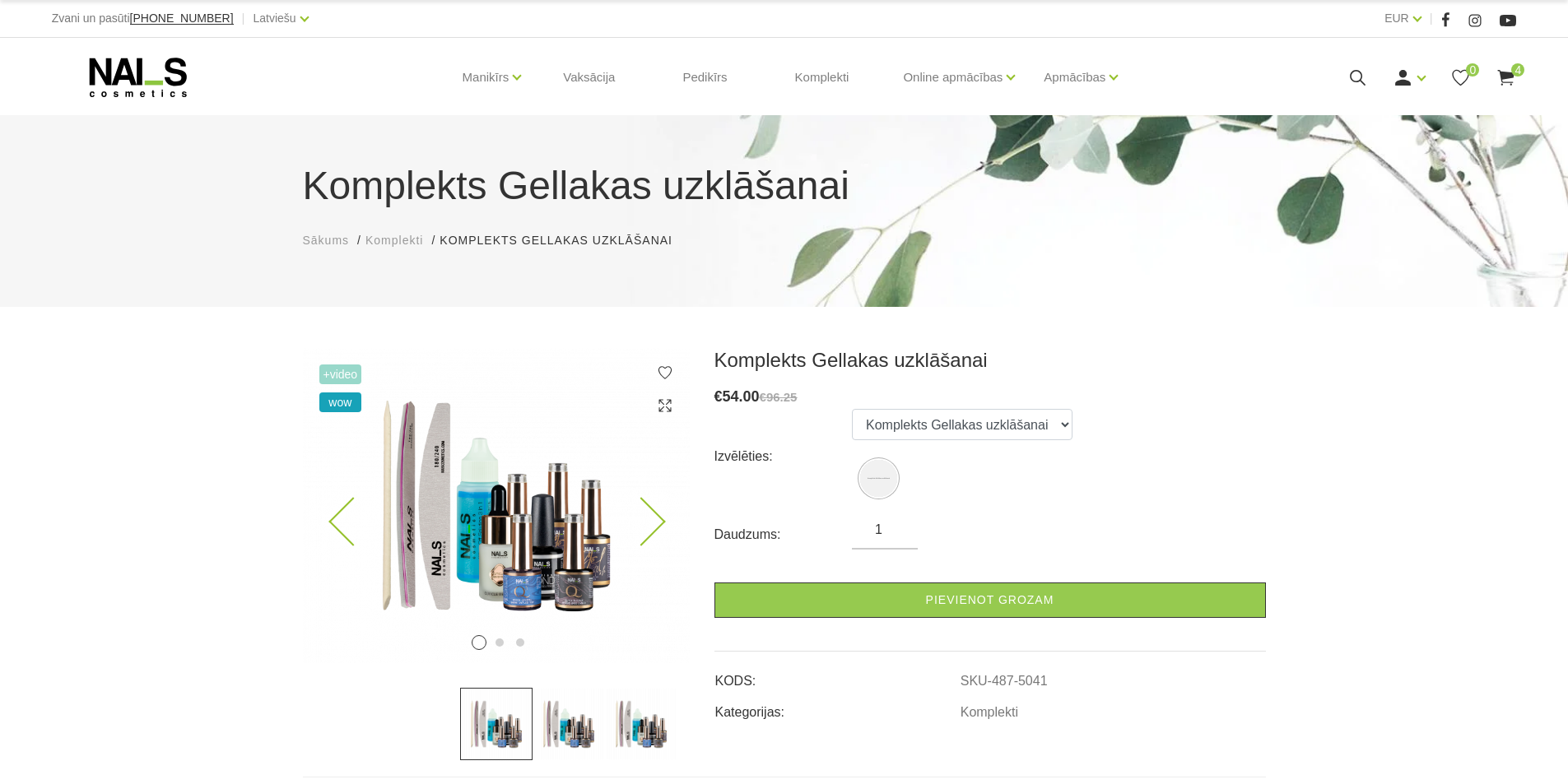
click at [660, 526] on icon at bounding box center [641, 522] width 49 height 49
click at [579, 732] on img at bounding box center [568, 723] width 72 height 72
click at [662, 738] on img at bounding box center [641, 723] width 72 height 72
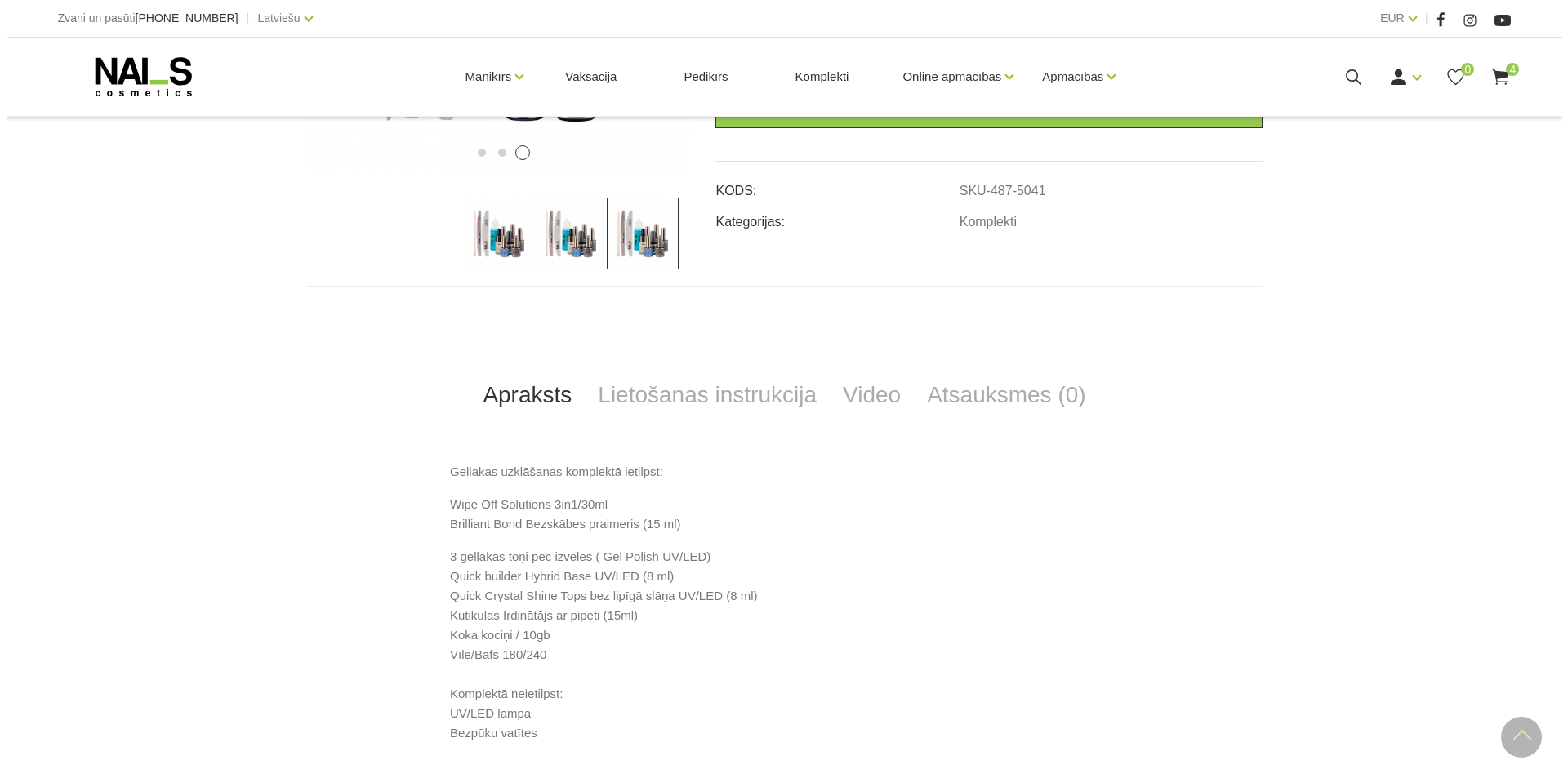
scroll to position [490, 0]
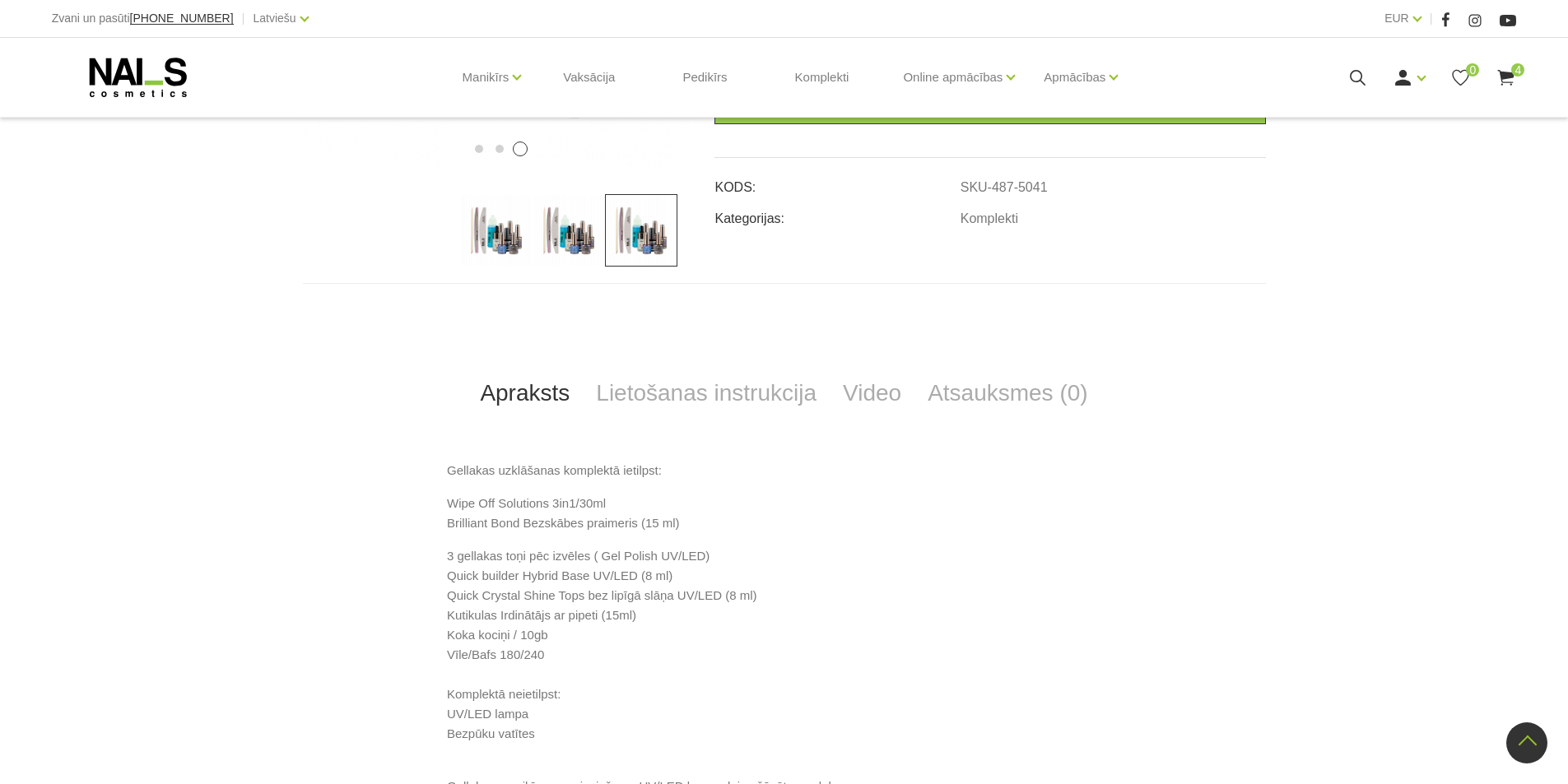
click at [1505, 75] on use at bounding box center [1506, 78] width 16 height 15
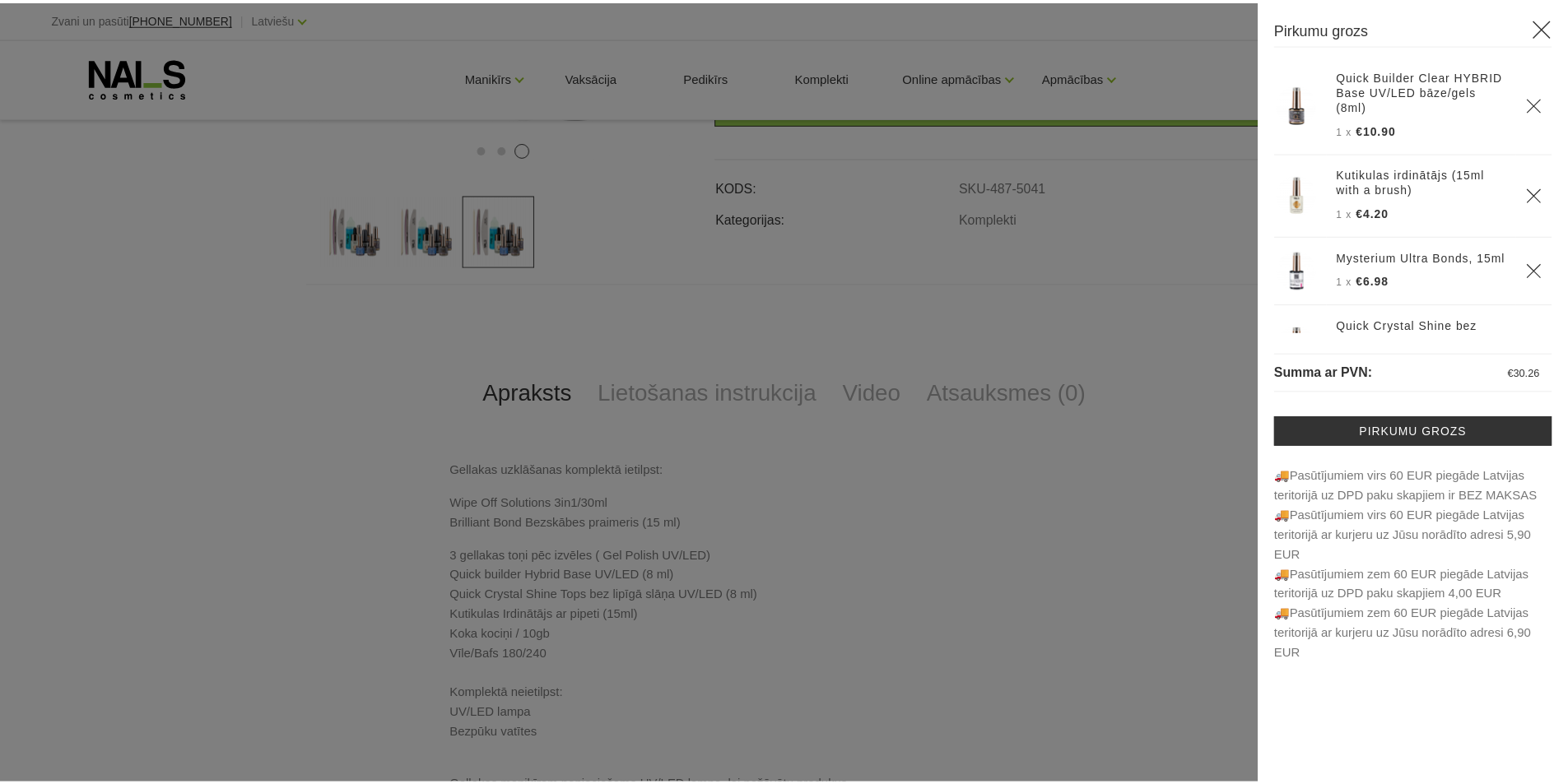
scroll to position [0, 0]
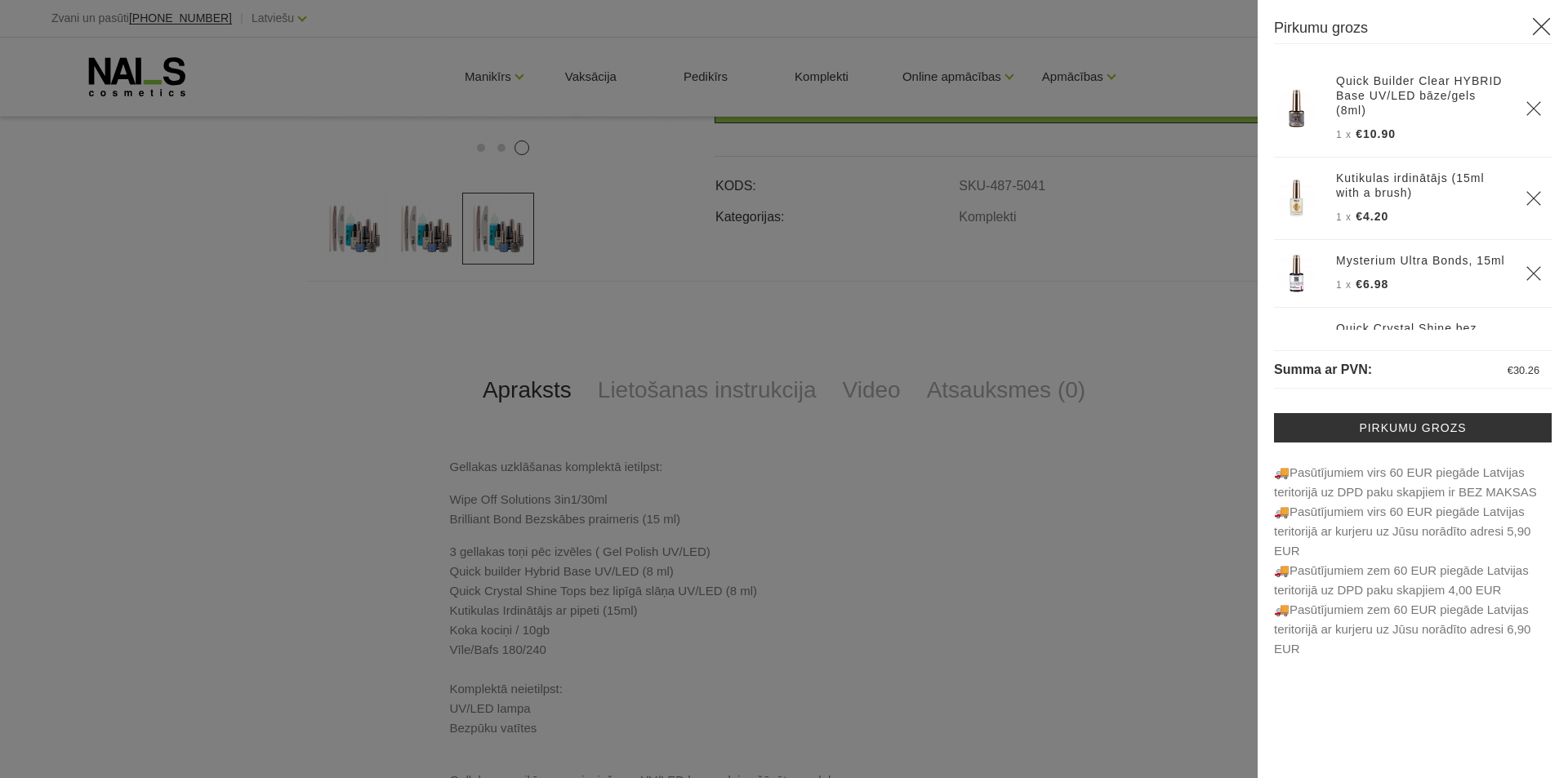
click at [255, 427] on div at bounding box center [784, 389] width 1568 height 778
